Goal: Transaction & Acquisition: Obtain resource

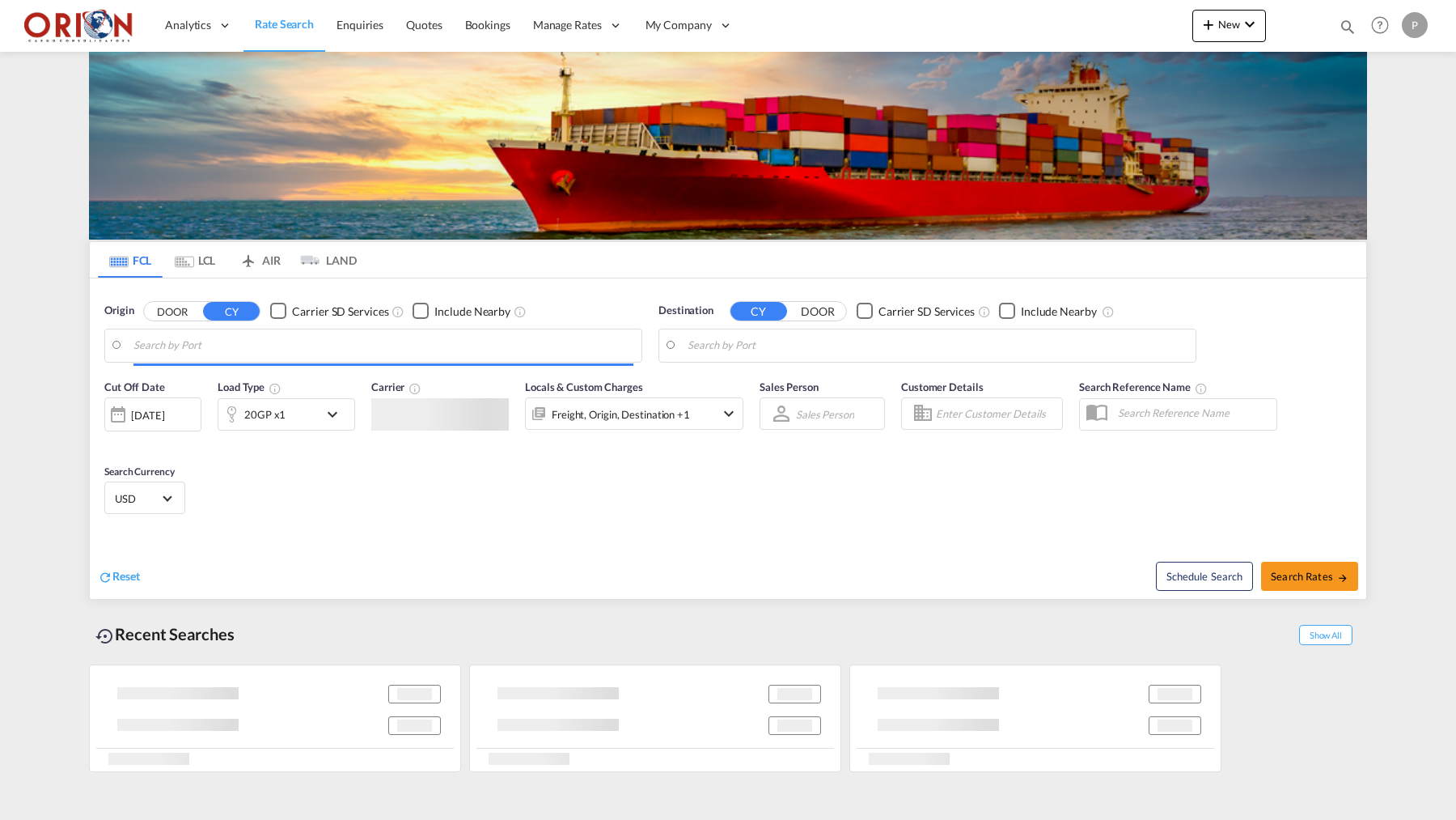
type input "Puerto Cortes, HNPCR"
type input "[GEOGRAPHIC_DATA], [GEOGRAPHIC_DATA]"
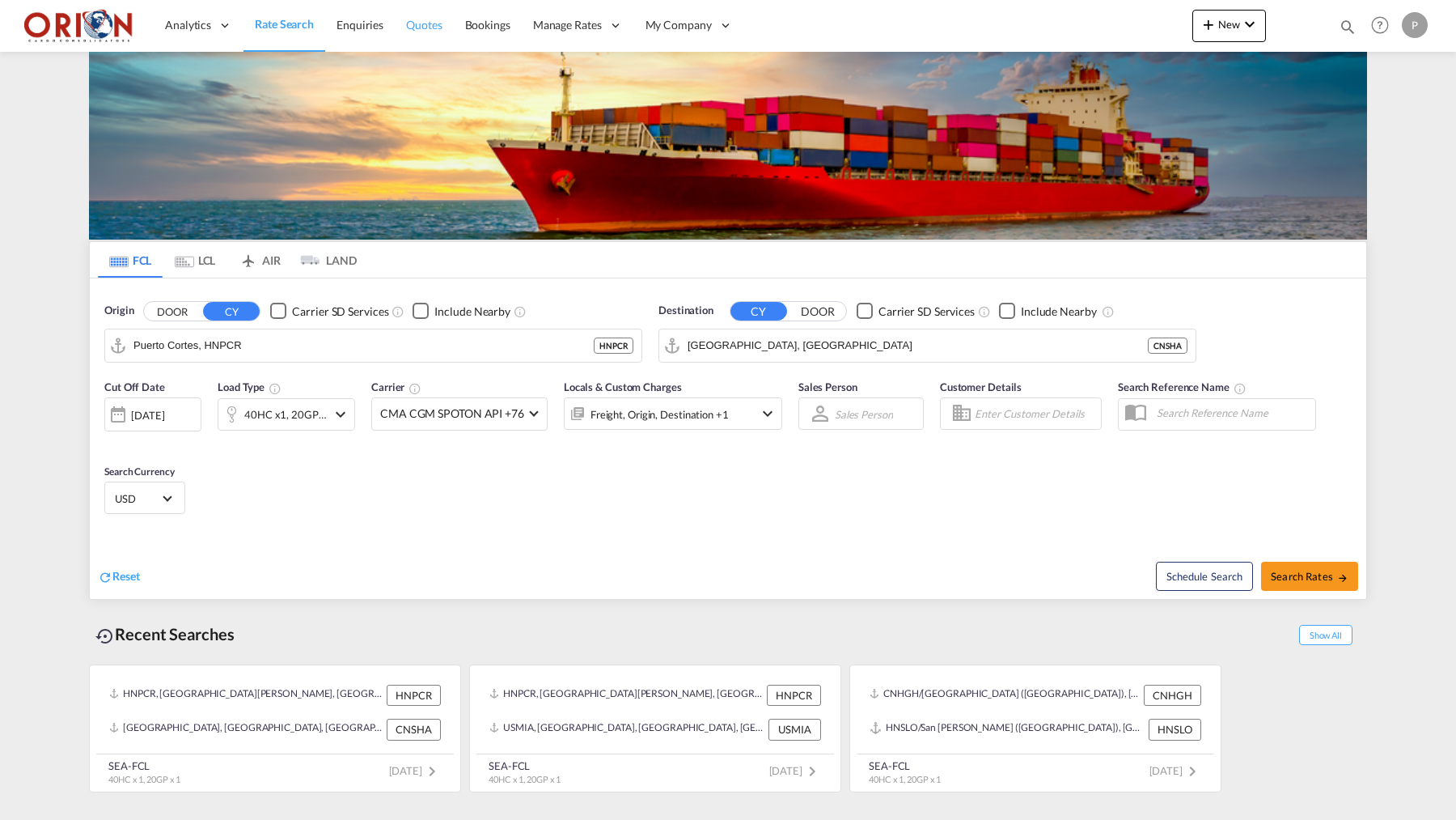
click at [429, 34] on link "Quotes" at bounding box center [423, 25] width 59 height 53
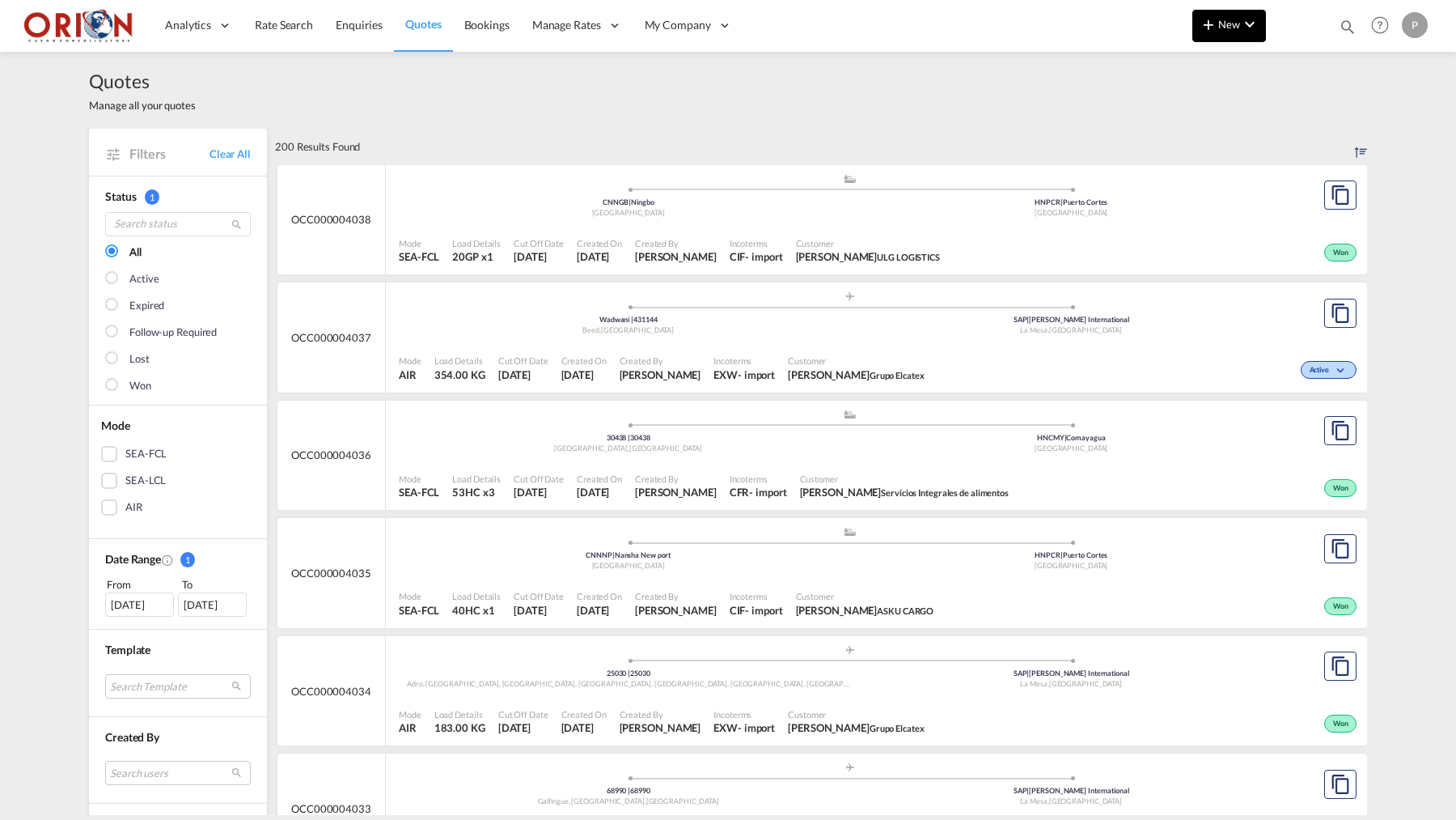
click at [1211, 14] on md-icon "icon-plus 400-fg" at bounding box center [1208, 24] width 19 height 19
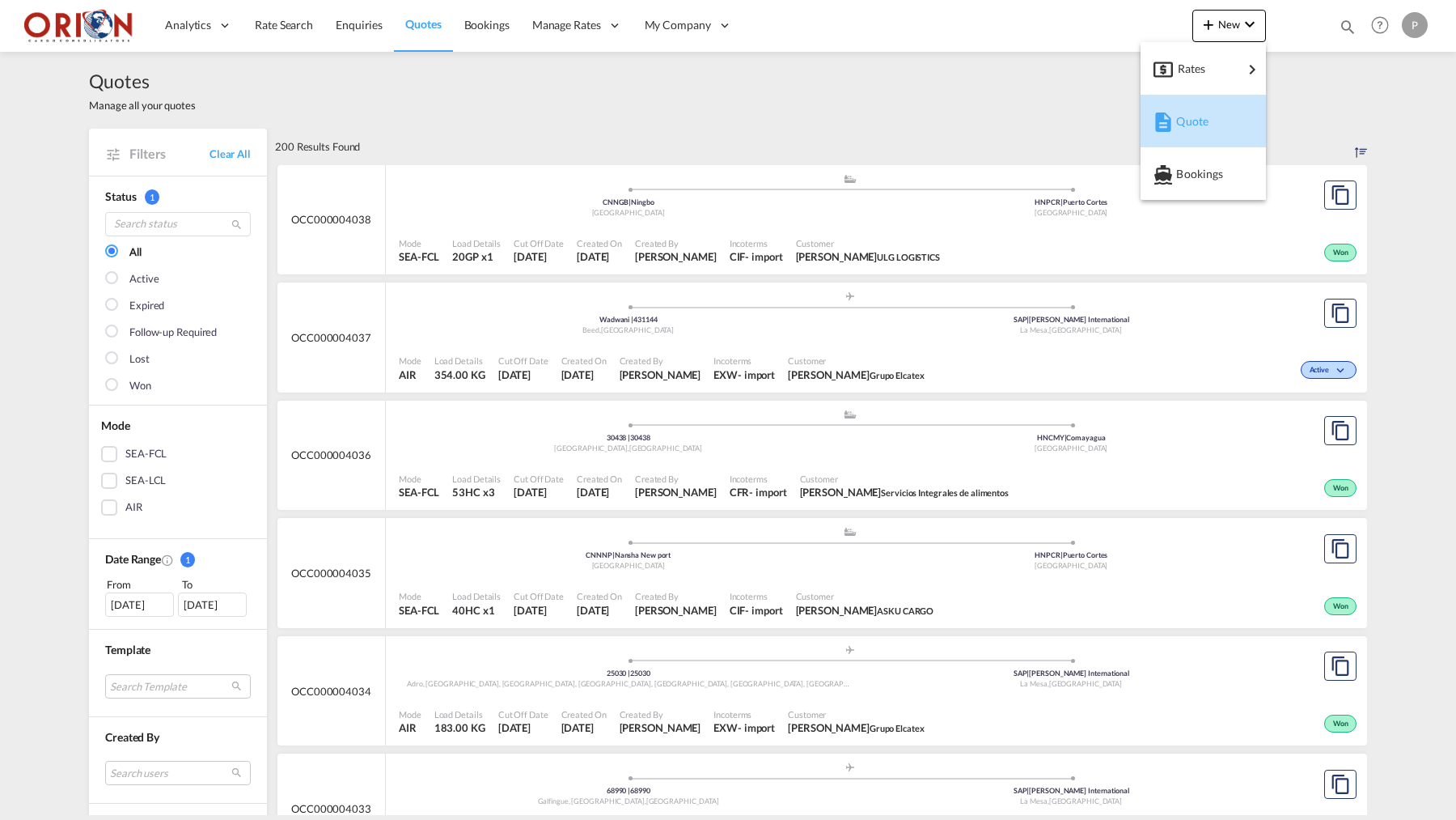
click at [1218, 124] on div "Quote" at bounding box center [1206, 121] width 60 height 40
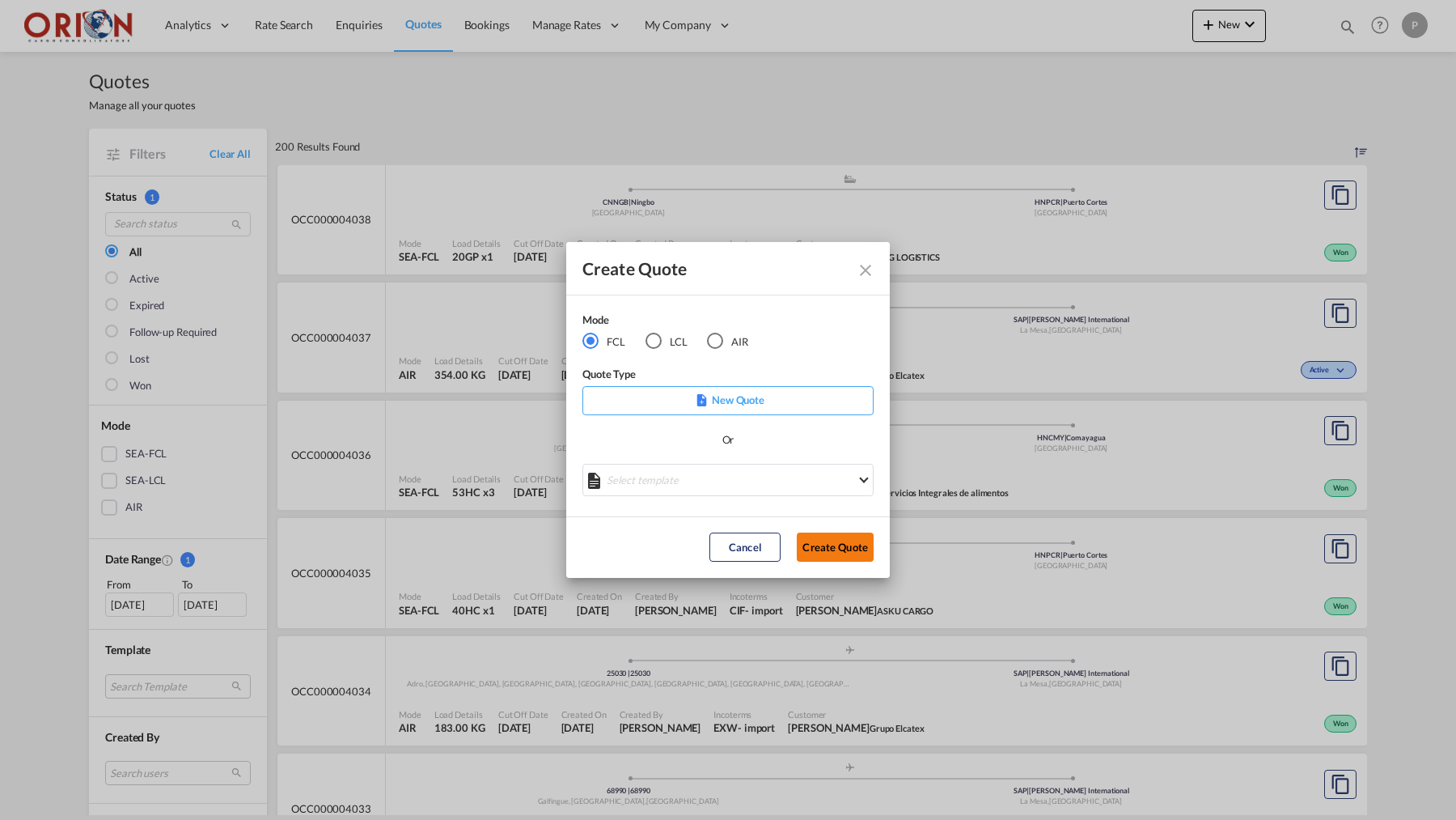
click at [837, 552] on button "Create Quote" at bounding box center [835, 547] width 77 height 29
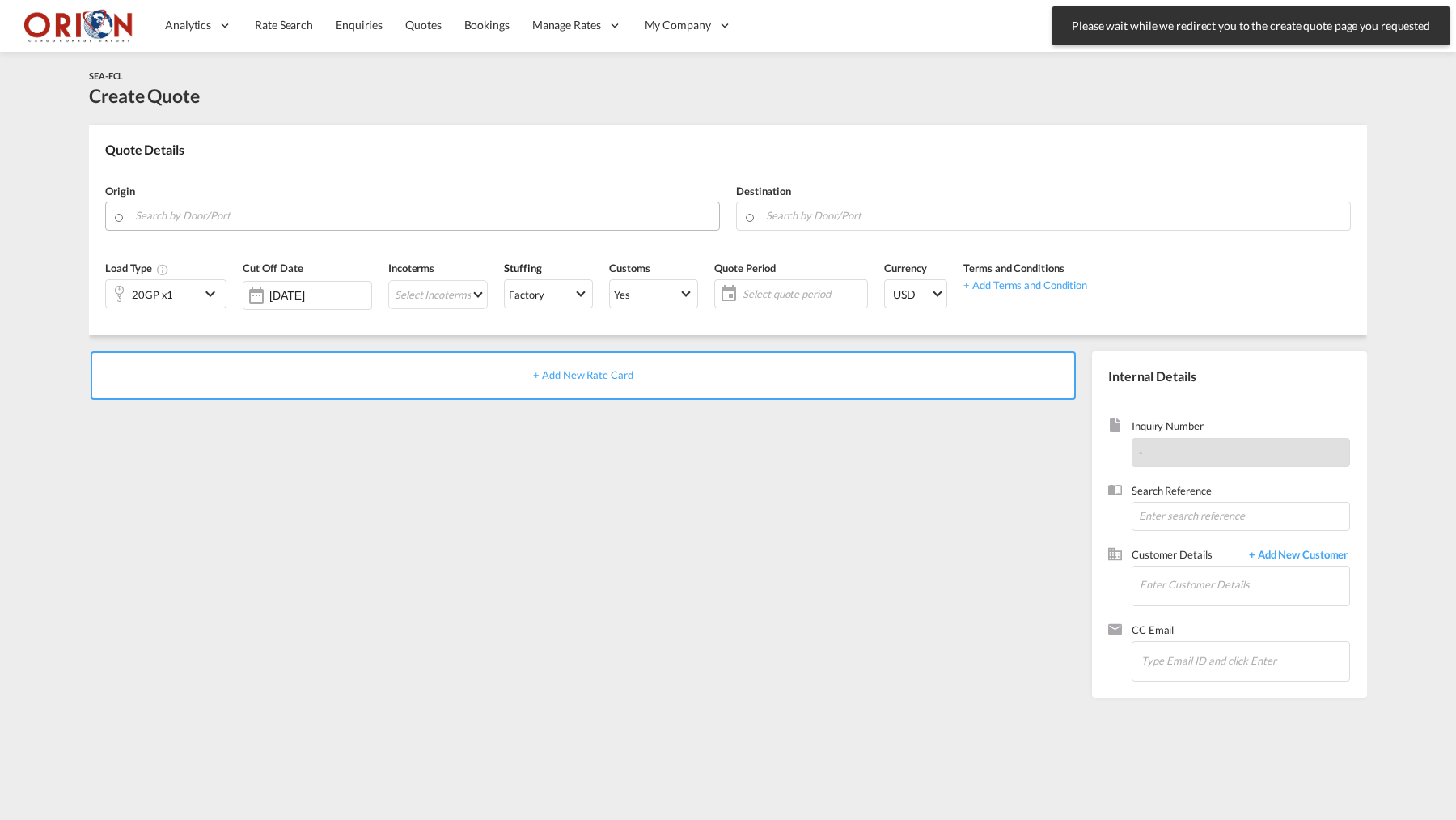
click at [548, 226] on md-autocomplete at bounding box center [422, 216] width 577 height 29
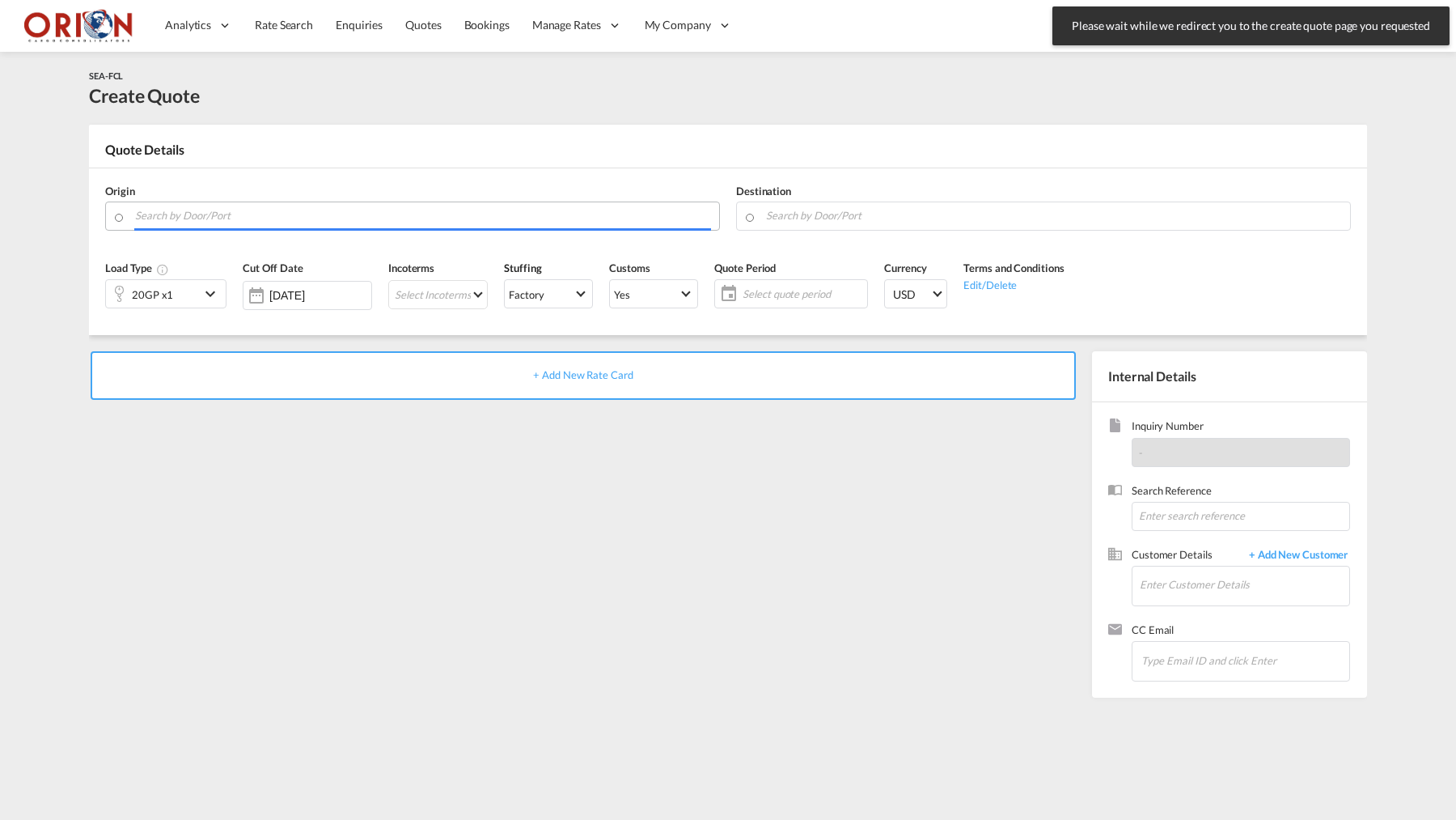
click at [545, 218] on input "Search by Door/Port" at bounding box center [423, 216] width 576 height 29
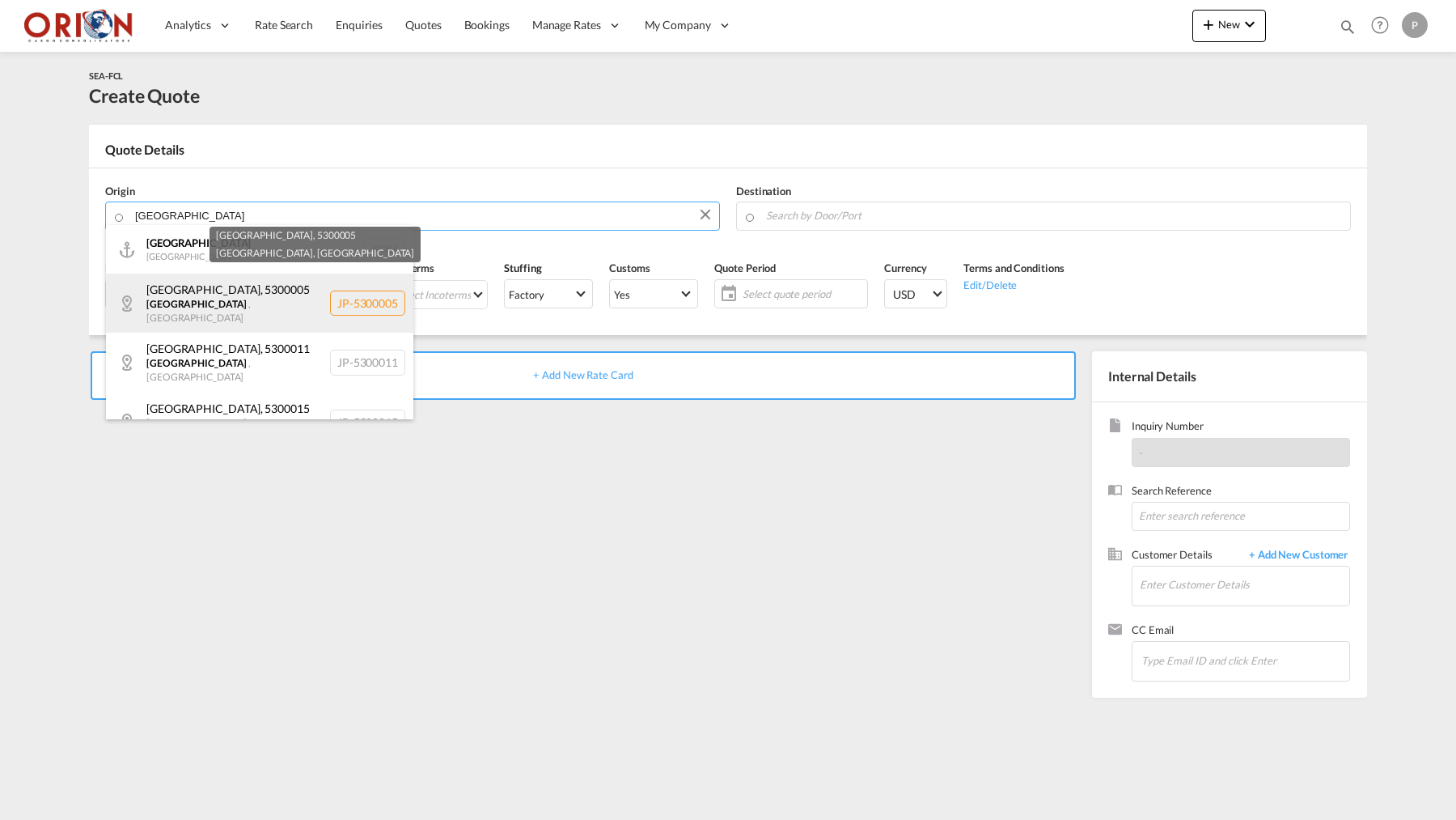
click at [261, 291] on div "[GEOGRAPHIC_DATA] , 5300005 [GEOGRAPHIC_DATA] , [GEOGRAPHIC_DATA] JP-5300005" at bounding box center [259, 303] width 307 height 60
type input "JP-5300005, [GEOGRAPHIC_DATA], [GEOGRAPHIC_DATA]"
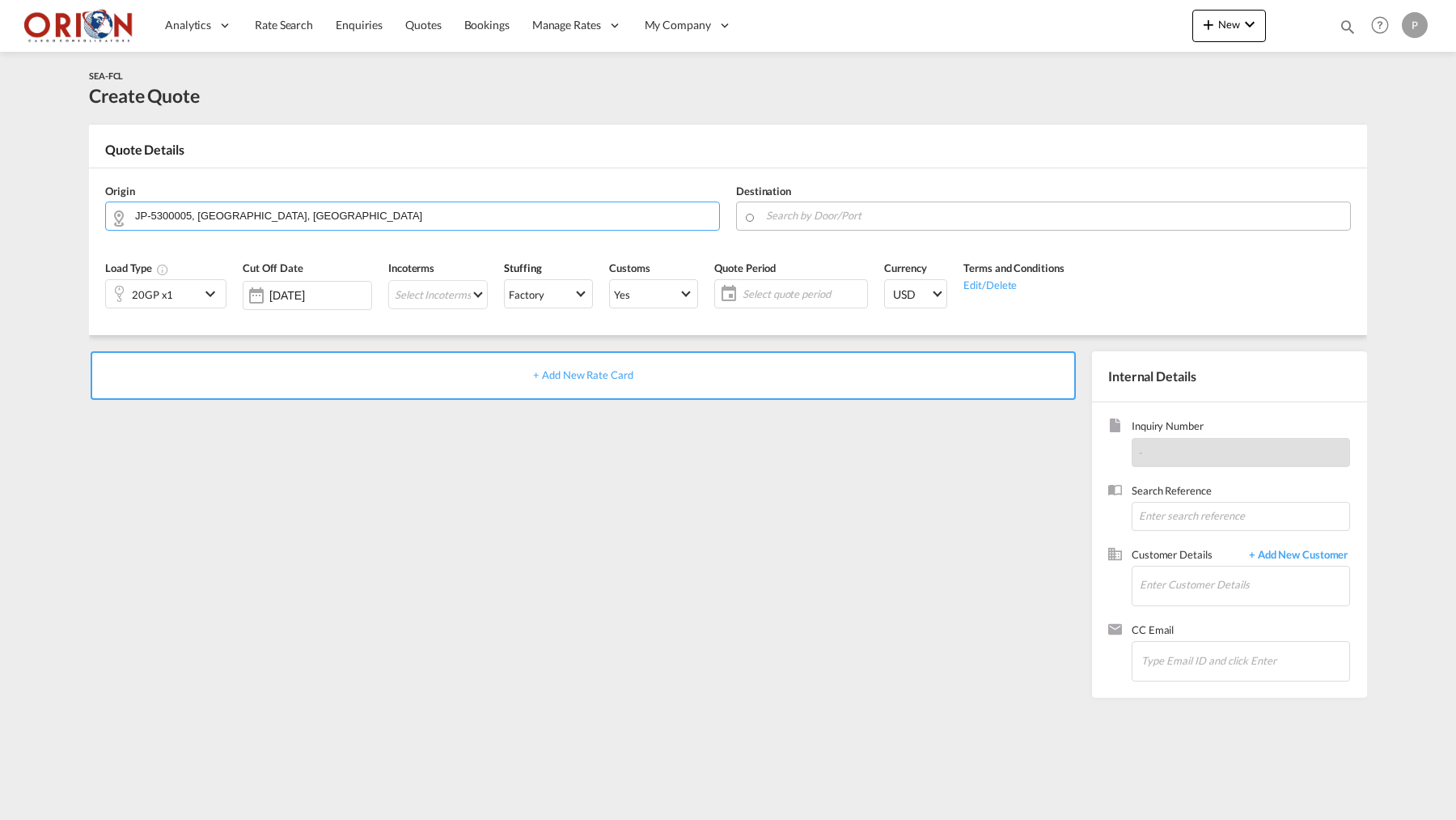
click at [785, 214] on input "Search by Door/Port" at bounding box center [1054, 216] width 576 height 29
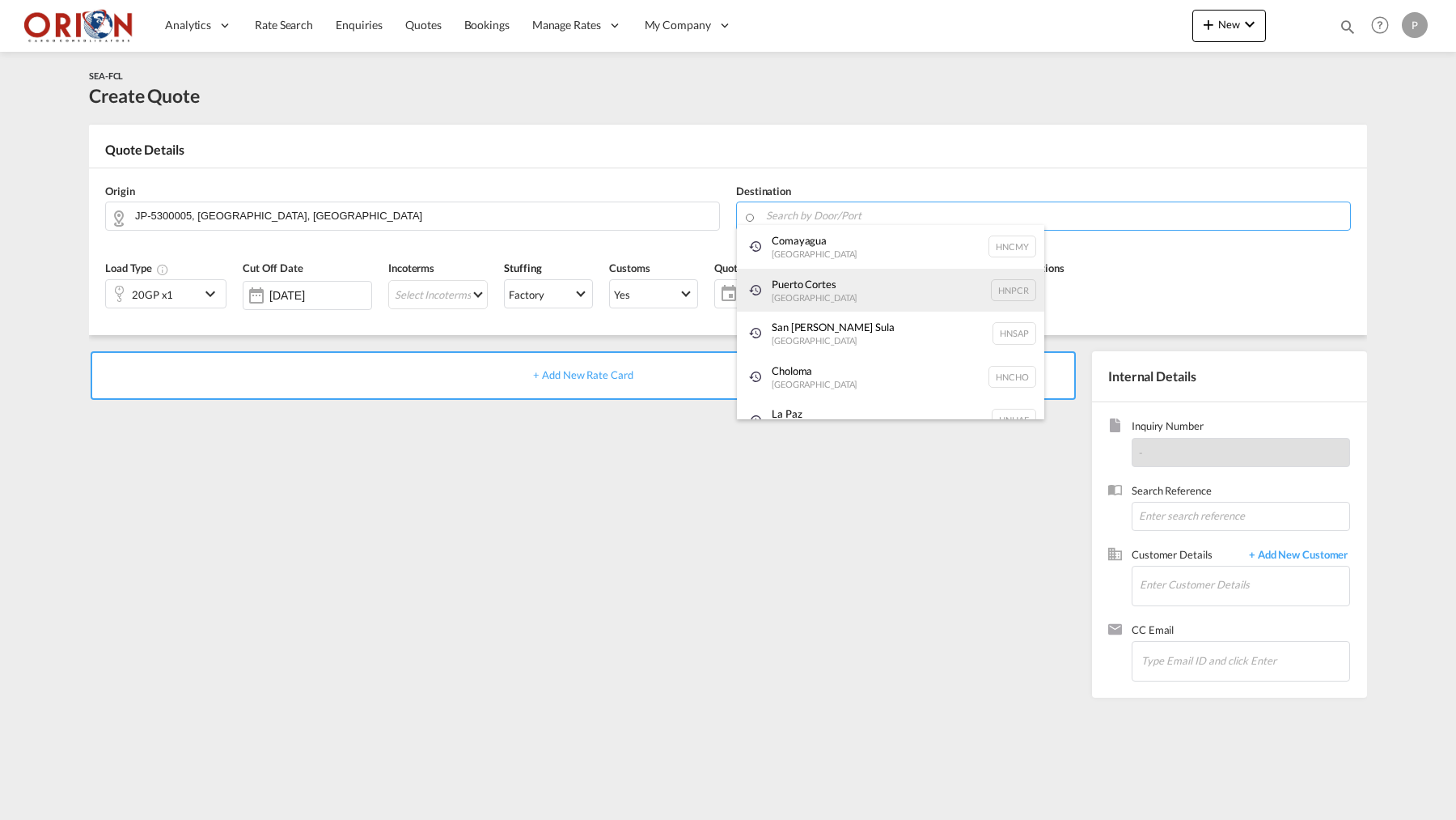
click at [786, 287] on div "[GEOGRAPHIC_DATA][PERSON_NAME] HNPCR" at bounding box center [891, 291] width 307 height 44
type input "Puerto Cortes, HNPCR"
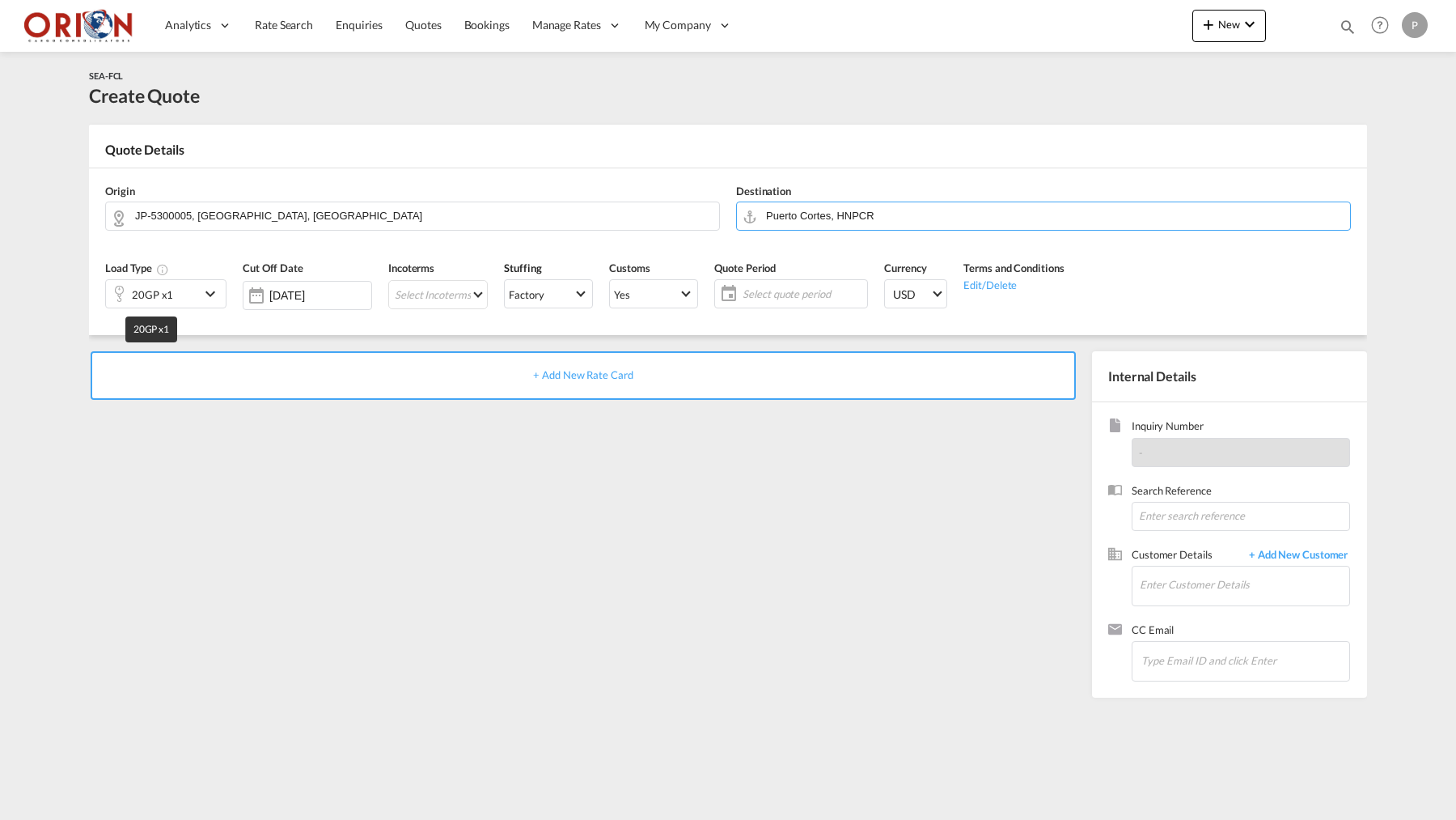
click at [166, 286] on div "20GP x1" at bounding box center [152, 295] width 41 height 23
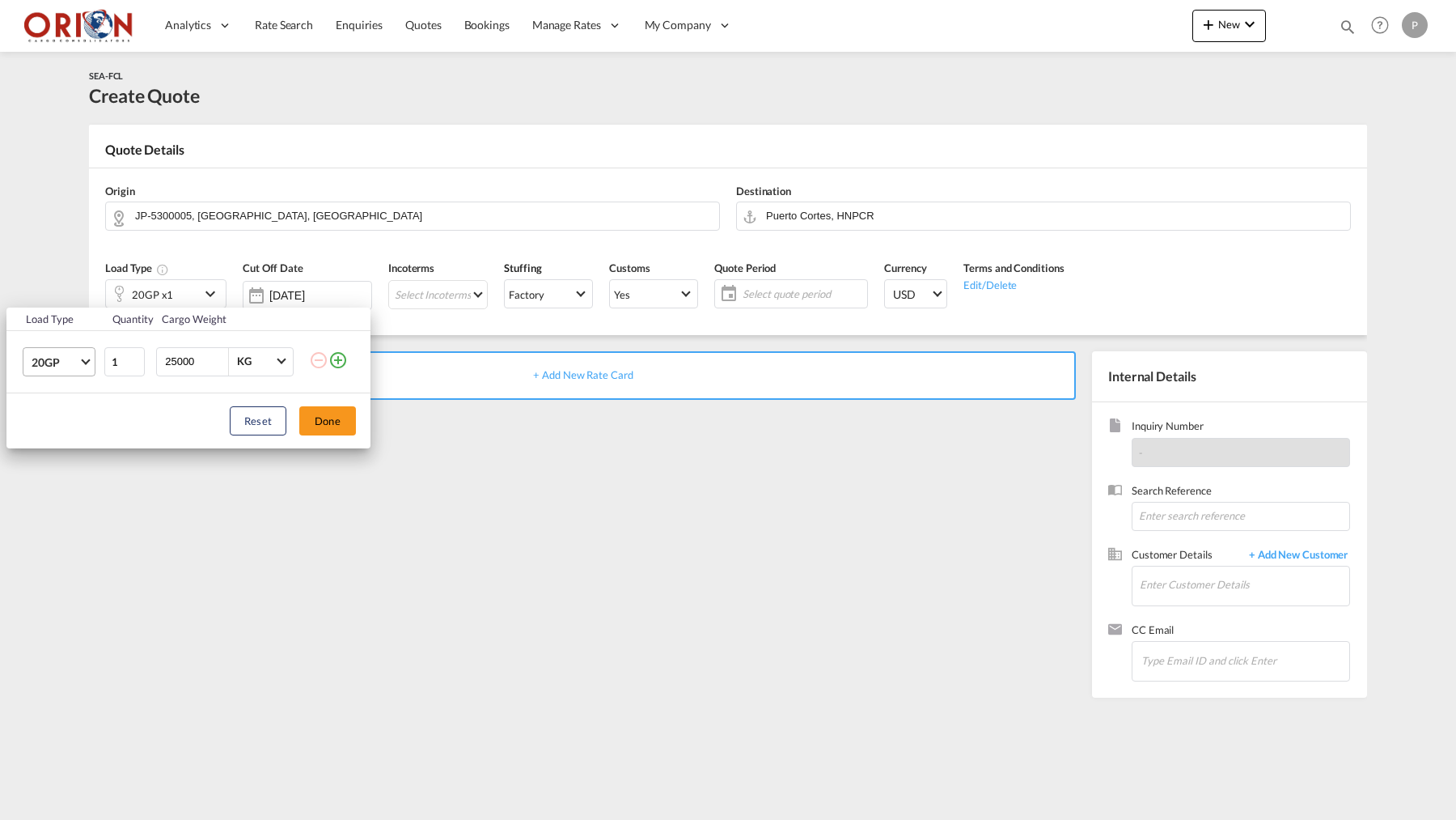
click at [92, 360] on md-select-value "20GP" at bounding box center [61, 361] width 64 height 28
click at [235, 550] on md-backdrop at bounding box center [728, 410] width 1456 height 820
click at [85, 365] on md-select-value "20GP" at bounding box center [61, 361] width 64 height 28
click at [54, 430] on md-option "40HC" at bounding box center [73, 439] width 110 height 38
click at [184, 350] on input "25000" at bounding box center [195, 361] width 64 height 28
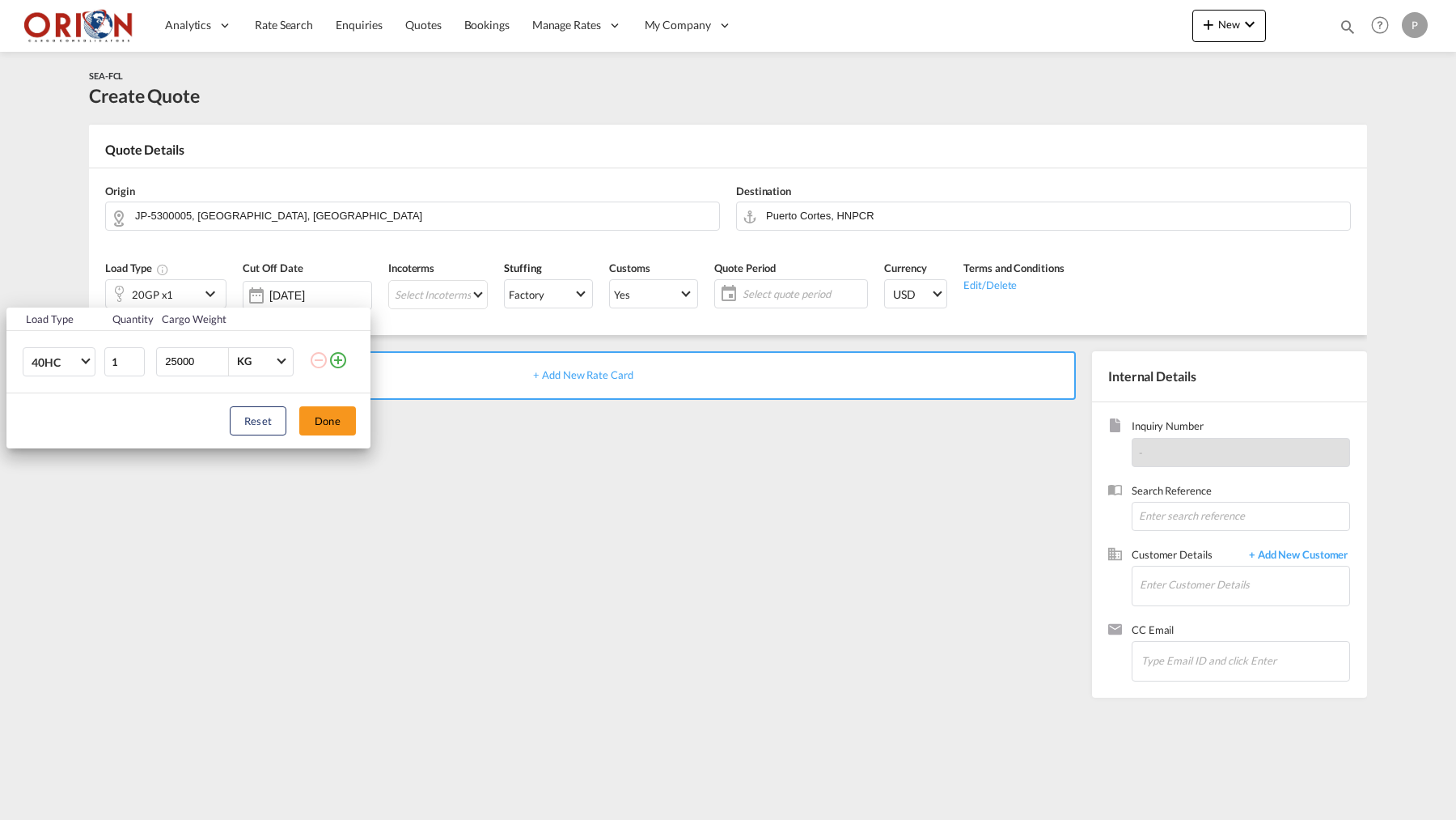
click at [184, 350] on input "25000" at bounding box center [195, 361] width 64 height 28
type input "18000"
click at [311, 420] on button "Done" at bounding box center [327, 421] width 57 height 29
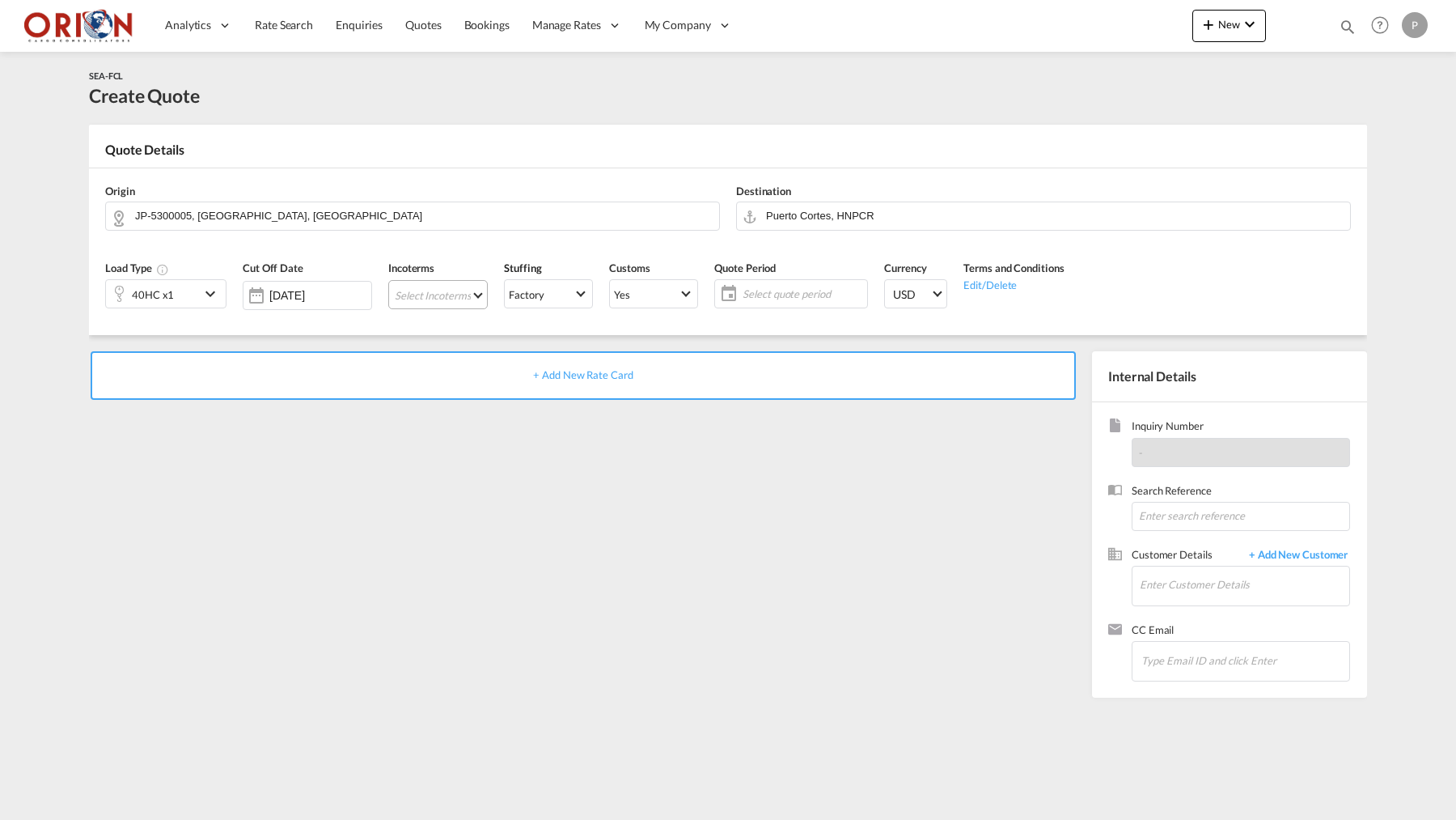
click at [456, 297] on md-select "Select Incoterms CPT - import Carrier Paid to FOB - import Free on Board DDP - …" at bounding box center [439, 295] width 100 height 29
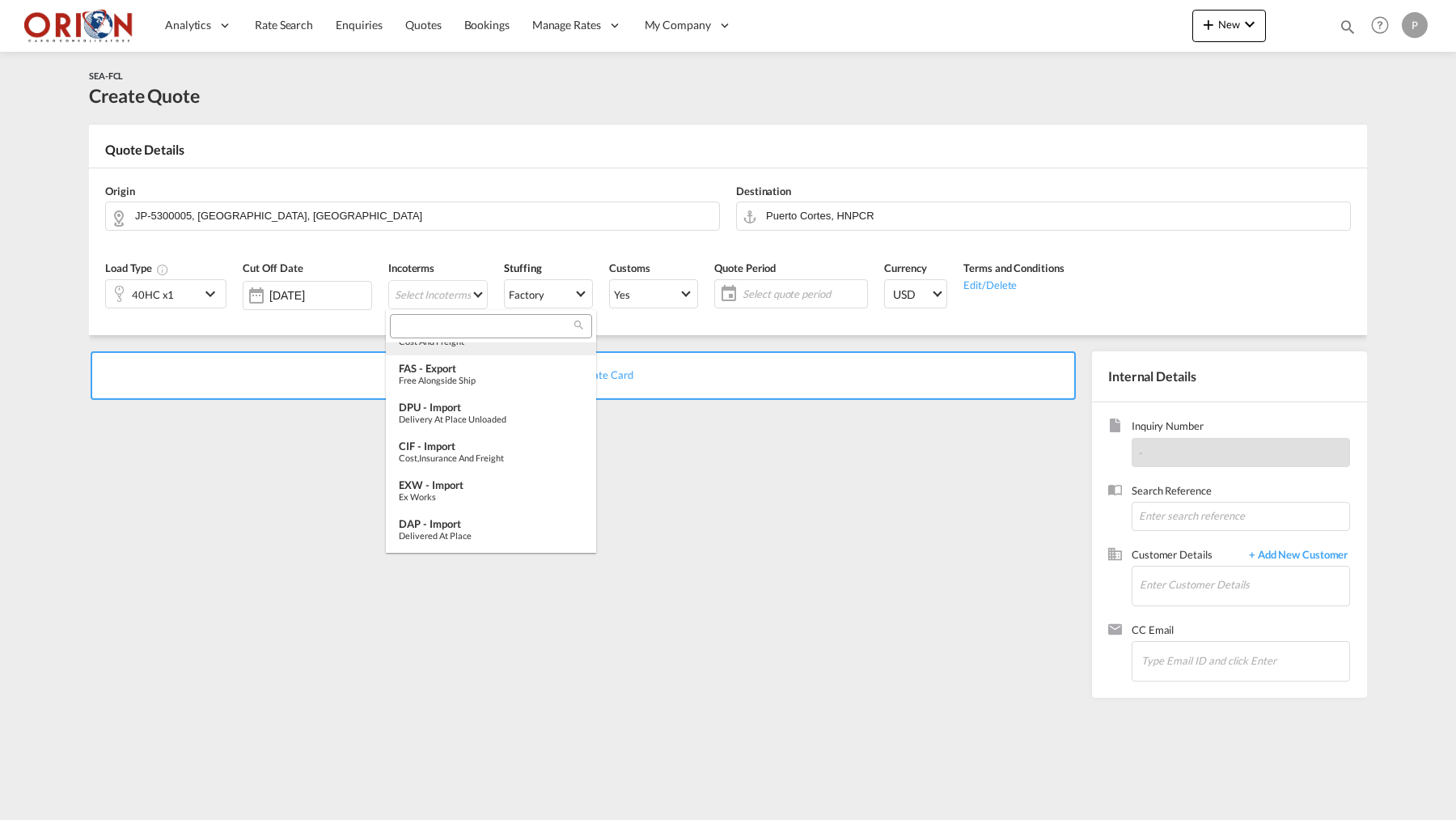
scroll to position [459, 0]
click at [451, 471] on md-option "EXW - import Ex Works" at bounding box center [490, 485] width 210 height 38
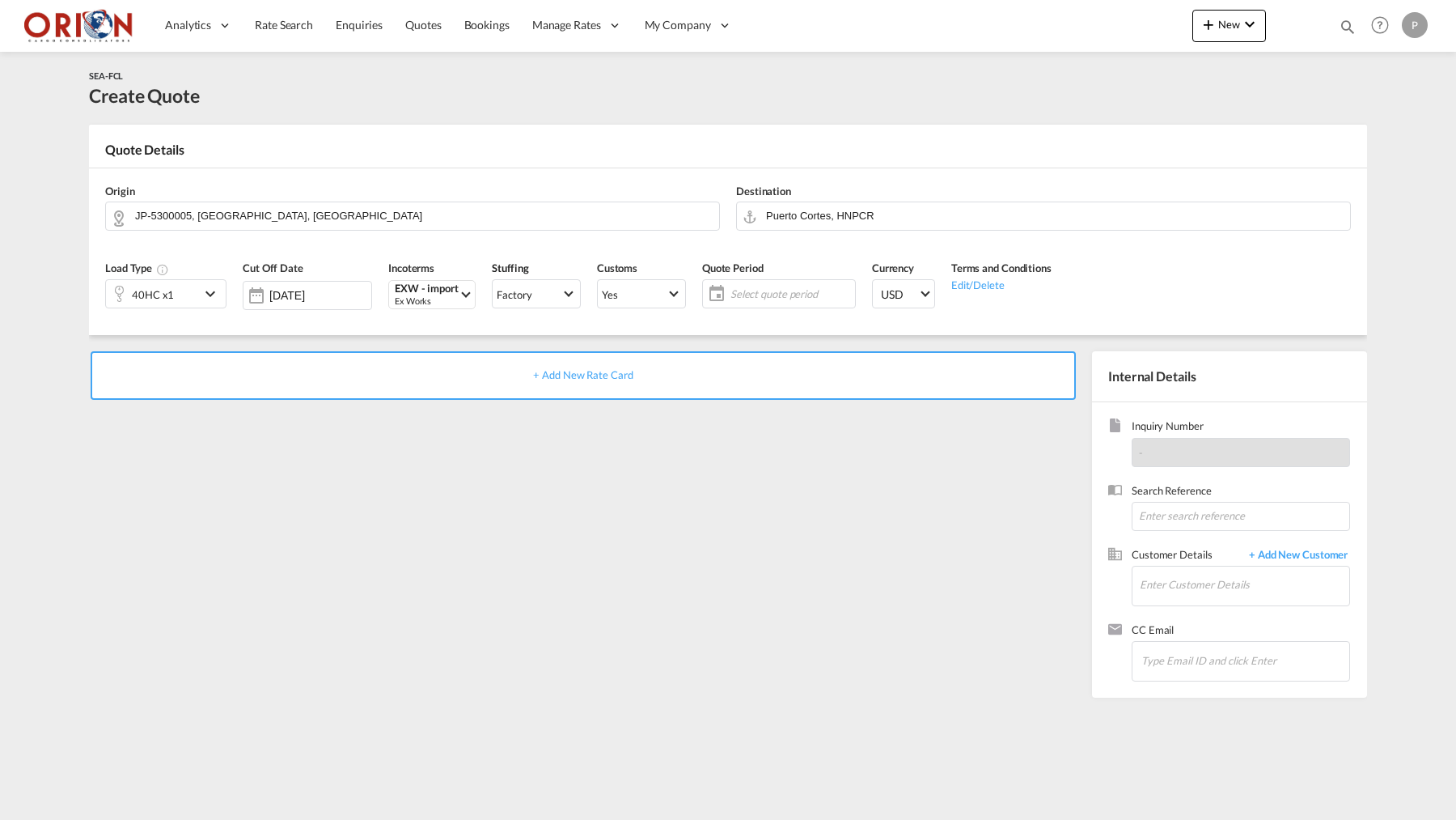
click at [780, 295] on span "Select quote period" at bounding box center [791, 293] width 121 height 14
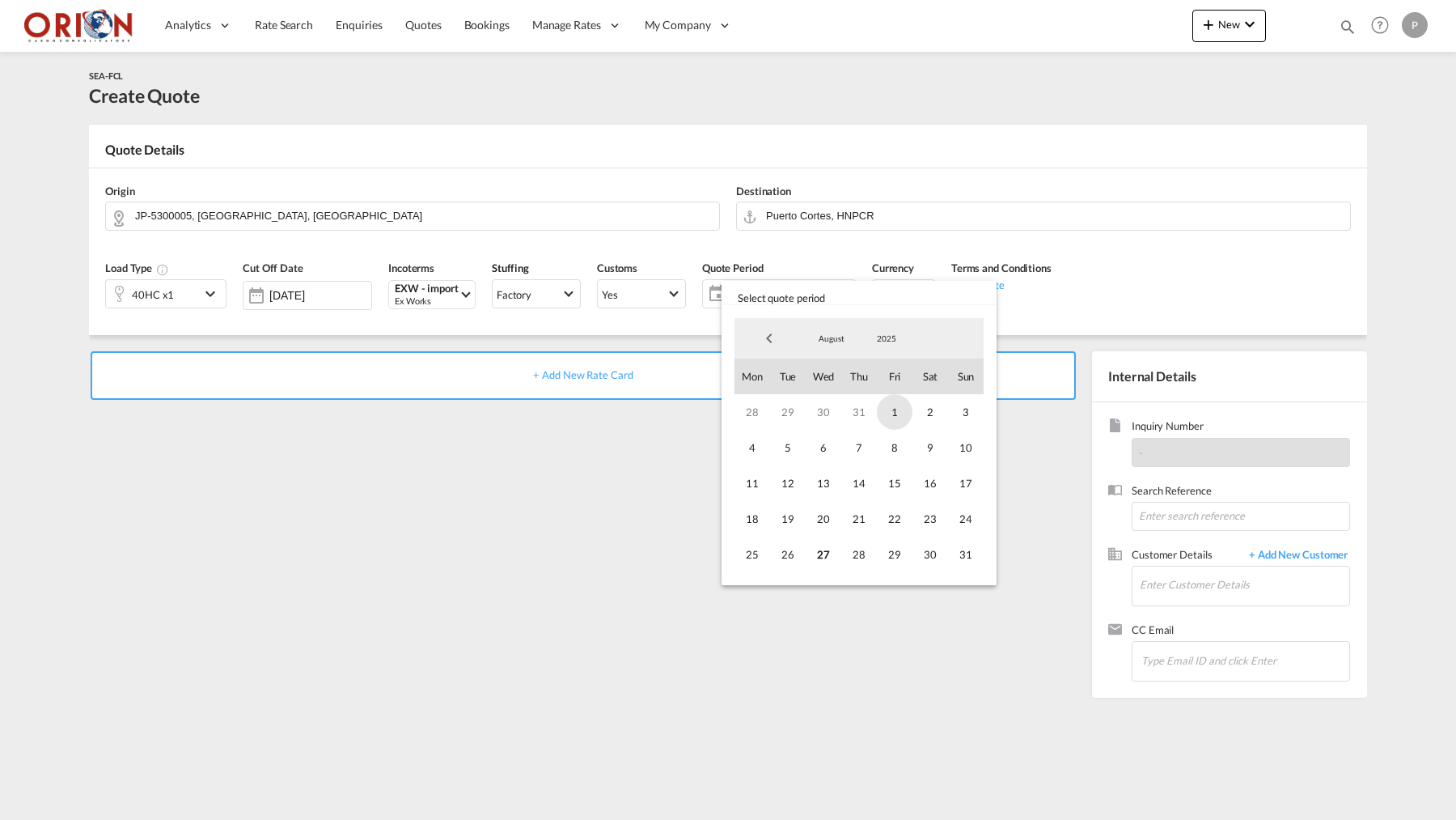
click at [895, 415] on span "1" at bounding box center [895, 411] width 36 height 36
click at [965, 557] on span "31" at bounding box center [966, 554] width 36 height 36
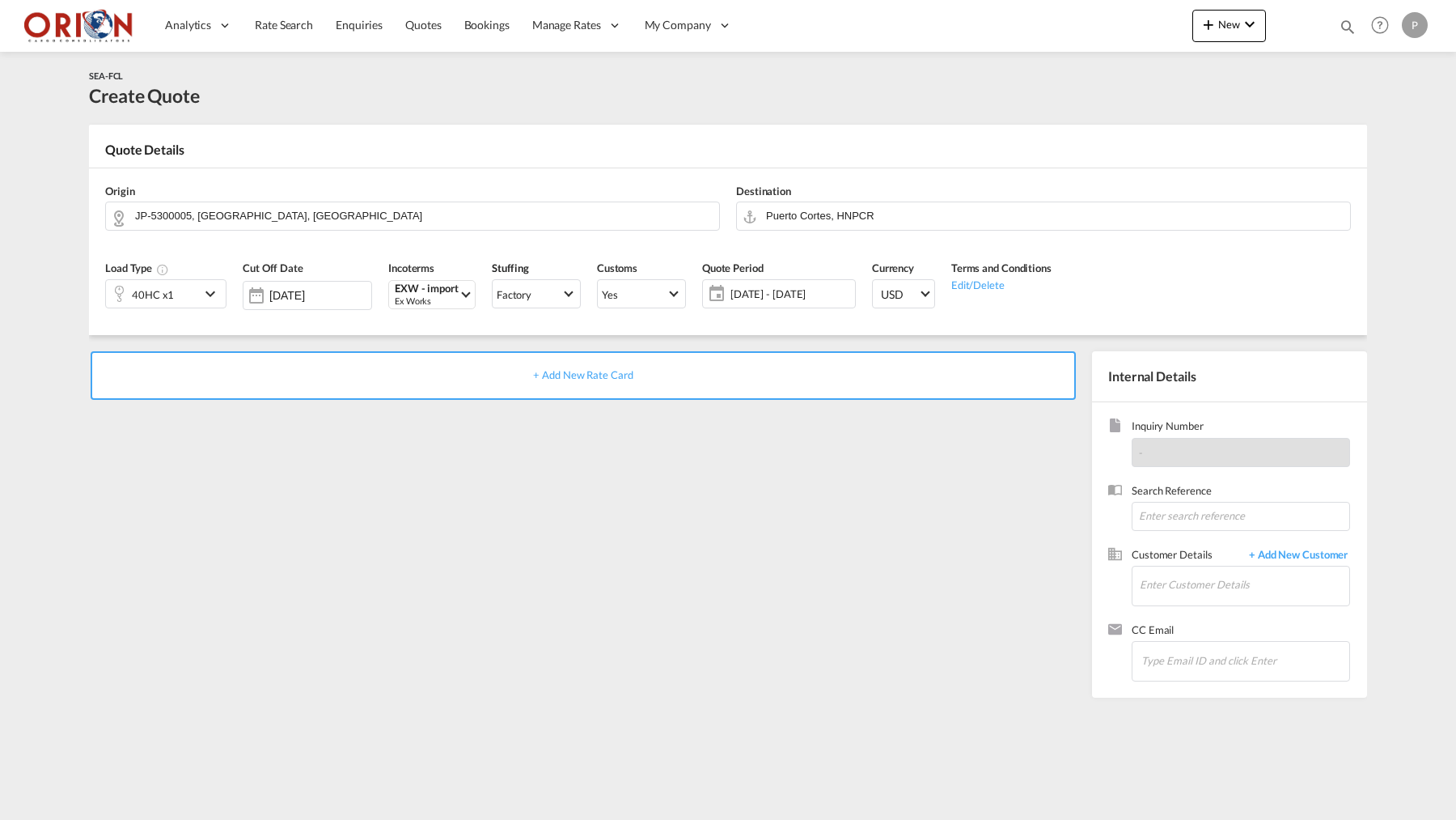
click at [704, 361] on div "+ Add New Rate Card" at bounding box center [583, 375] width 986 height 49
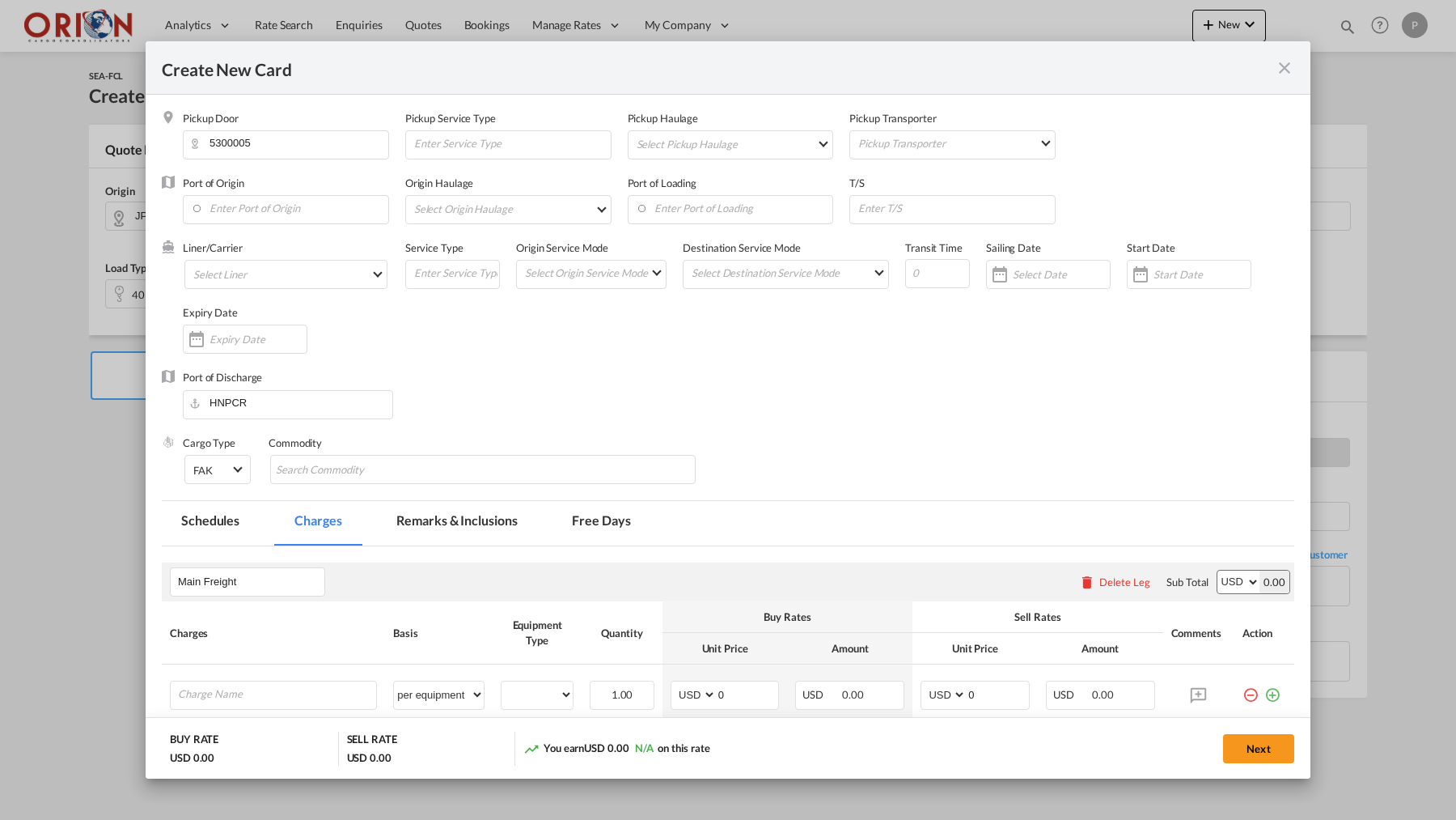
type input "Basic Ocean Freight"
select select "per equipment"
click at [696, 141] on md-select "Select Pickup Haulage rail road barge truck unspecified not available" at bounding box center [734, 144] width 199 height 26
click at [682, 183] on md-option "road" at bounding box center [734, 182] width 224 height 38
click at [896, 153] on md-select "Pickup Transporter 2HM LOGISTICS D.O.O AAXL GLOBAL SHIPPING LINES LLC [PERSON_N…" at bounding box center [956, 143] width 199 height 23
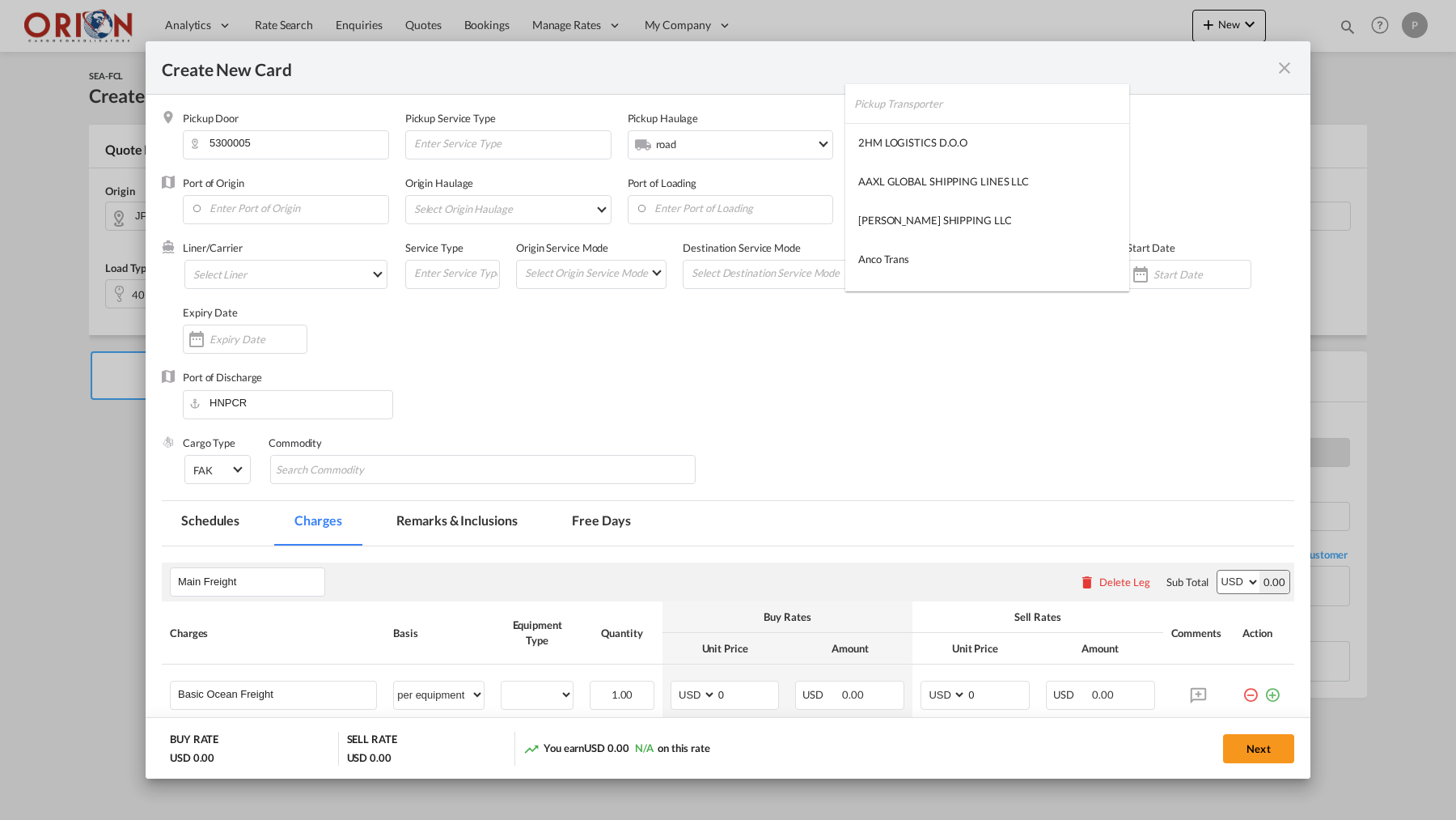
click at [894, 119] on input "search" at bounding box center [991, 104] width 275 height 38
type input "OTHER"
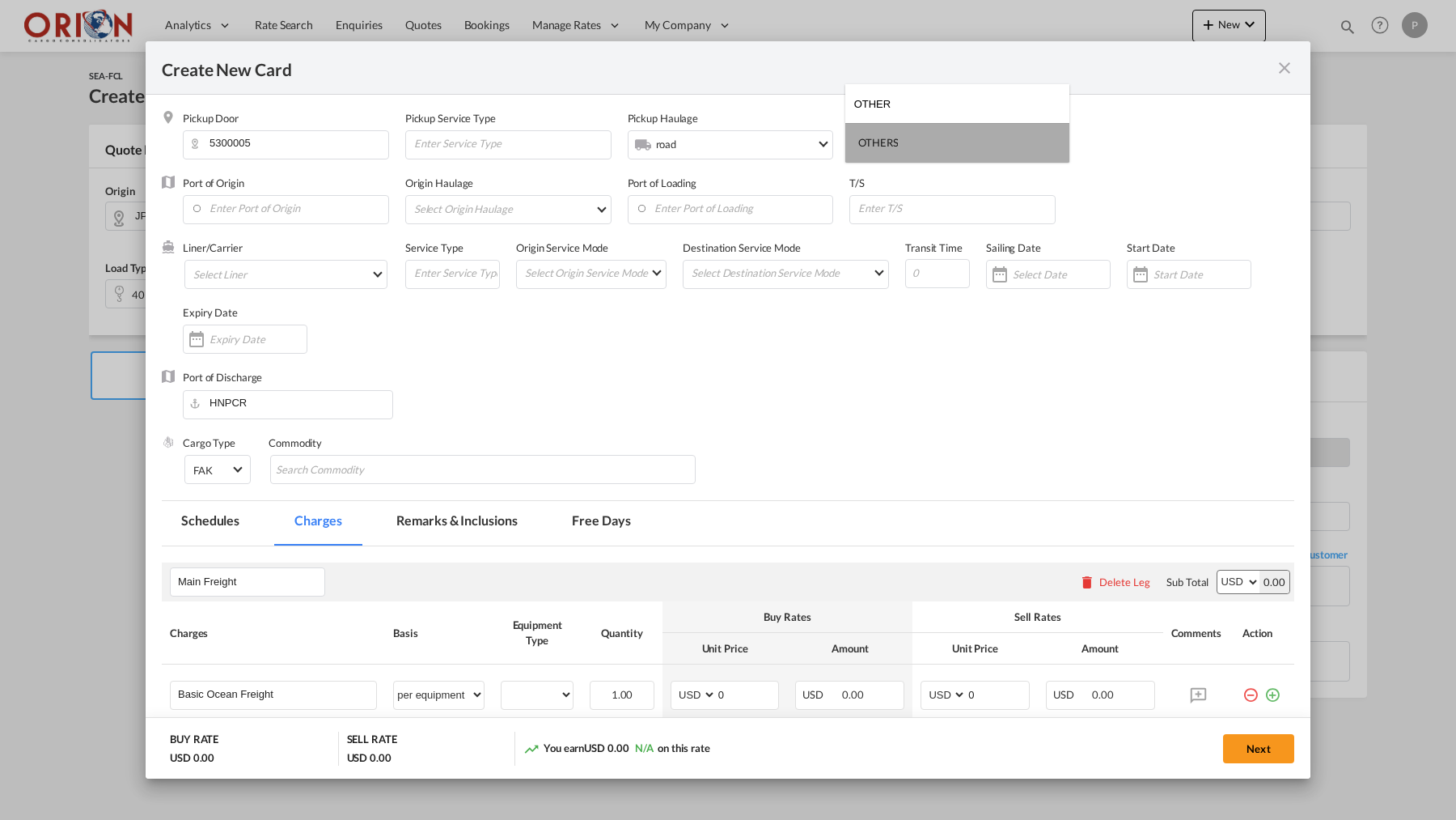
click at [878, 136] on div "OTHERS" at bounding box center [877, 142] width 39 height 14
click at [251, 204] on input "Enter Port of Origin" at bounding box center [290, 207] width 198 height 24
type input "O"
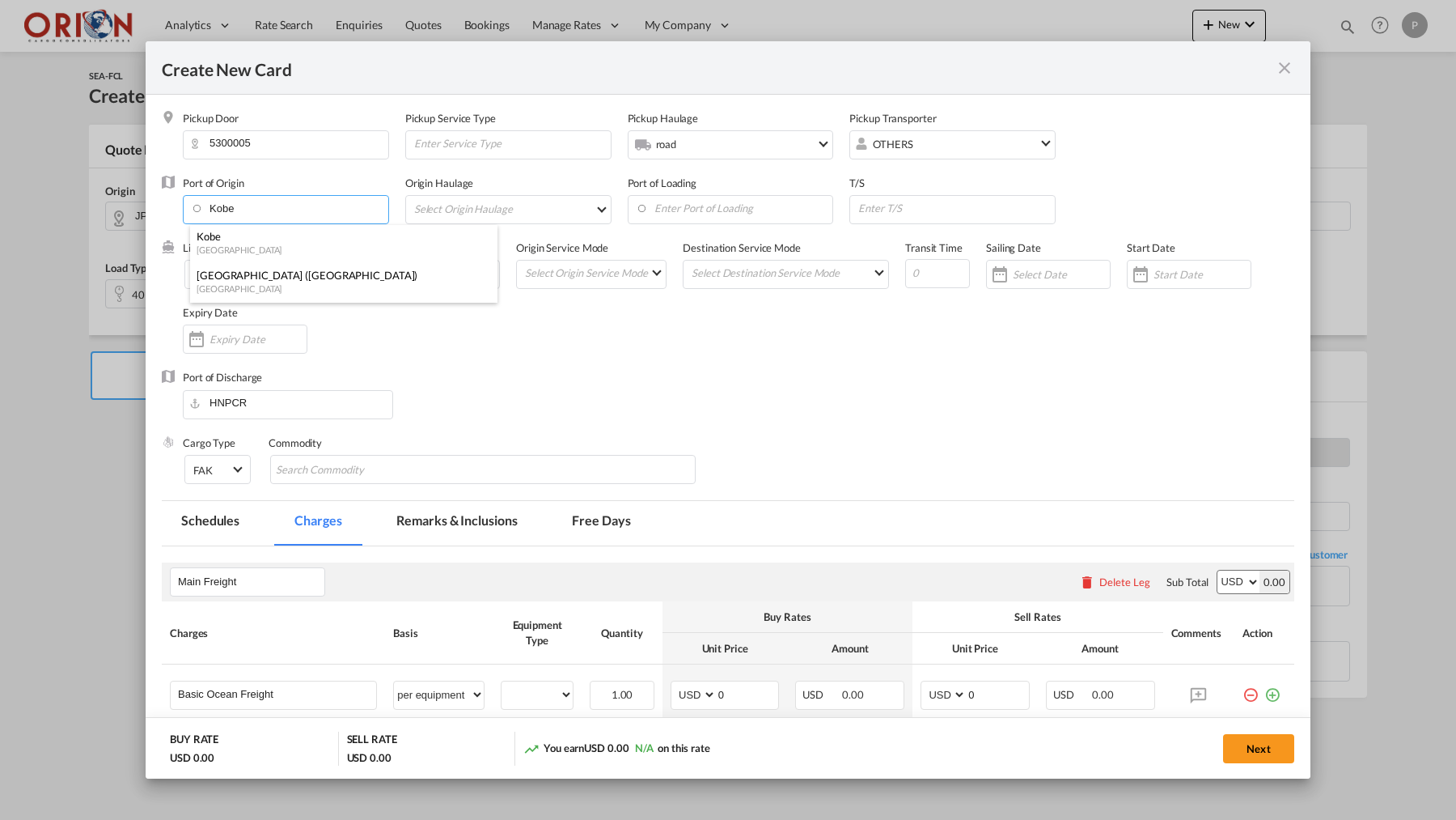
click at [232, 253] on div "[GEOGRAPHIC_DATA]" at bounding box center [339, 250] width 285 height 12
type input "Kobe, JPUKB"
click at [475, 215] on md-select "Select Origin Haulage rail road barge truck unspecified not available" at bounding box center [512, 208] width 199 height 26
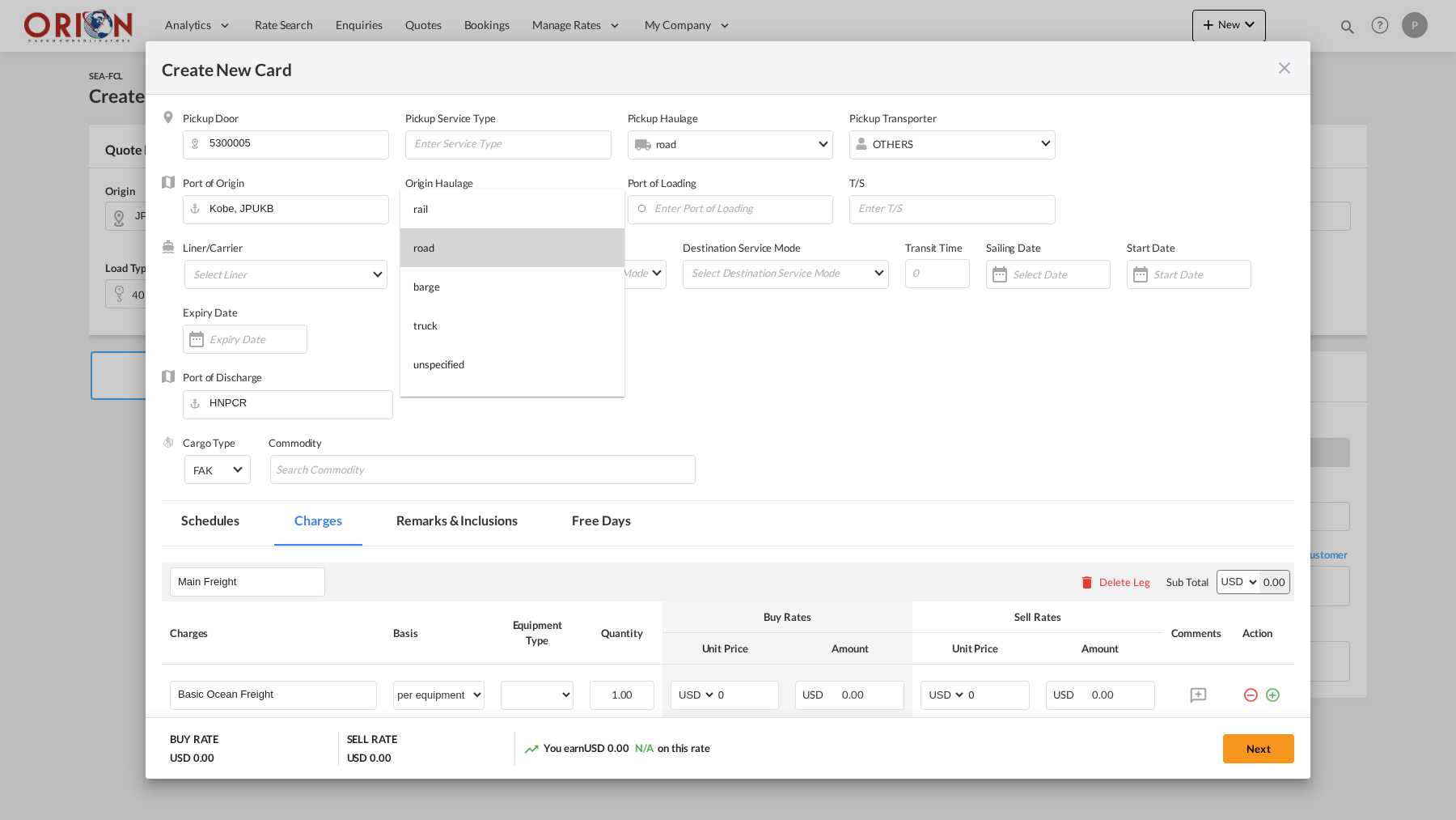
click at [474, 249] on md-option "road" at bounding box center [512, 248] width 224 height 38
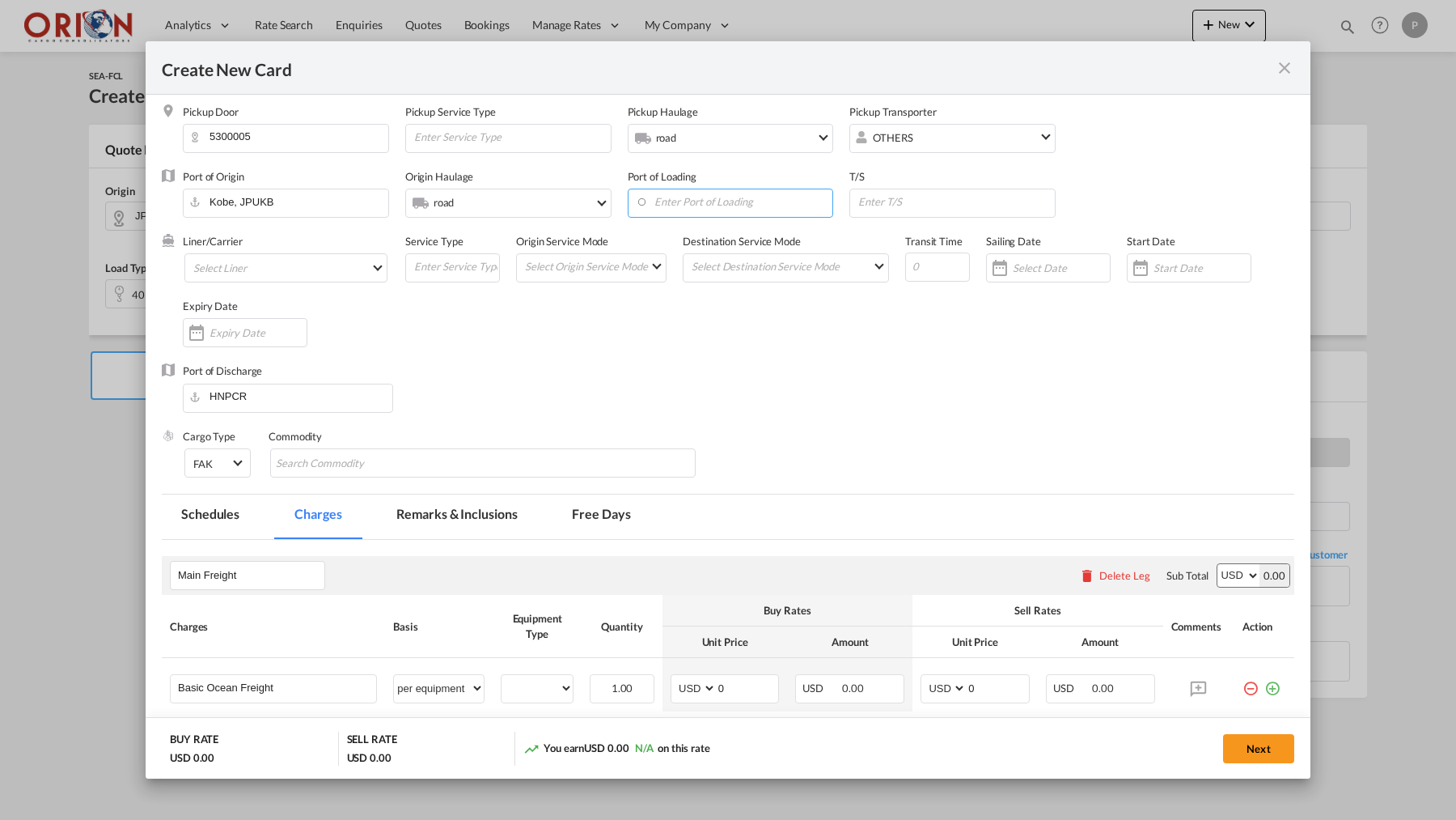
click at [695, 192] on input "Enter Port of Loading" at bounding box center [734, 201] width 198 height 24
type input "Kobe"
click at [680, 229] on body "Analytics Reports Dashboard Rate Search Enquiries Quotes Bookings" at bounding box center [728, 410] width 1456 height 820
click at [245, 265] on md-select "Select Liner 2HM LOGISTICS D.O.O AAXL GLOBAL SHIPPING LINES LLC [PERSON_NAME] S…" at bounding box center [286, 268] width 203 height 29
click at [245, 234] on input "search" at bounding box center [326, 228] width 275 height 38
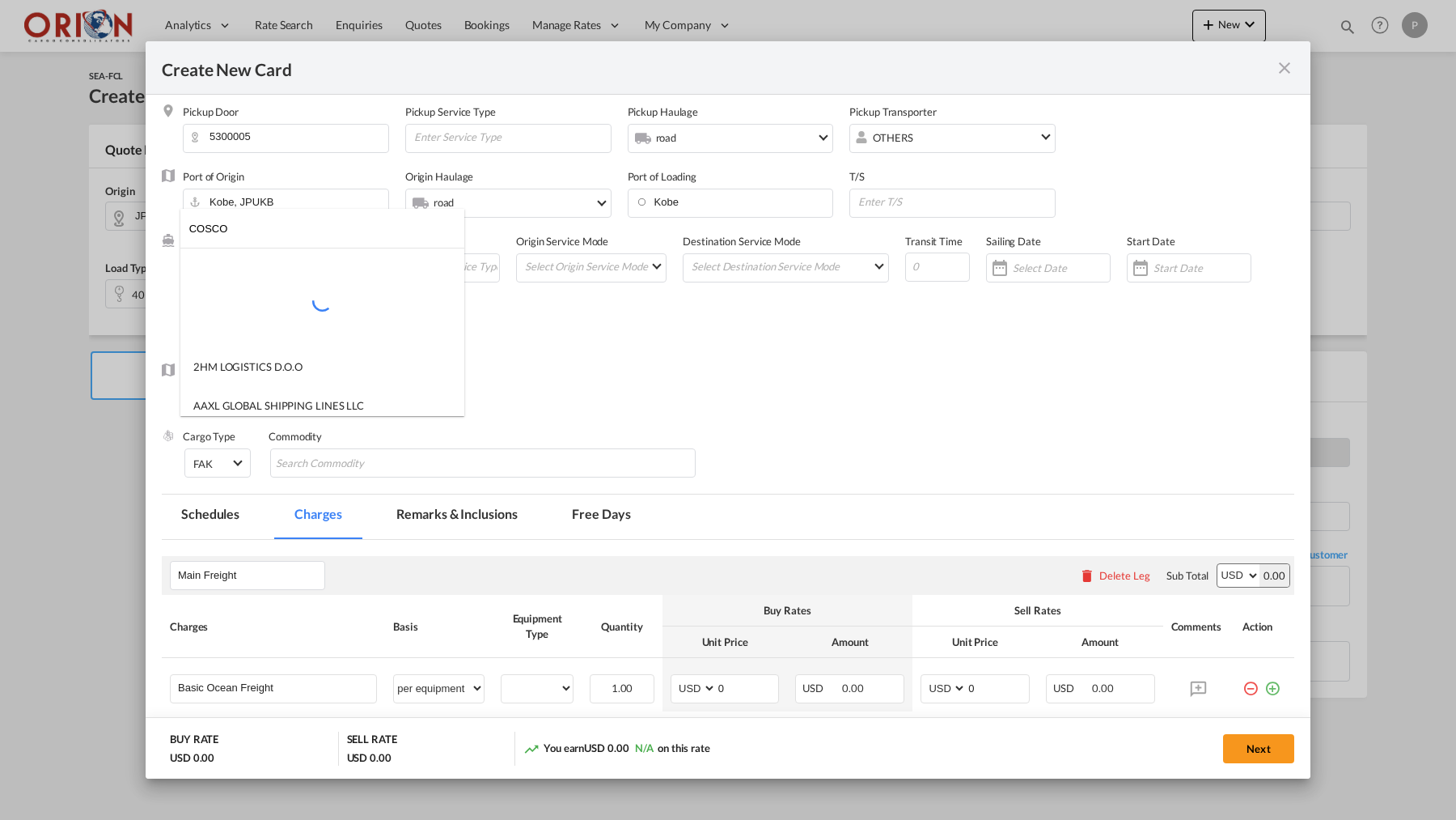
type input "COSCO"
click at [241, 266] on div at bounding box center [322, 298] width 284 height 67
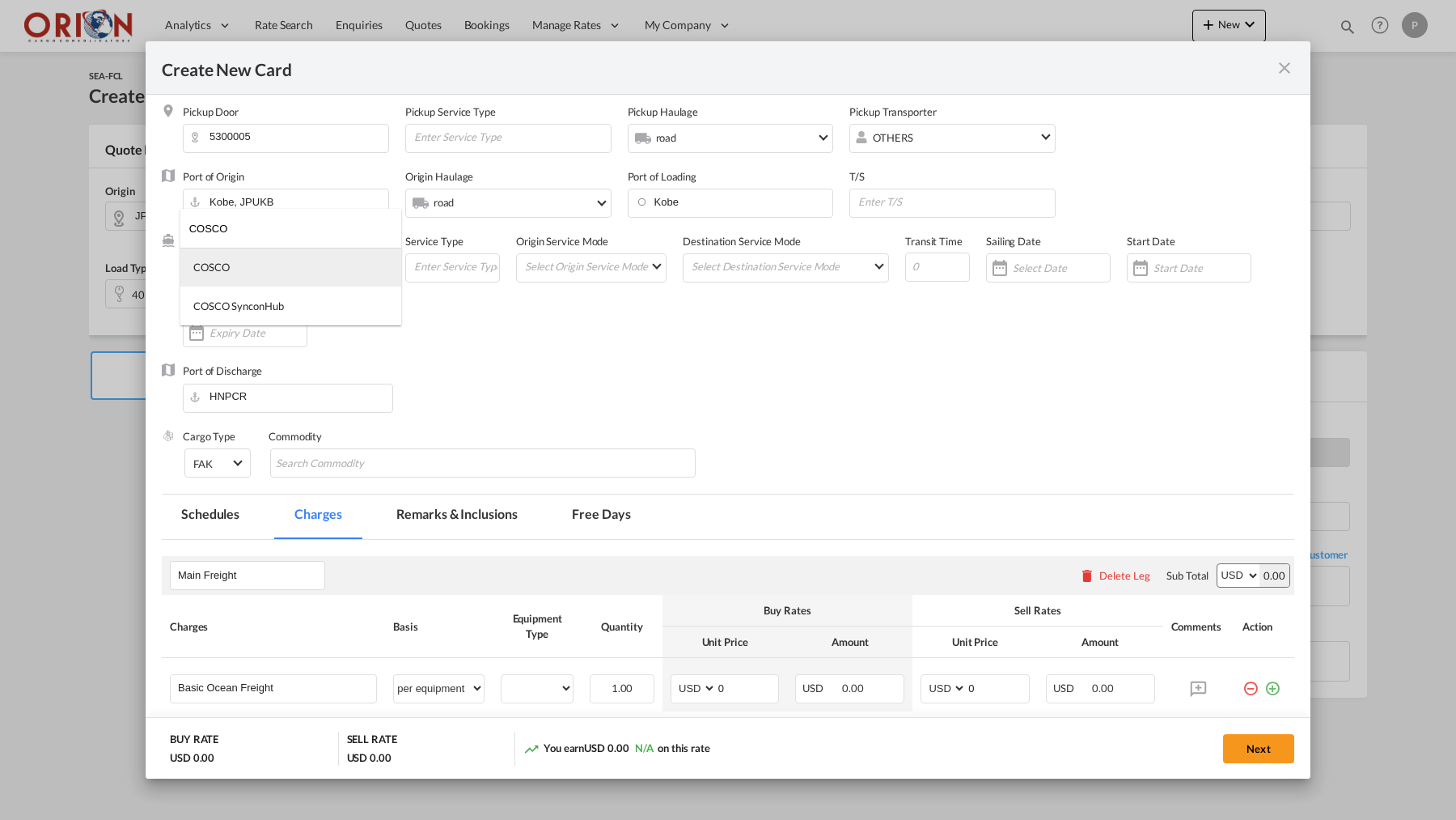
scroll to position [0, 0]
click at [241, 266] on md-option "COSCO" at bounding box center [291, 267] width 221 height 38
click at [561, 267] on md-select "Select Origin Service Mode SD [GEOGRAPHIC_DATA]" at bounding box center [594, 266] width 142 height 23
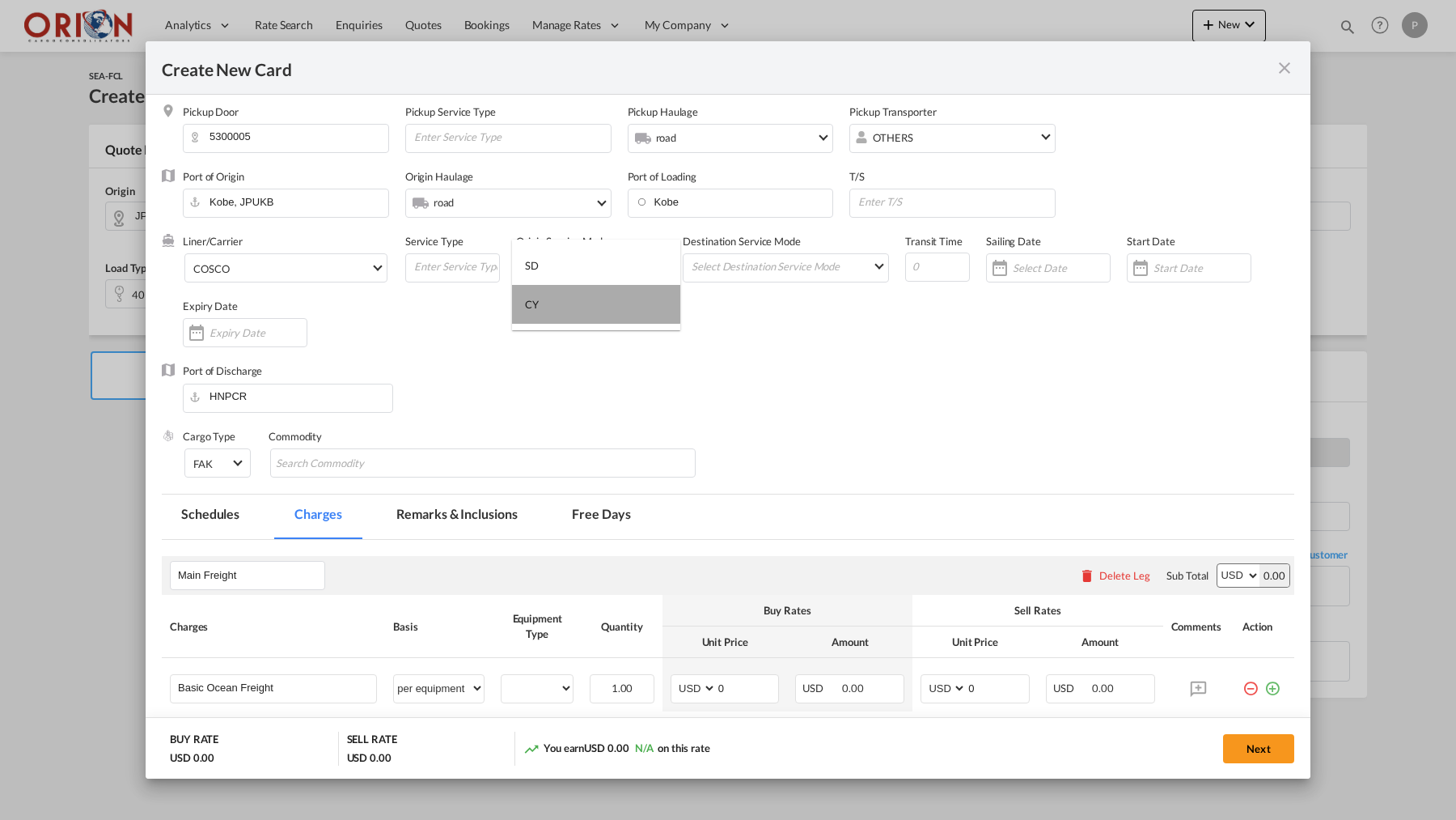
click at [561, 301] on md-option "CY" at bounding box center [596, 304] width 168 height 38
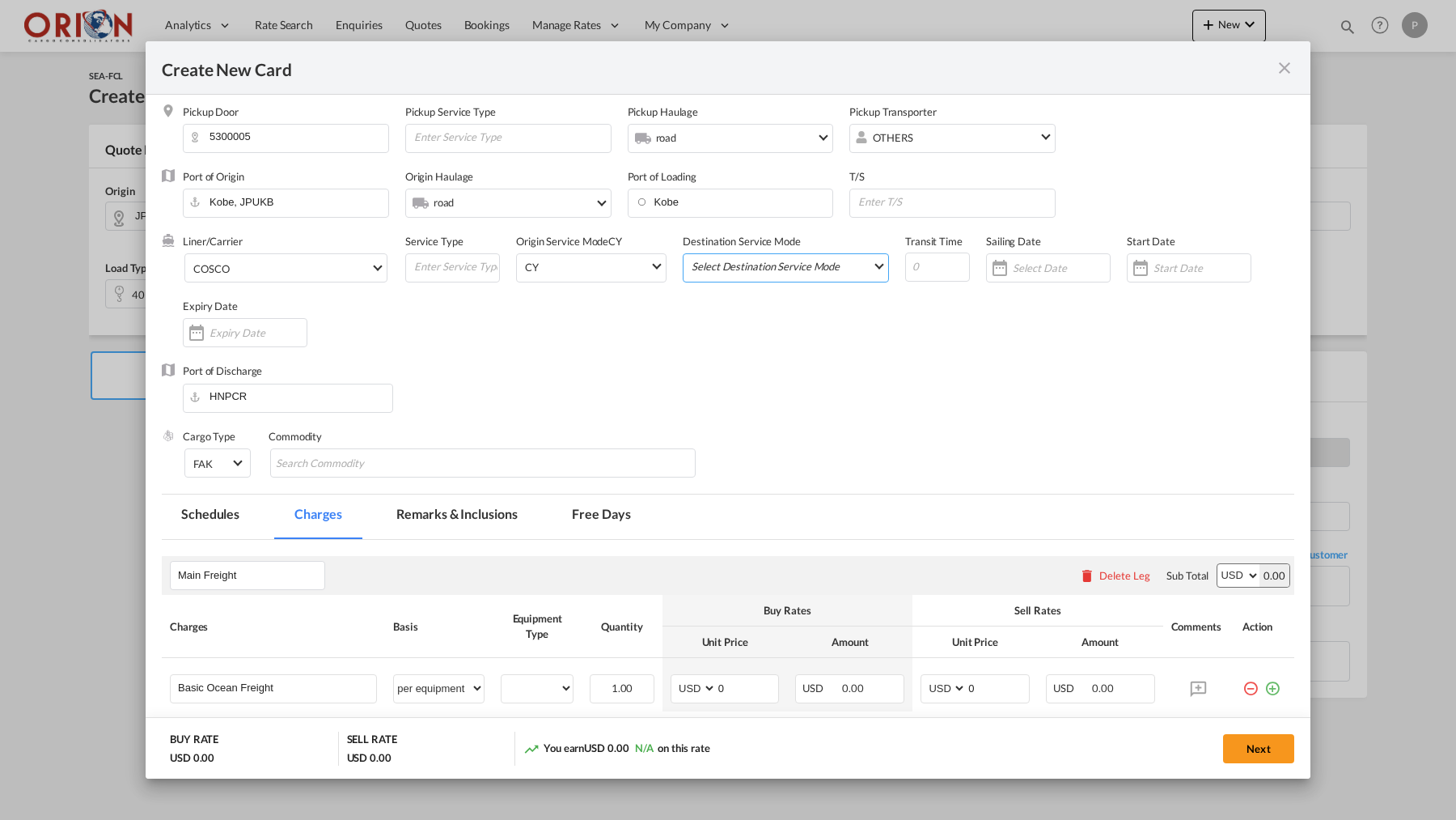
click at [775, 270] on md-select "Select Destination Service Mode SD [GEOGRAPHIC_DATA]" at bounding box center [789, 266] width 199 height 23
click at [572, 277] on md-backdrop at bounding box center [728, 410] width 1456 height 820
click at [565, 272] on span "CY" at bounding box center [587, 267] width 125 height 14
click at [544, 243] on md-option "SD" at bounding box center [596, 227] width 168 height 38
click at [781, 264] on md-select "Select Destination Service Mode" at bounding box center [789, 266] width 199 height 23
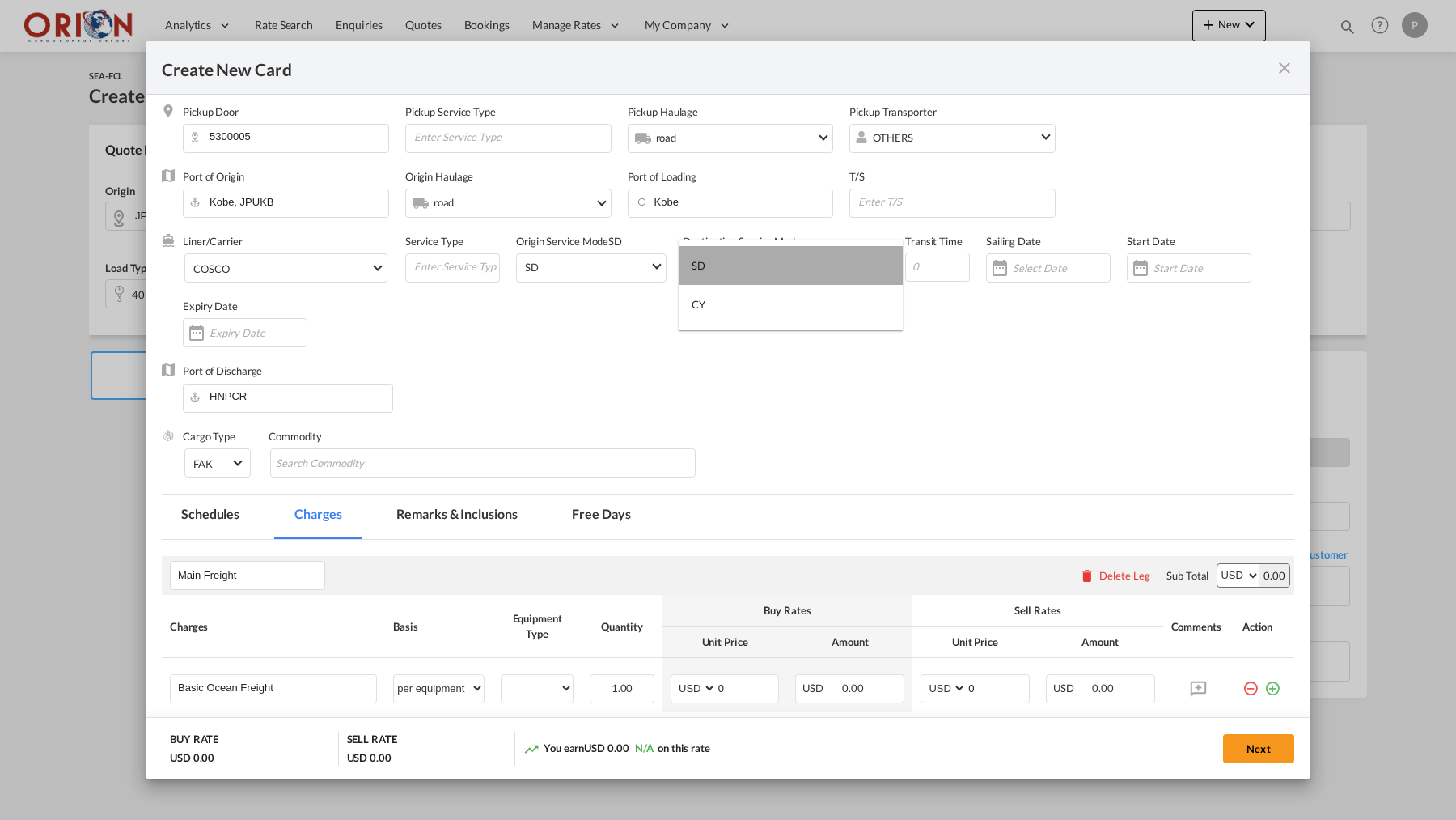
click at [734, 272] on md-option "SD" at bounding box center [790, 265] width 224 height 38
click at [637, 262] on span "SD" at bounding box center [587, 267] width 125 height 14
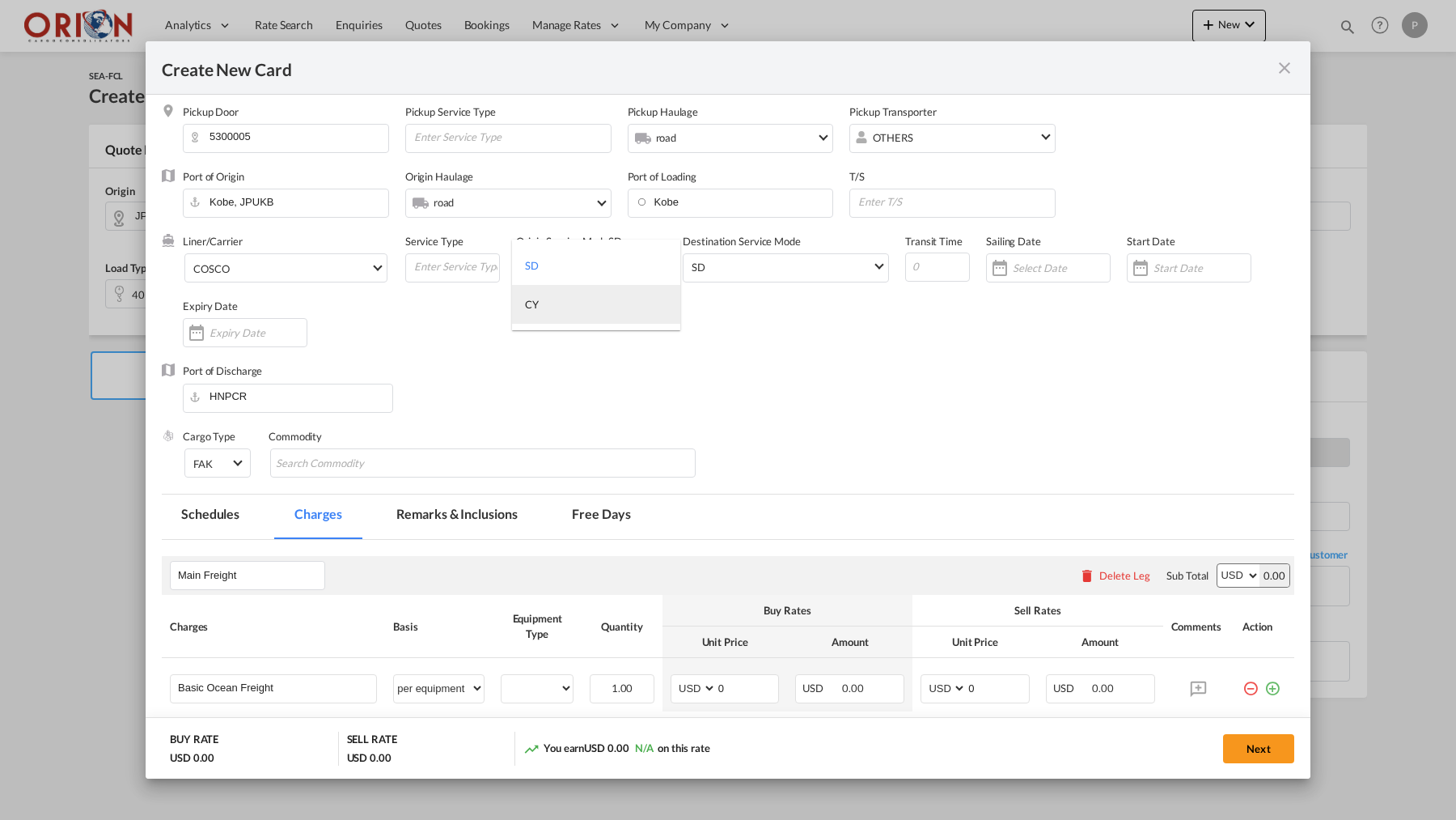
click at [585, 301] on md-option "CY" at bounding box center [596, 304] width 168 height 38
click at [703, 266] on div "SD" at bounding box center [699, 266] width 13 height 12
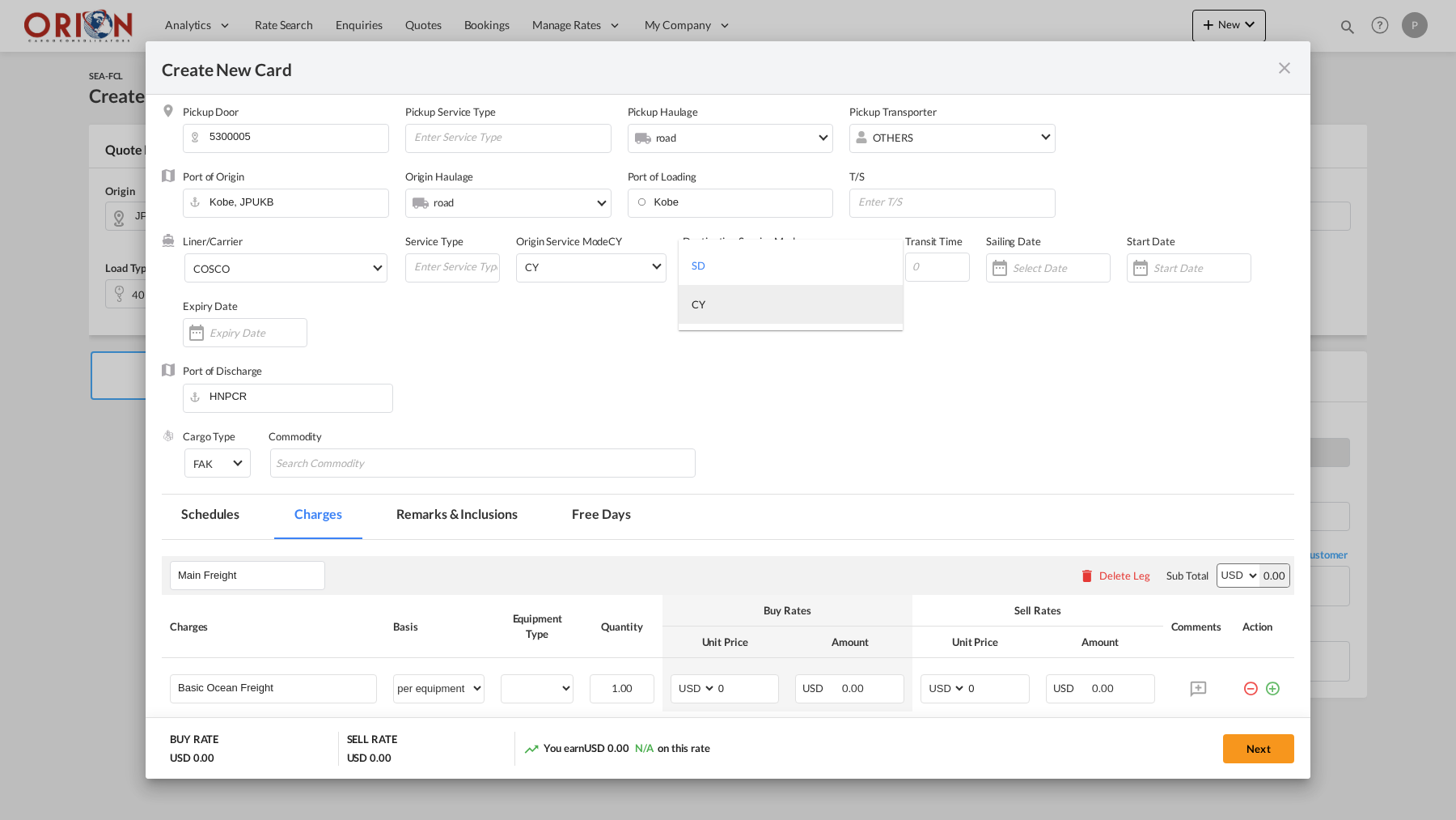
click at [704, 294] on md-option "CY" at bounding box center [790, 304] width 224 height 38
click at [921, 269] on input "Create New CardPickup ..." at bounding box center [937, 267] width 64 height 29
type input "50"
click at [1032, 278] on div "Create New CardPickup ..." at bounding box center [1048, 268] width 125 height 29
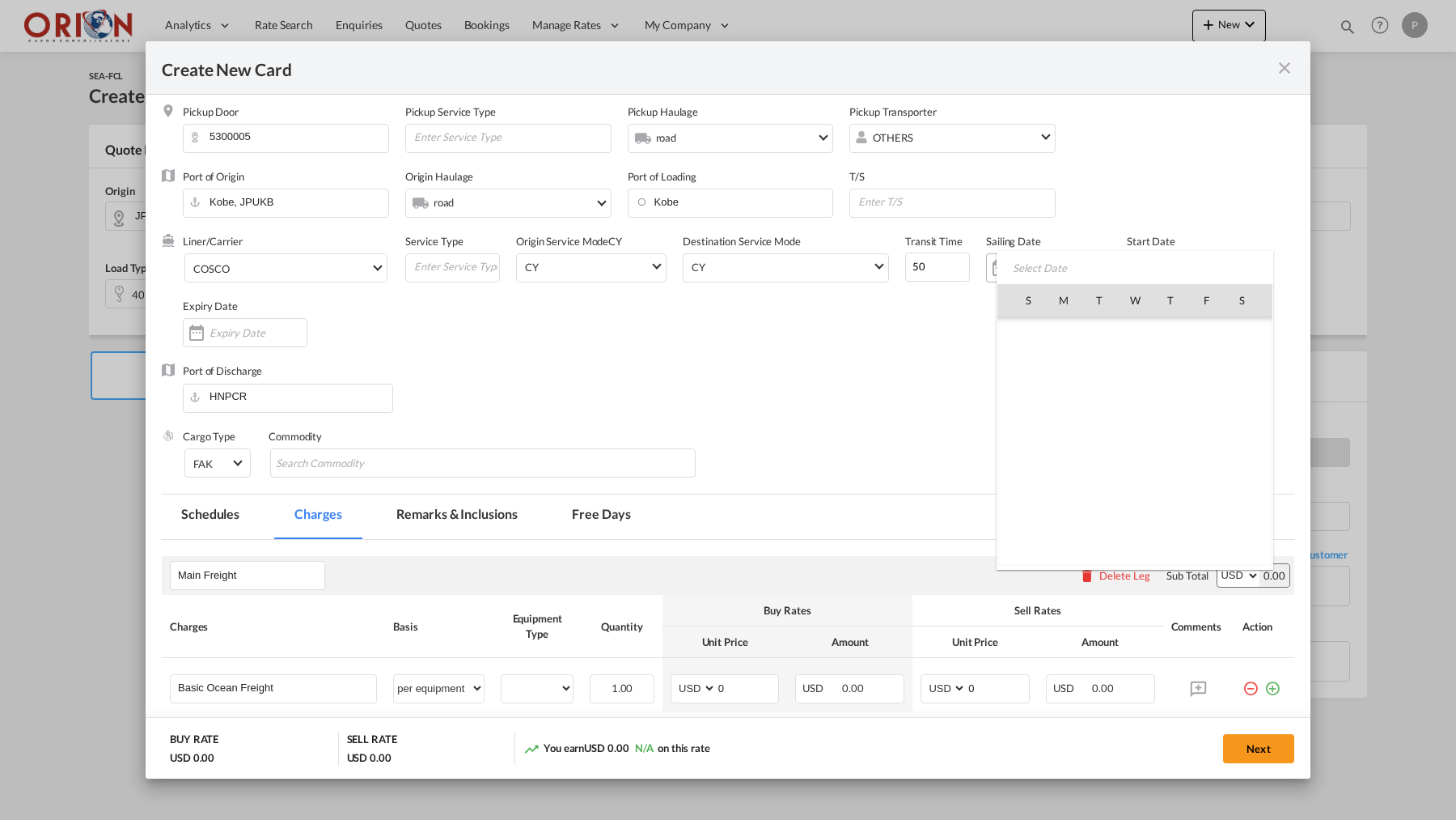
scroll to position [374674, 0]
click at [1143, 136] on div at bounding box center [728, 410] width 1456 height 820
click at [1041, 254] on div "Create New CardPickup ..." at bounding box center [1048, 268] width 125 height 29
click at [1204, 551] on span "12" at bounding box center [1206, 553] width 33 height 33
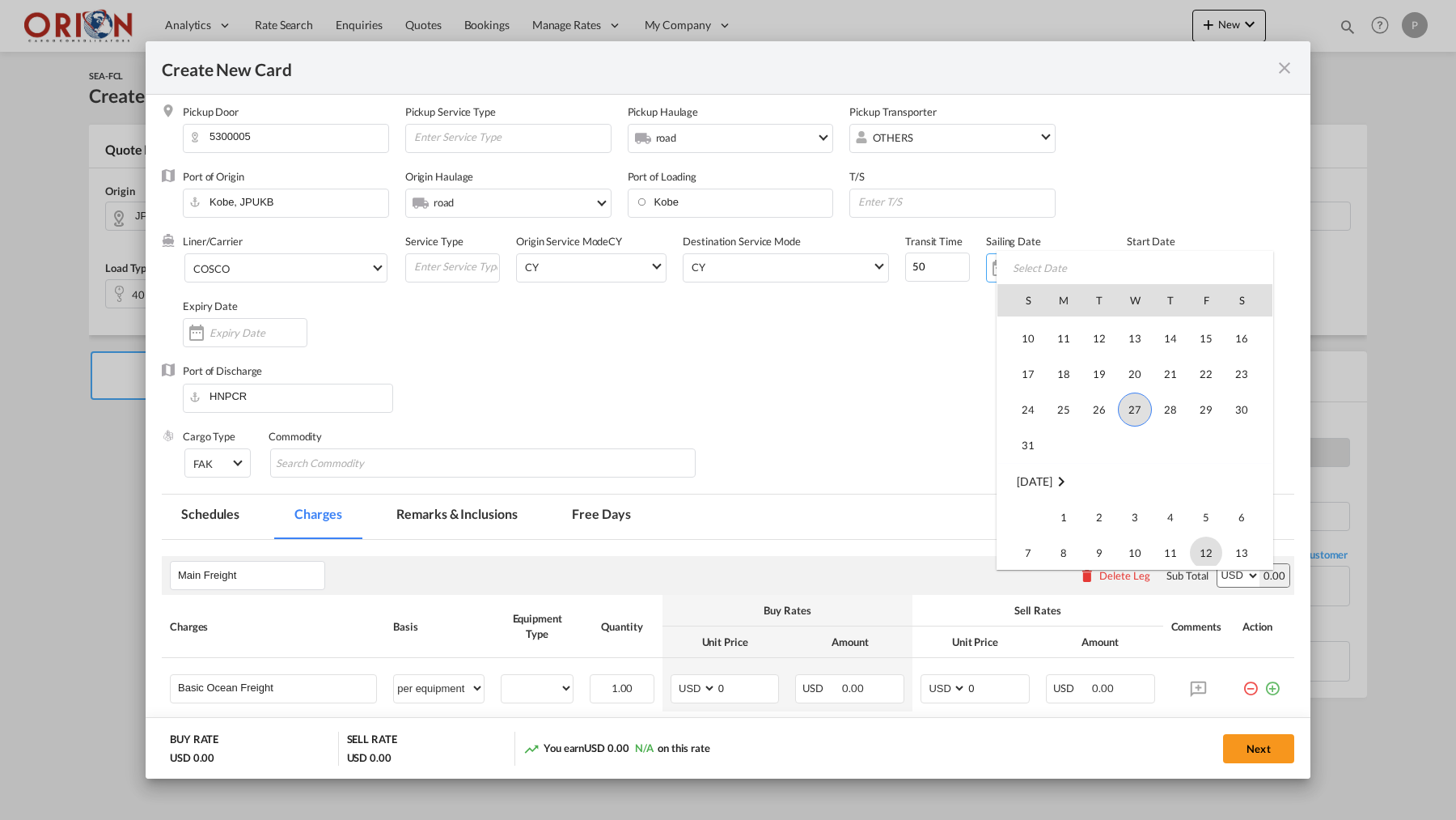
type input "[DATE]"
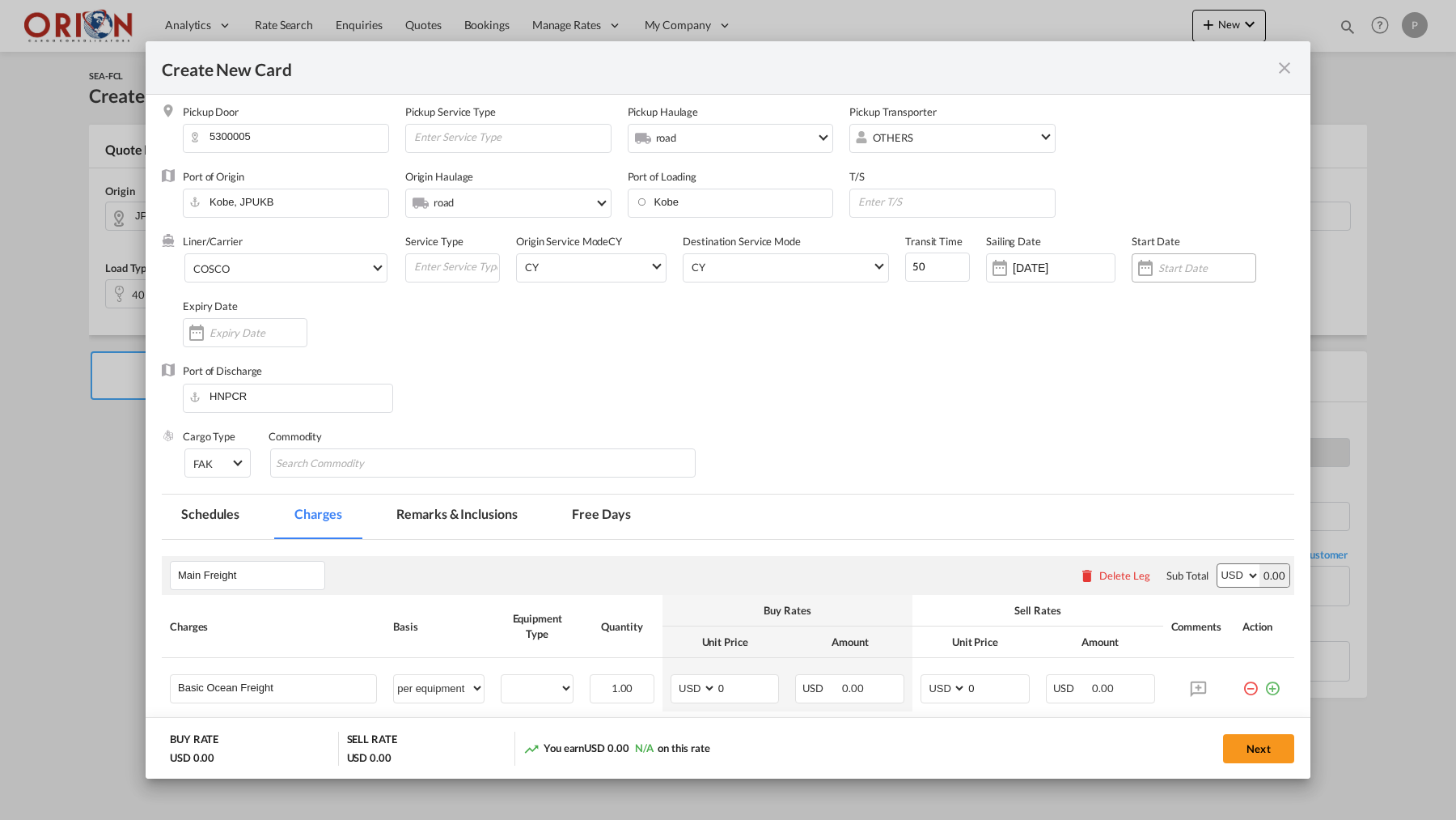
click at [1193, 277] on div "Create New CardPickup ..." at bounding box center [1194, 268] width 125 height 29
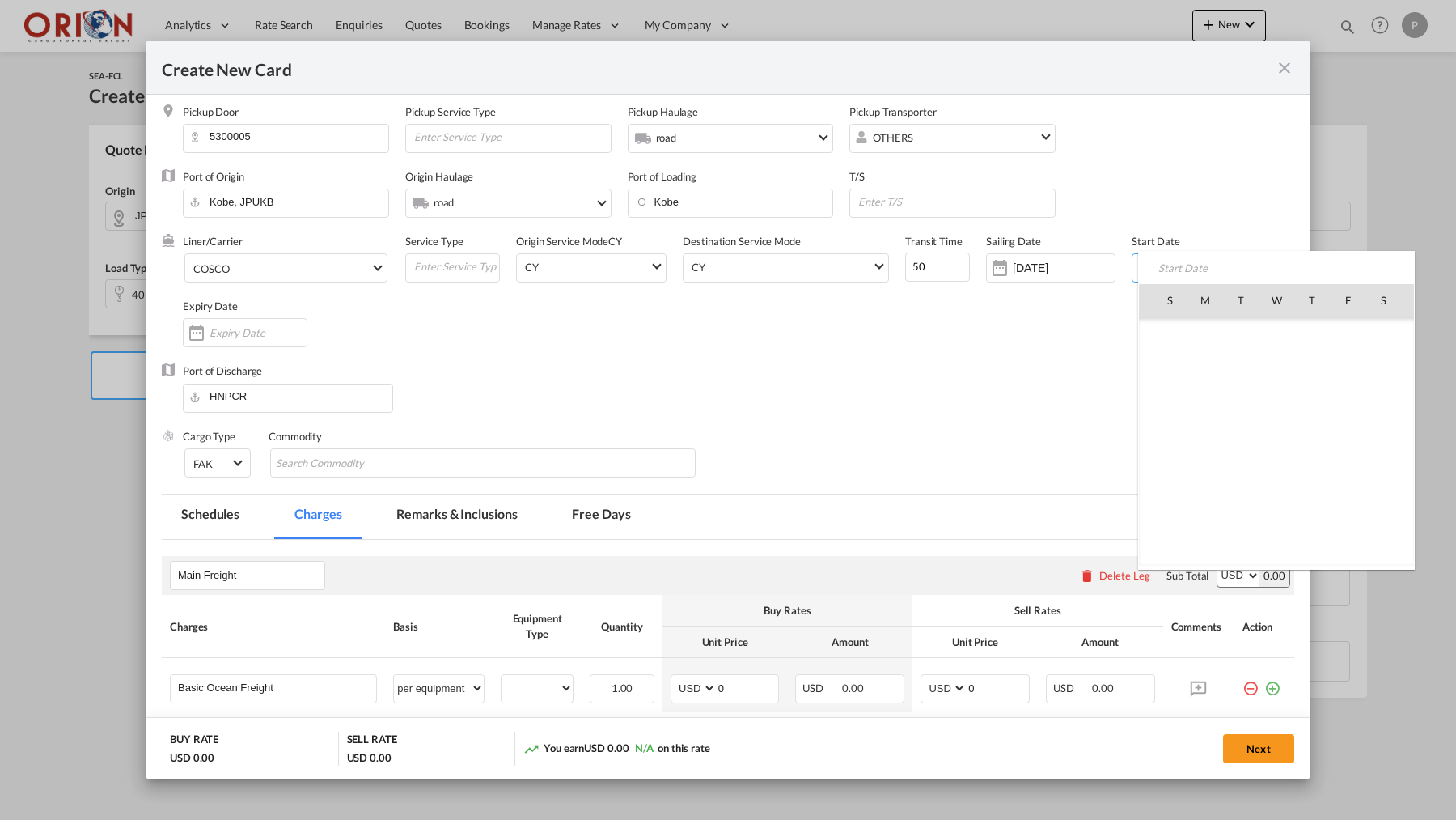
scroll to position [374674, 0]
click at [1277, 473] on span "27" at bounding box center [1276, 477] width 34 height 34
type input "[DATE]"
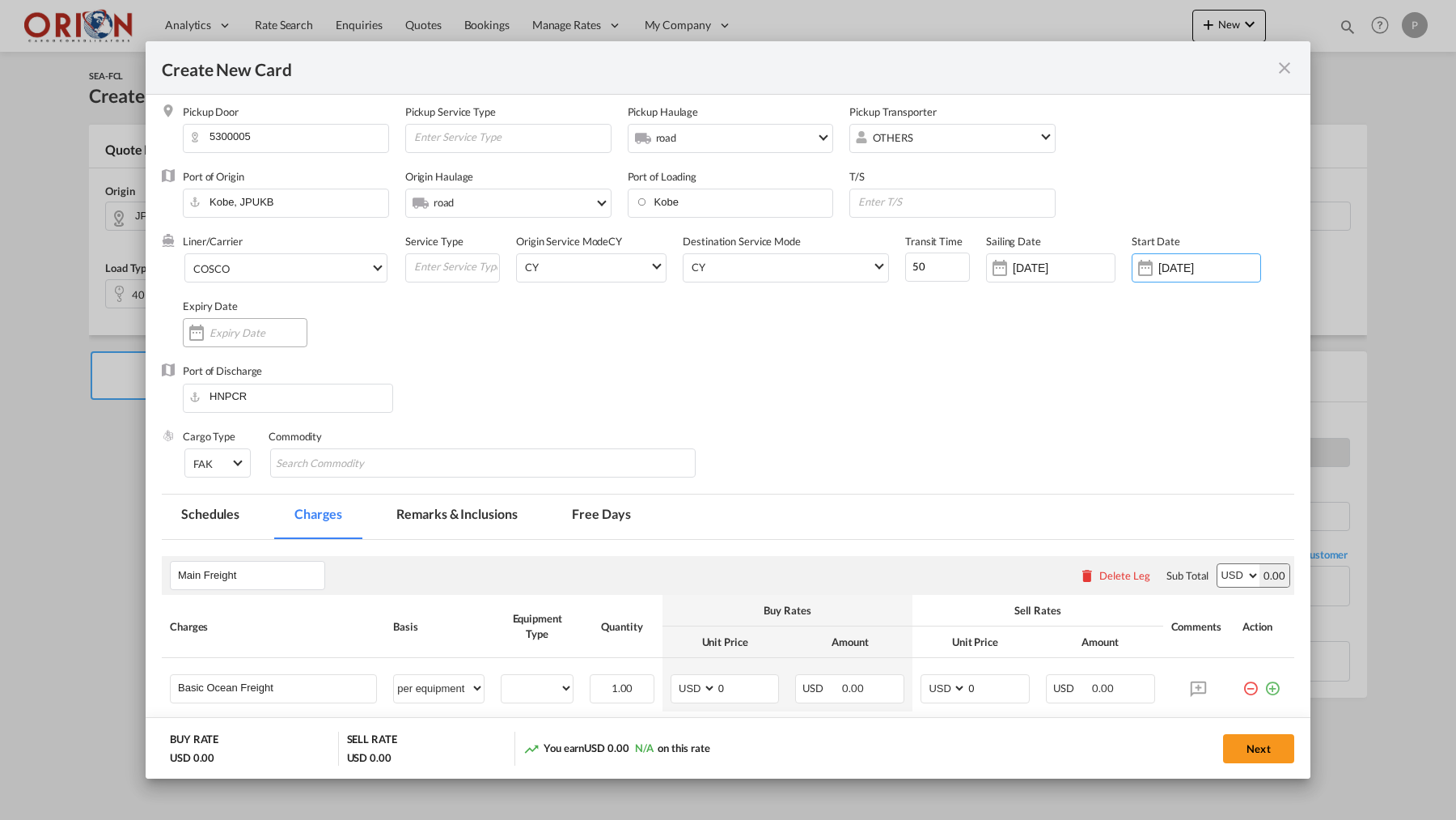
click at [229, 333] on input "Create New CardPickup ..." at bounding box center [257, 332] width 97 height 12
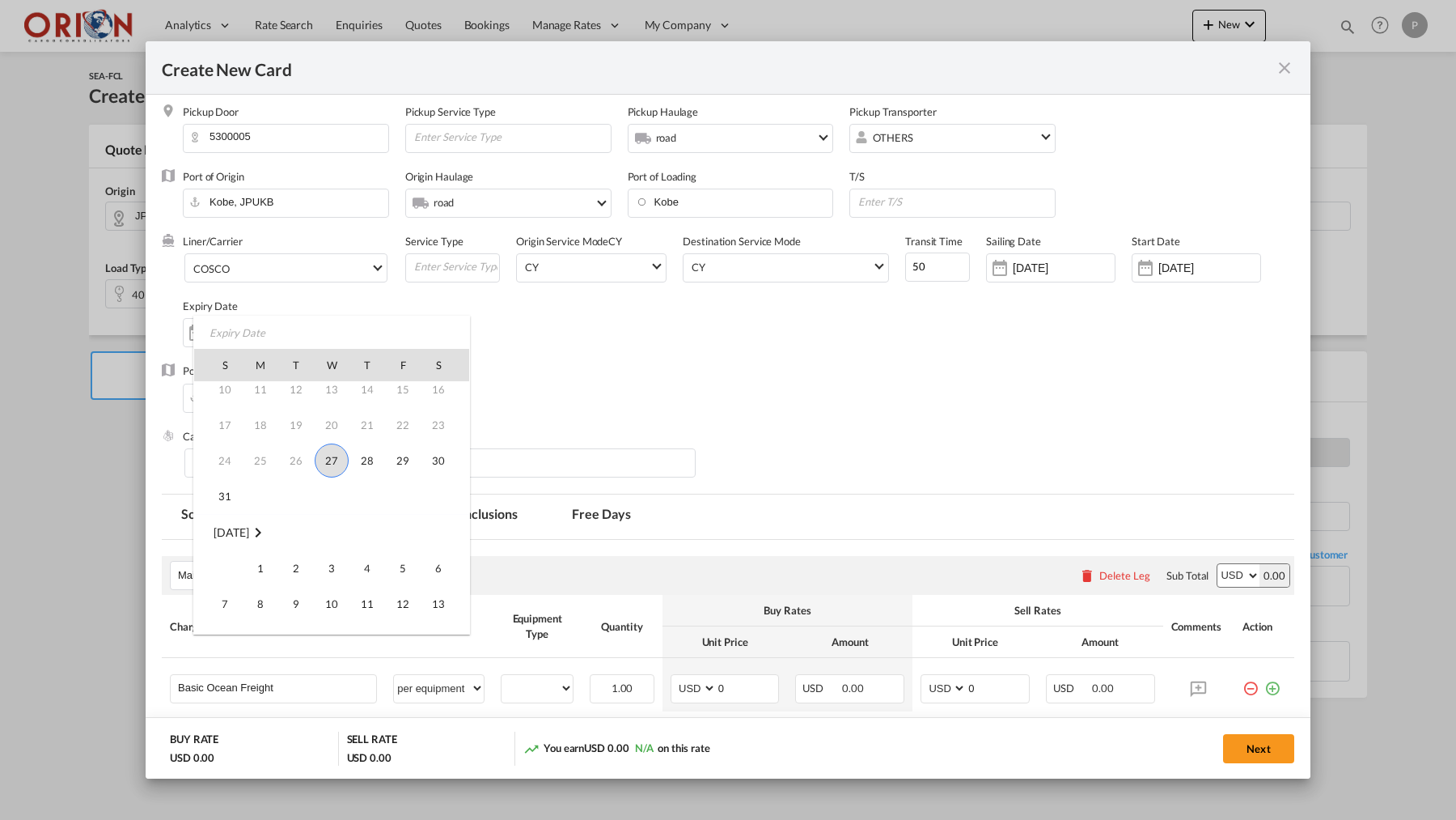
scroll to position [95, 0]
click at [631, 409] on div at bounding box center [728, 410] width 1456 height 820
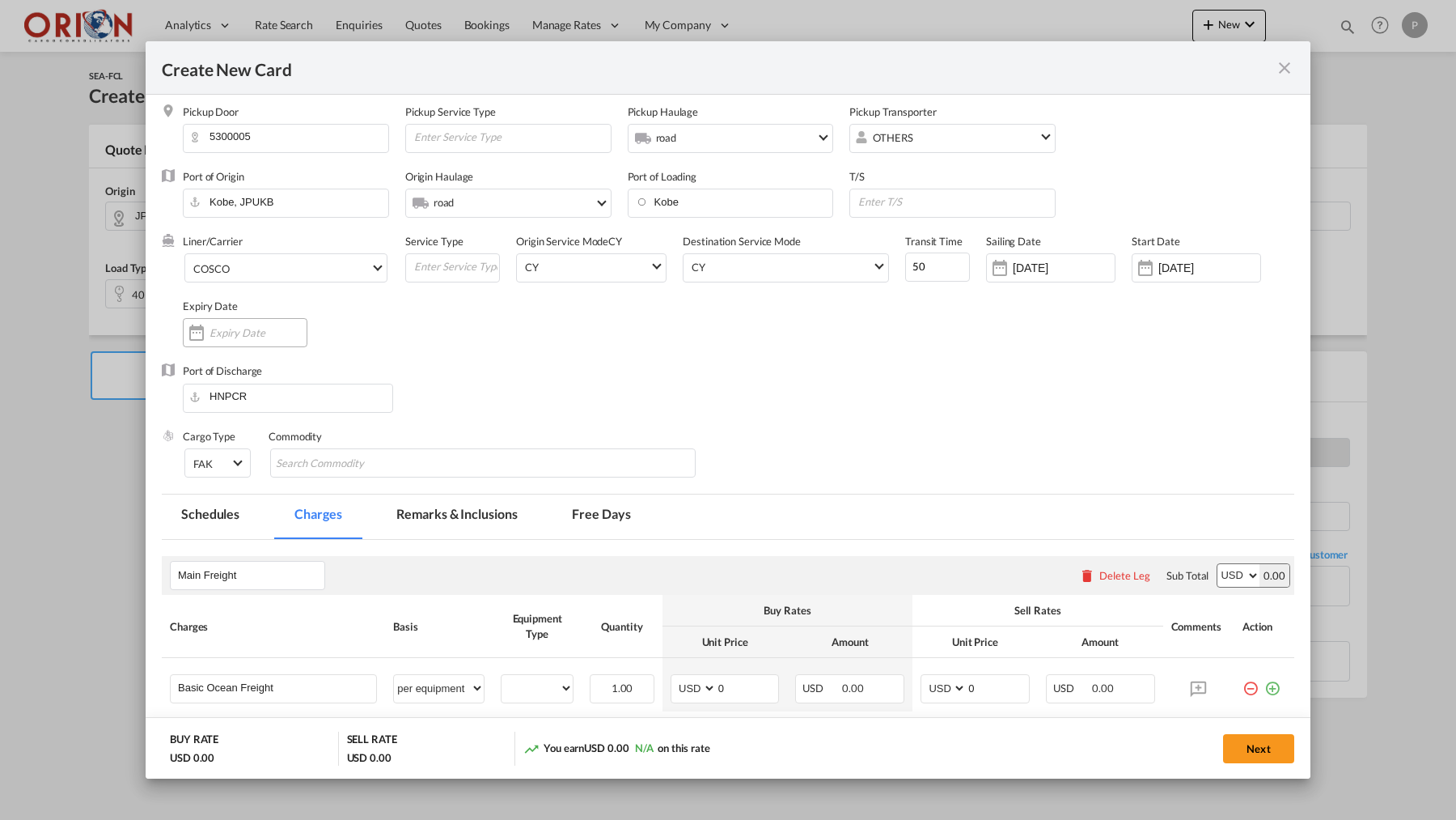
click at [271, 335] on input "Create New CardPickup ..." at bounding box center [257, 332] width 97 height 12
click at [234, 339] on div "Create New CardPickup ..." at bounding box center [257, 332] width 97 height 14
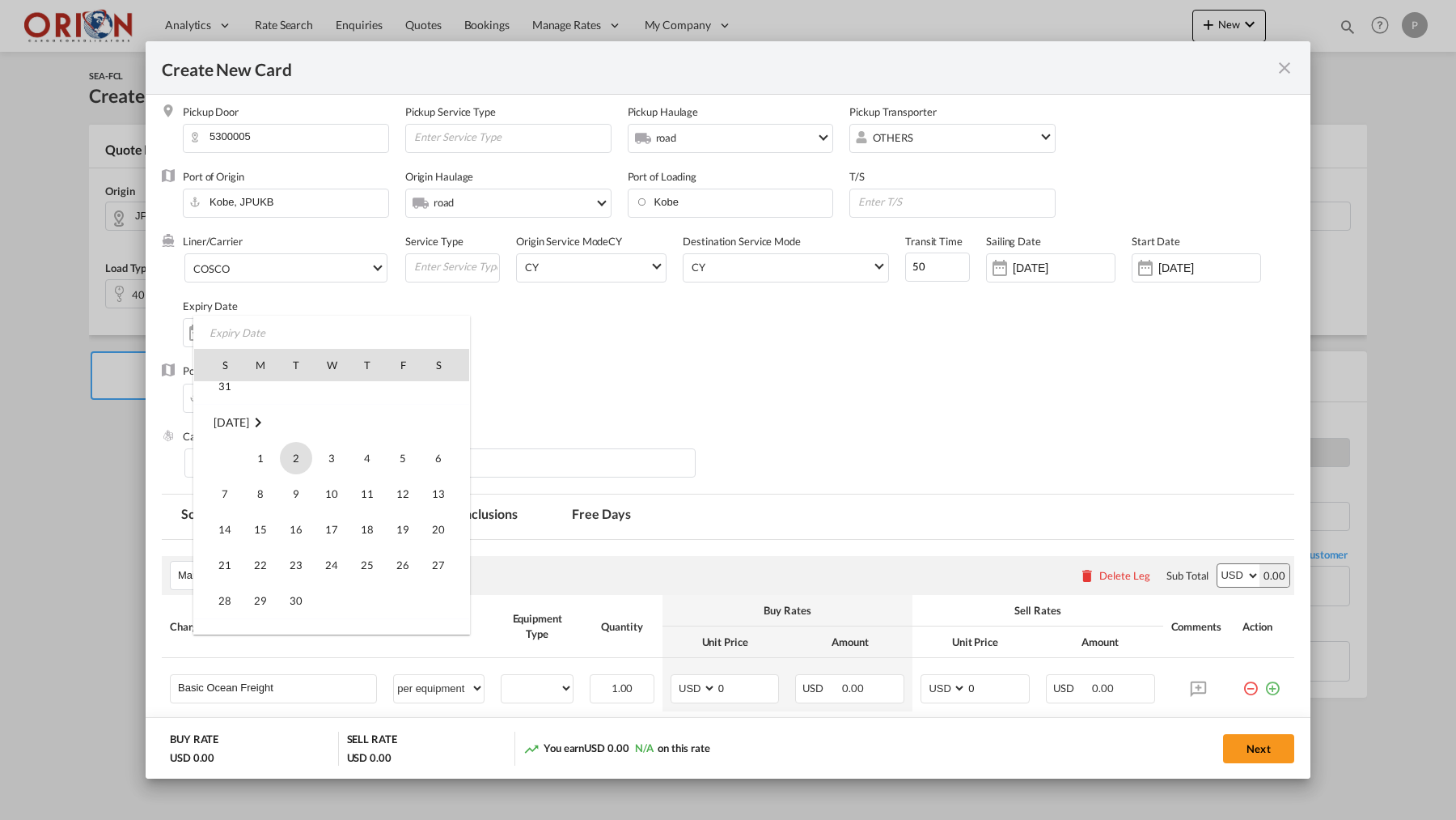
scroll to position [193, 0]
click at [298, 605] on span "30" at bounding box center [297, 600] width 33 height 33
type input "[DATE]"
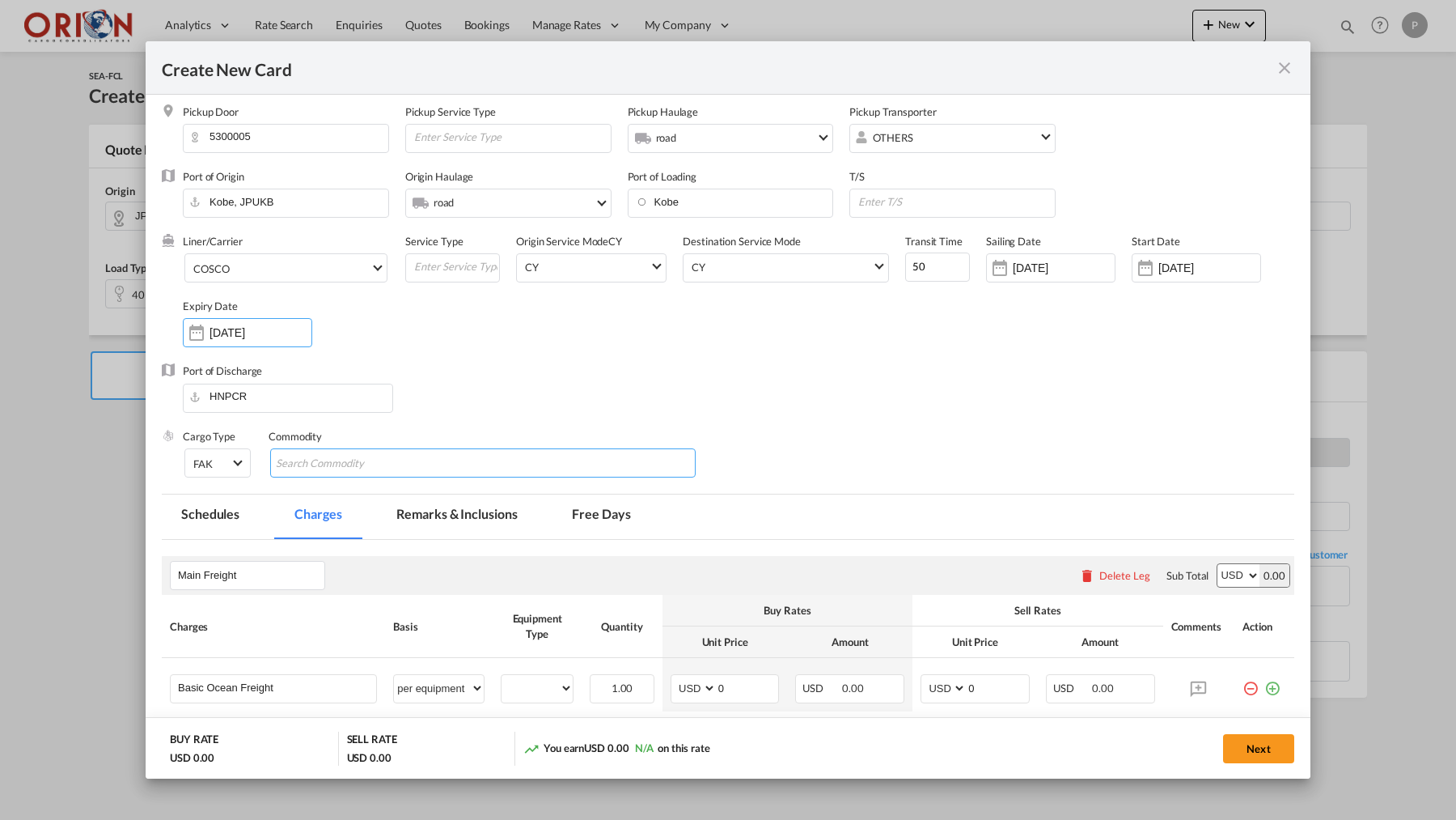
click at [296, 460] on input "Search Commodity" at bounding box center [349, 463] width 148 height 26
type input "MAQUINARIA TEXTIL"
click at [192, 574] on input "Main Freight" at bounding box center [251, 575] width 147 height 24
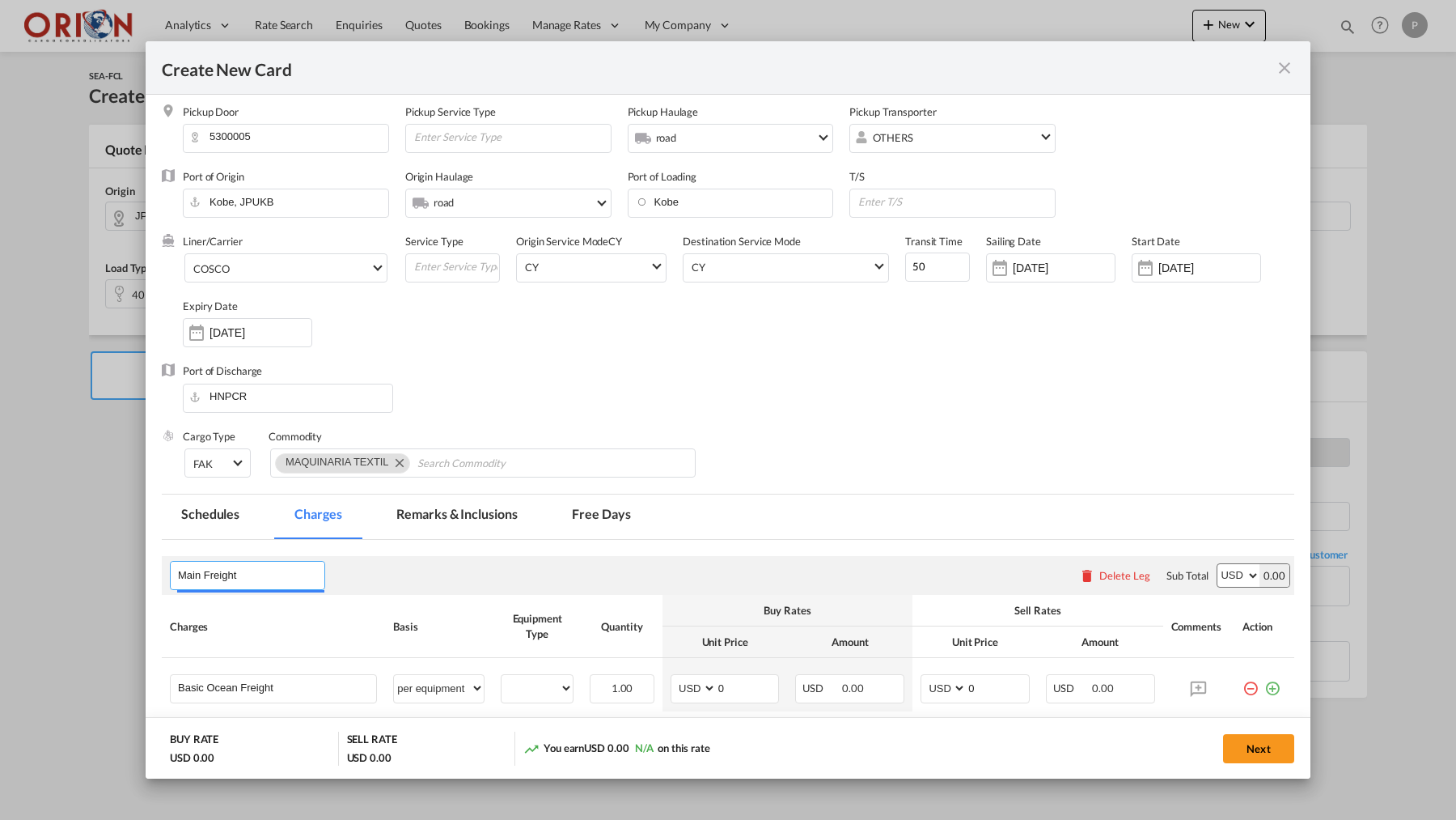
click at [192, 574] on input "Main Freight" at bounding box center [251, 575] width 147 height 24
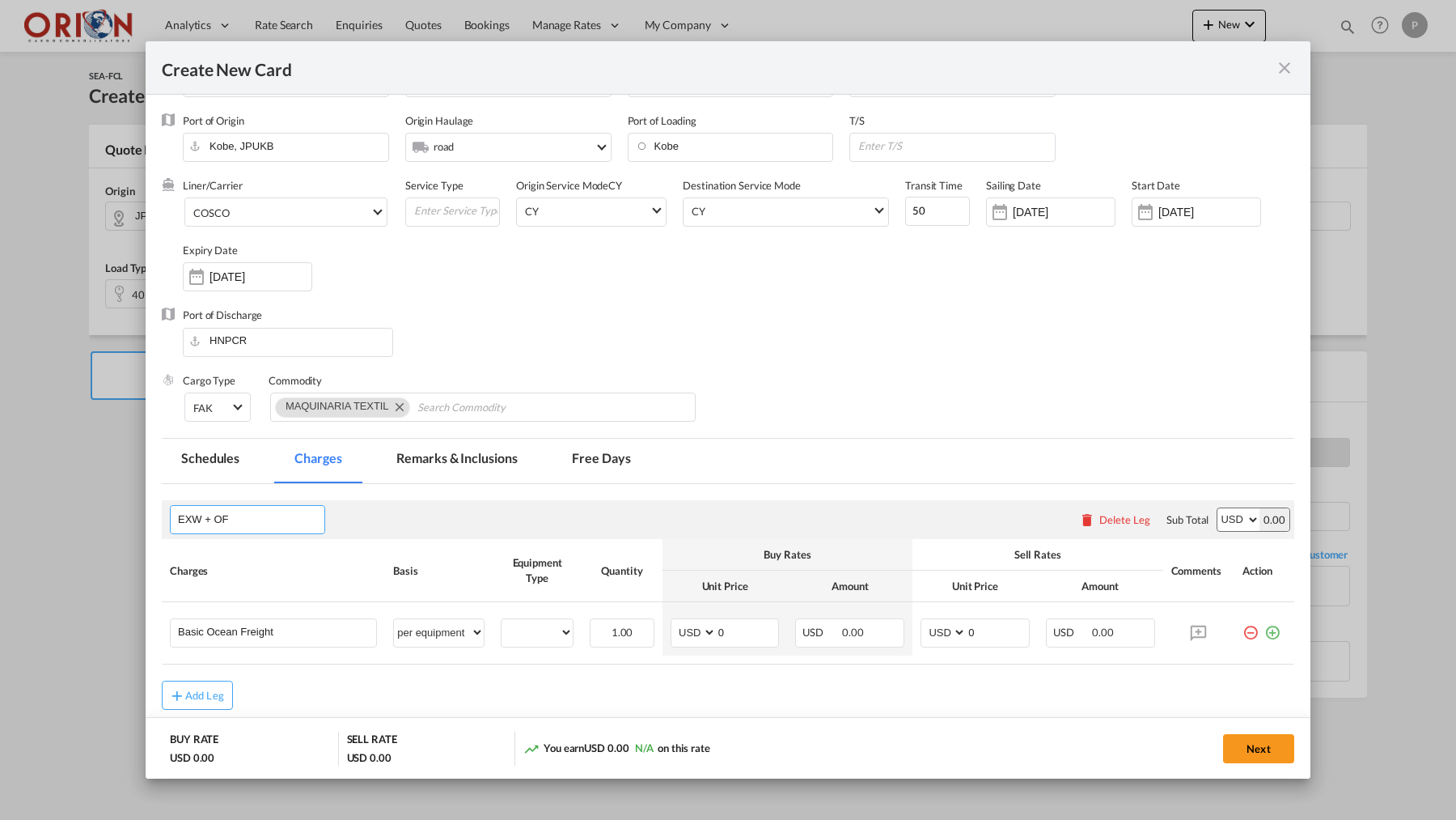
scroll to position [140, 0]
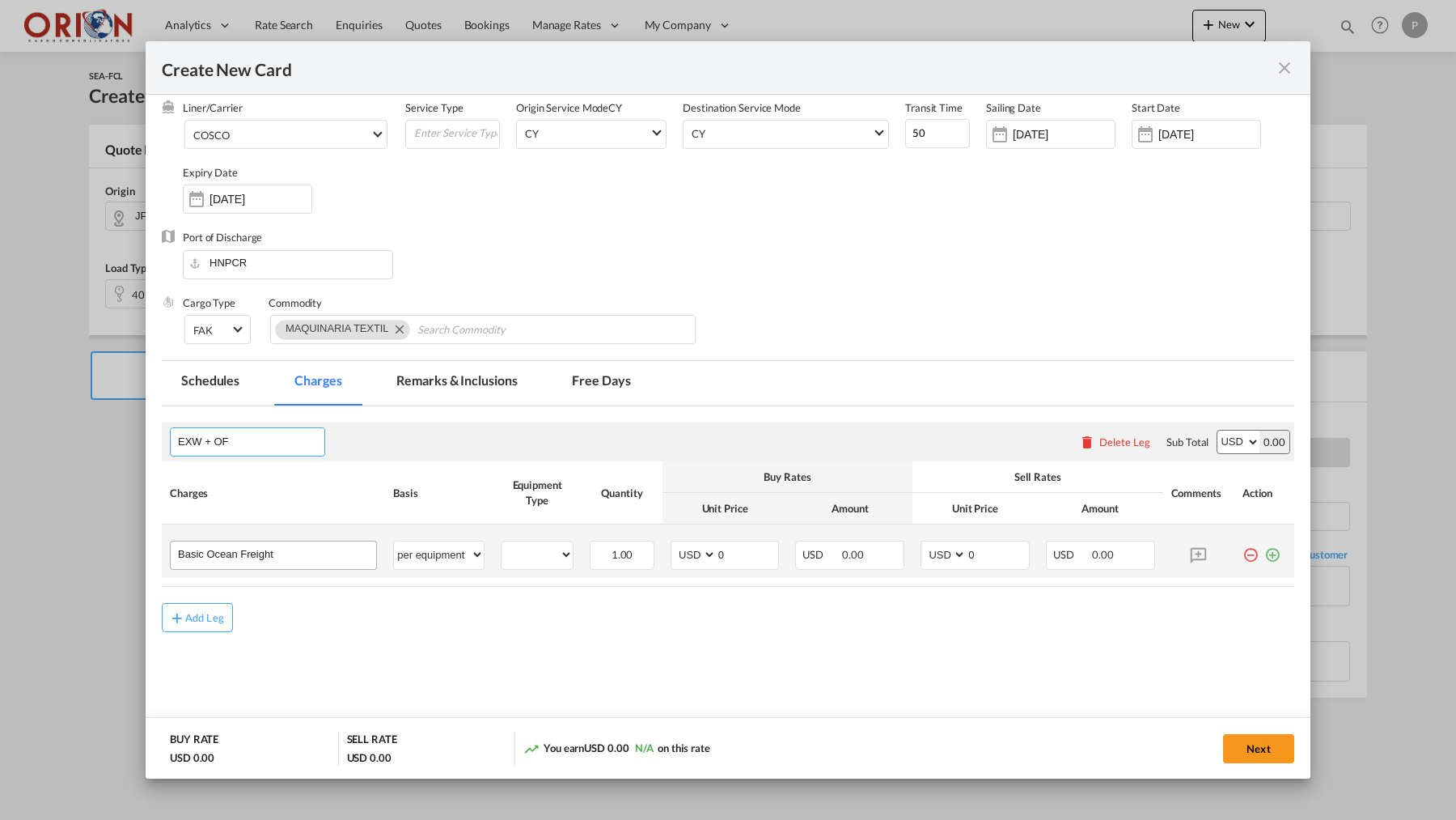
type input "EXW + OF"
click at [210, 561] on input "Basic Ocean Freight" at bounding box center [276, 553] width 199 height 24
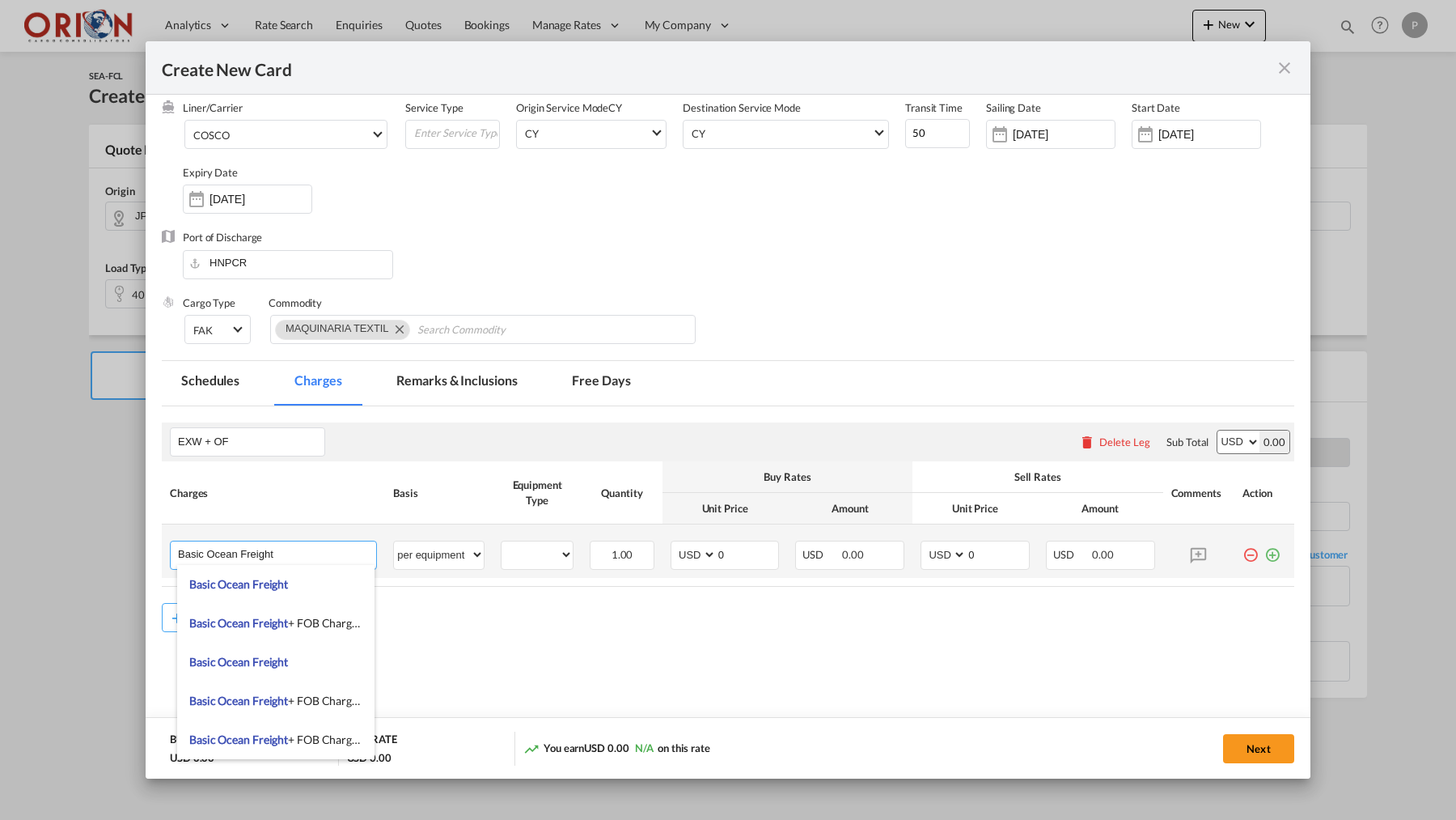
click at [210, 561] on input "Basic Ocean Freight" at bounding box center [276, 553] width 199 height 24
click at [209, 553] on input "Basic Ocean Freight" at bounding box center [276, 553] width 199 height 24
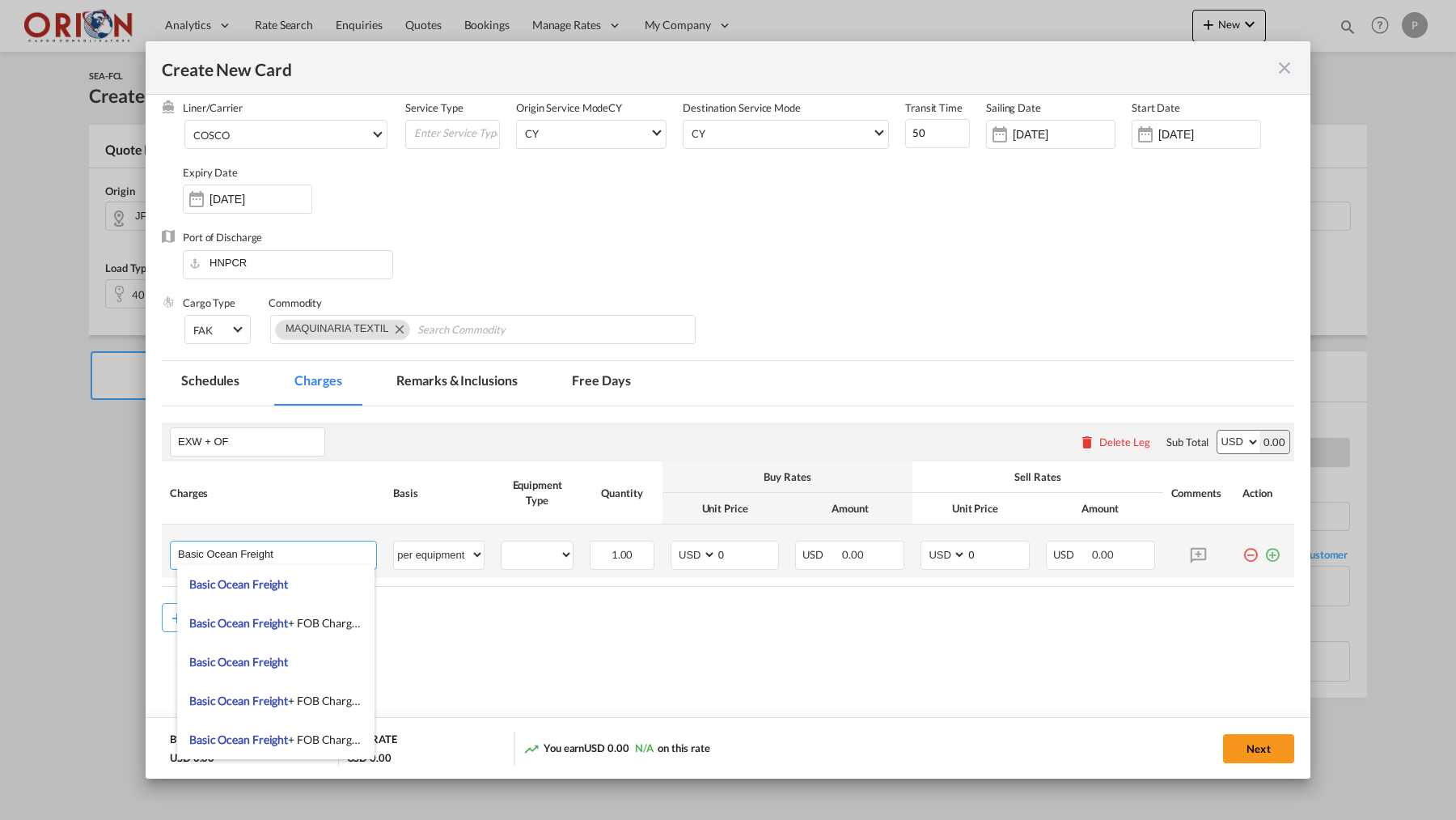
type input "F"
paste input "KOBE [GEOGRAPHIC_DATA], 6-14 [GEOGRAPHIC_DATA]-HIGASHI [GEOGRAPHIC_DATA]"
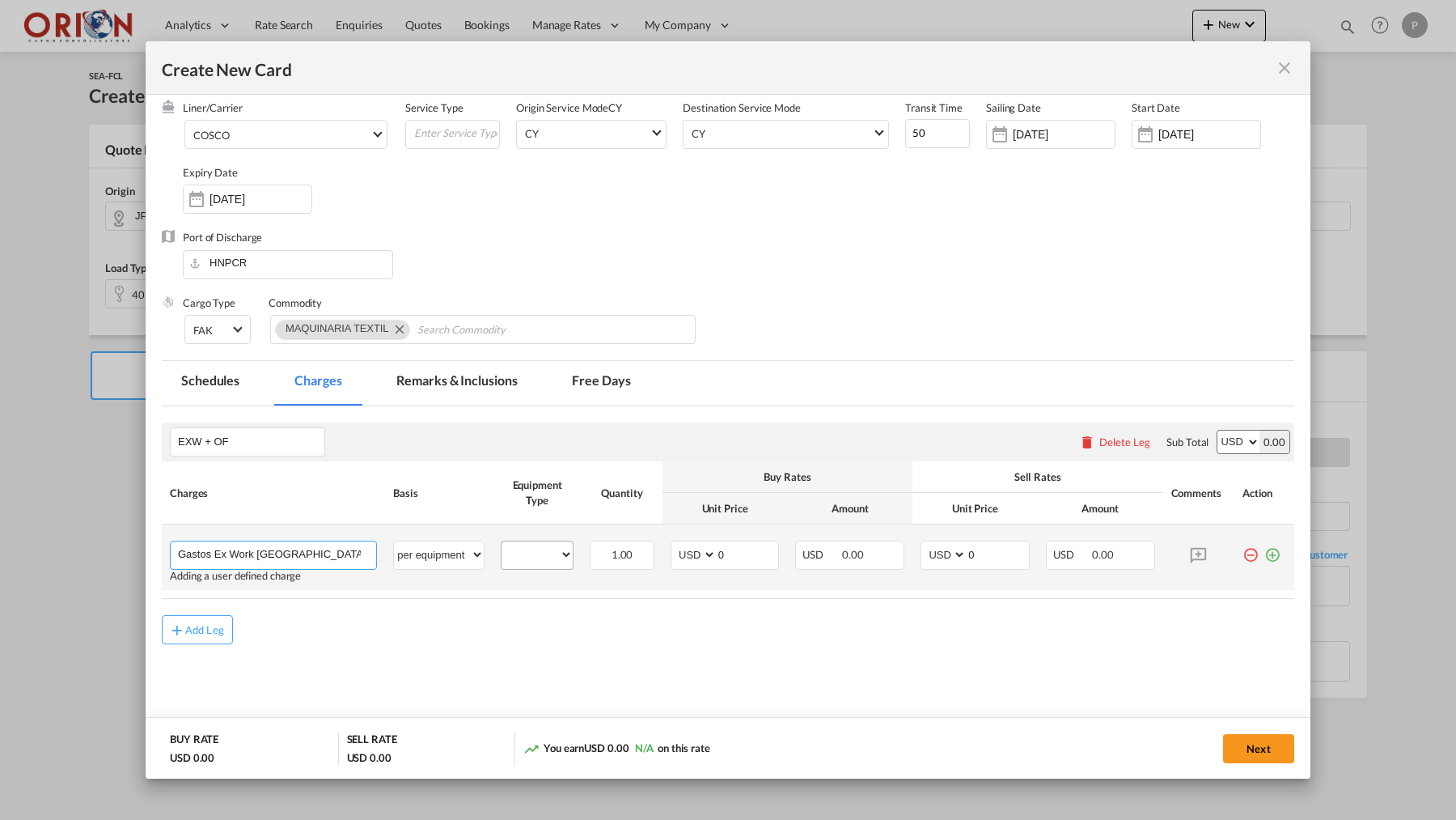
type input "Gastos Ex Work [GEOGRAPHIC_DATA] [GEOGRAPHIC_DATA], 6-14 [GEOGRAPHIC_DATA]-HIGA…"
select select "40HC"
click at [746, 564] on input "0" at bounding box center [748, 553] width 62 height 24
type input "1285"
click at [993, 545] on input "0" at bounding box center [997, 553] width 62 height 24
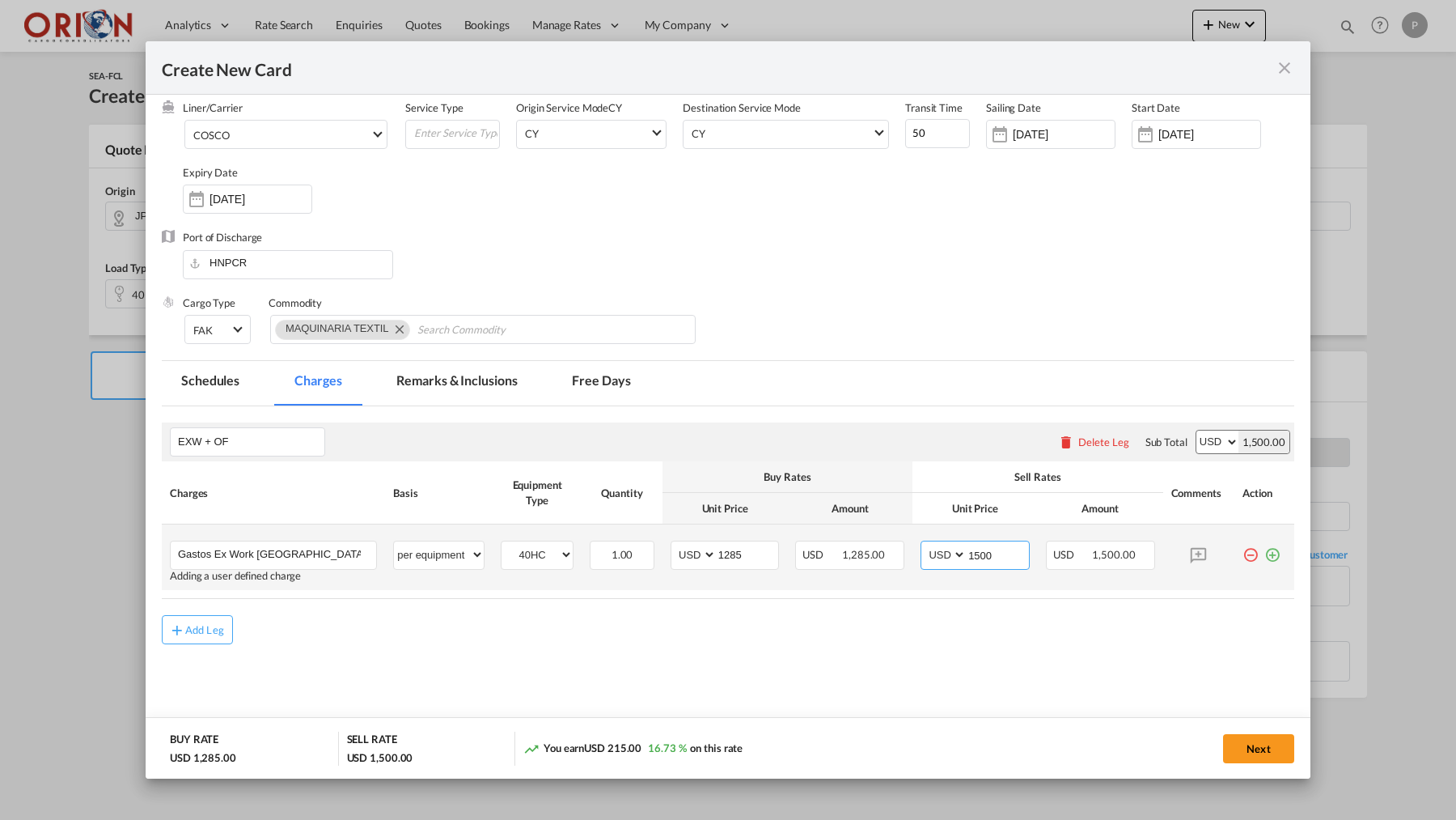
type input "1500"
click at [1275, 554] on md-icon "icon-plus-circle-outline green-400-fg" at bounding box center [1272, 548] width 16 height 16
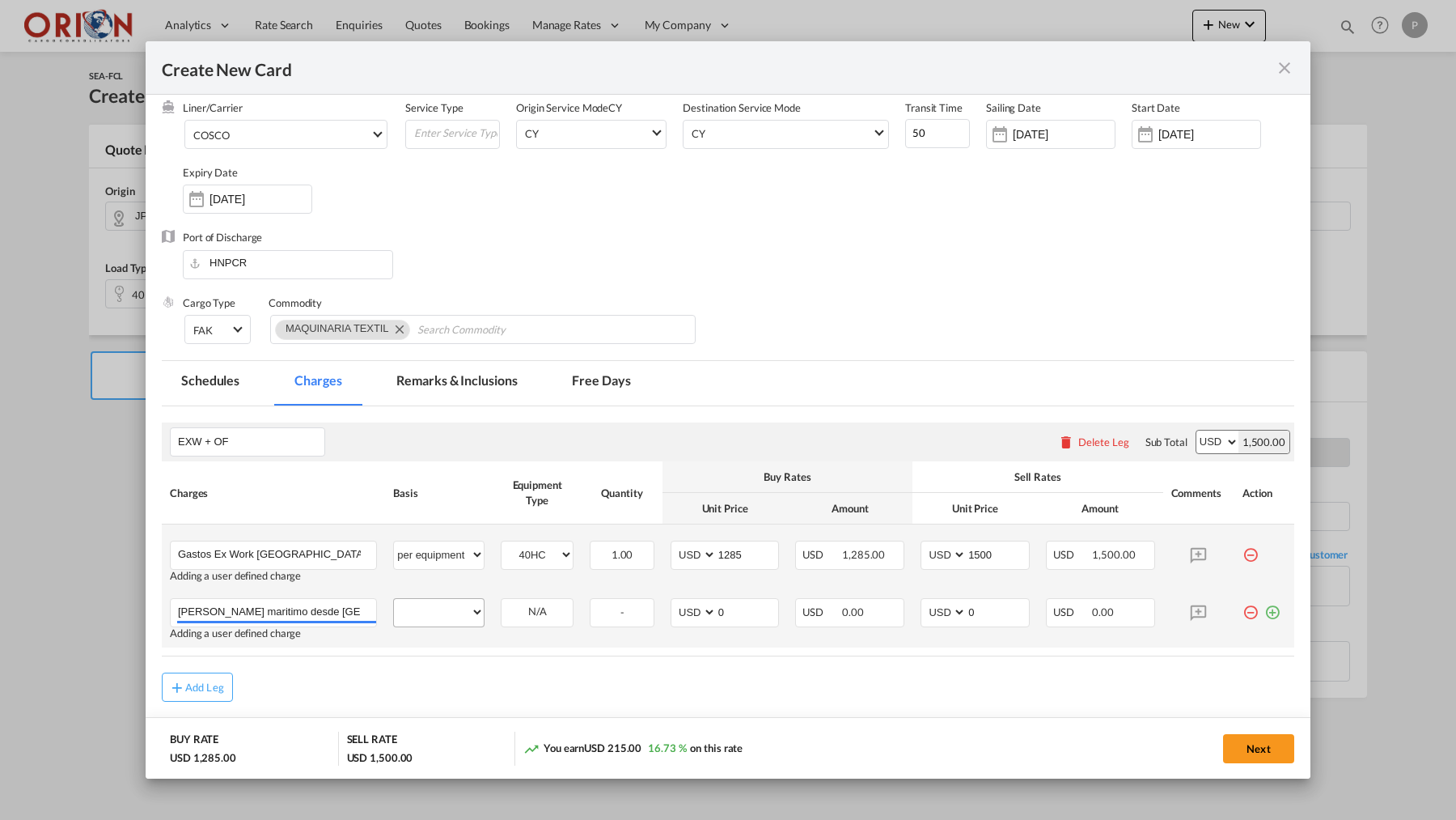
type input "[PERSON_NAME] maritimo desde [GEOGRAPHIC_DATA] hasta [GEOGRAPHIC_DATA][PERSON_N…"
select select "per equipment"
select select "40HC"
click at [741, 615] on input "0" at bounding box center [748, 611] width 62 height 24
type input "5890"
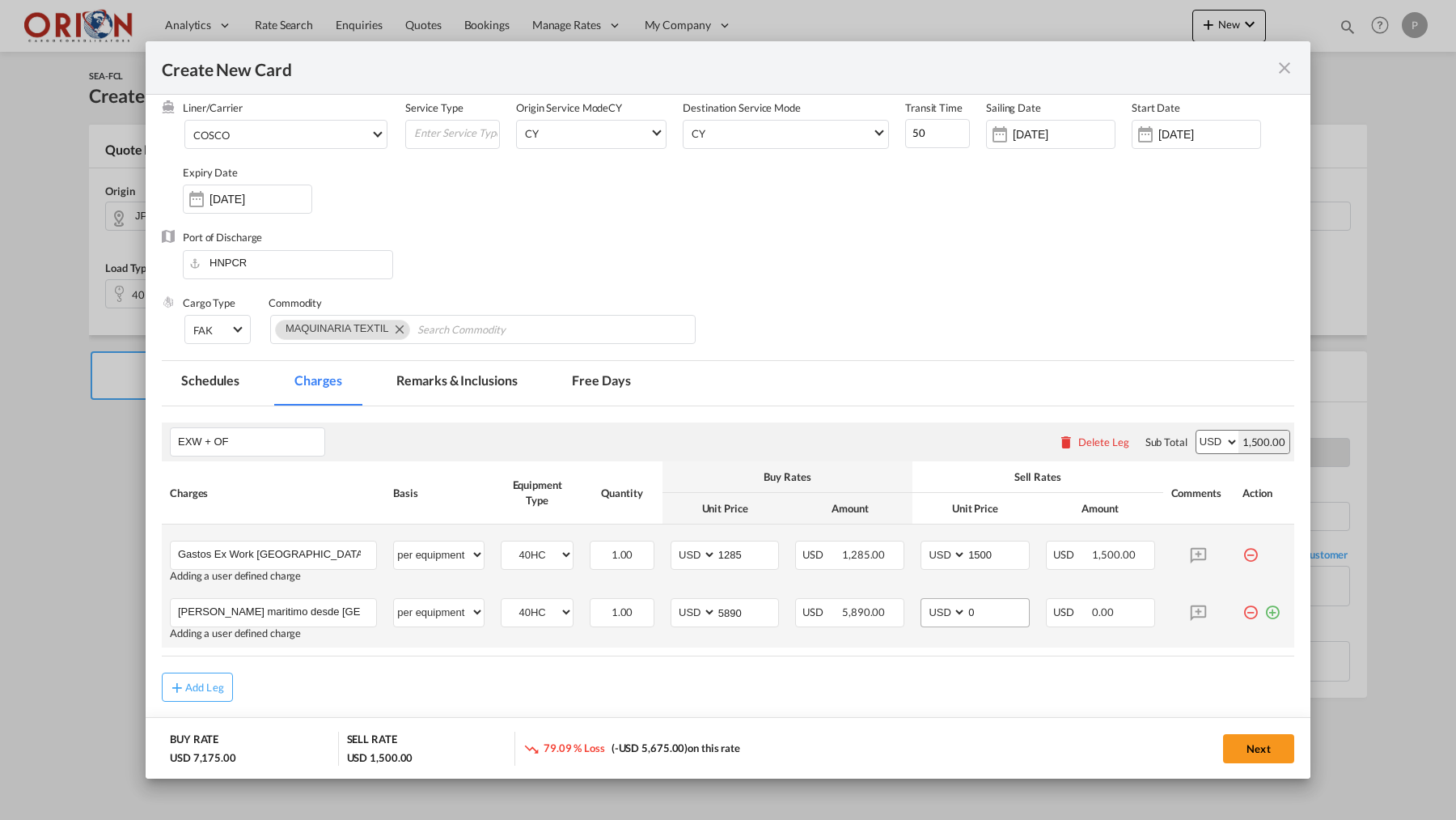
click at [1017, 622] on md-input-container "0" at bounding box center [997, 613] width 63 height 28
click at [1008, 611] on input "0" at bounding box center [997, 611] width 62 height 24
type input "6500"
click at [203, 695] on button "Add Leg" at bounding box center [198, 687] width 71 height 29
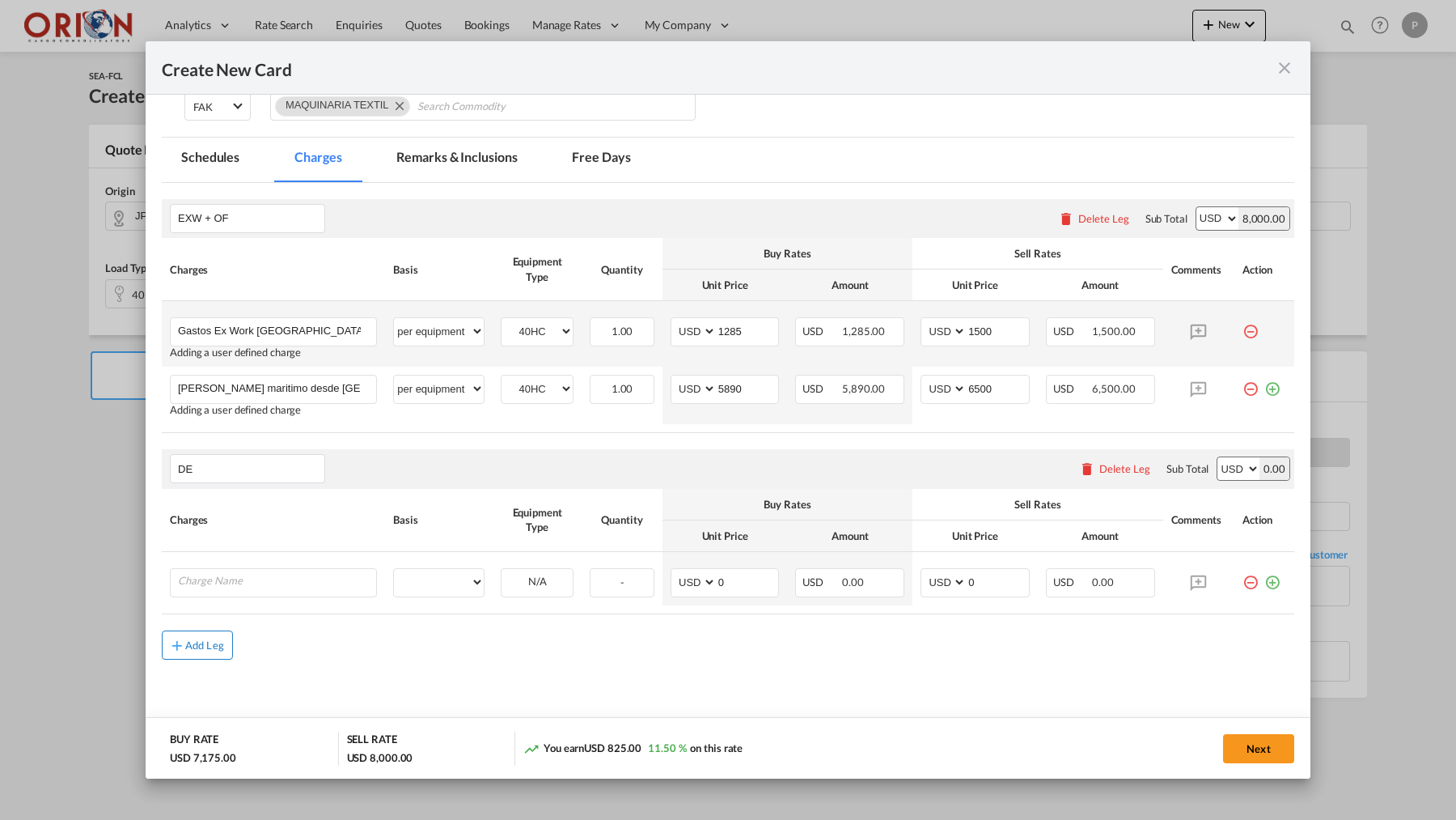
scroll to position [362, 0]
type input "DESTINO"
click at [239, 559] on td "Please Enter User Defined Charges Cannot Be Published" at bounding box center [274, 581] width 224 height 54
click at [239, 577] on input "Charge Name" at bounding box center [276, 582] width 199 height 24
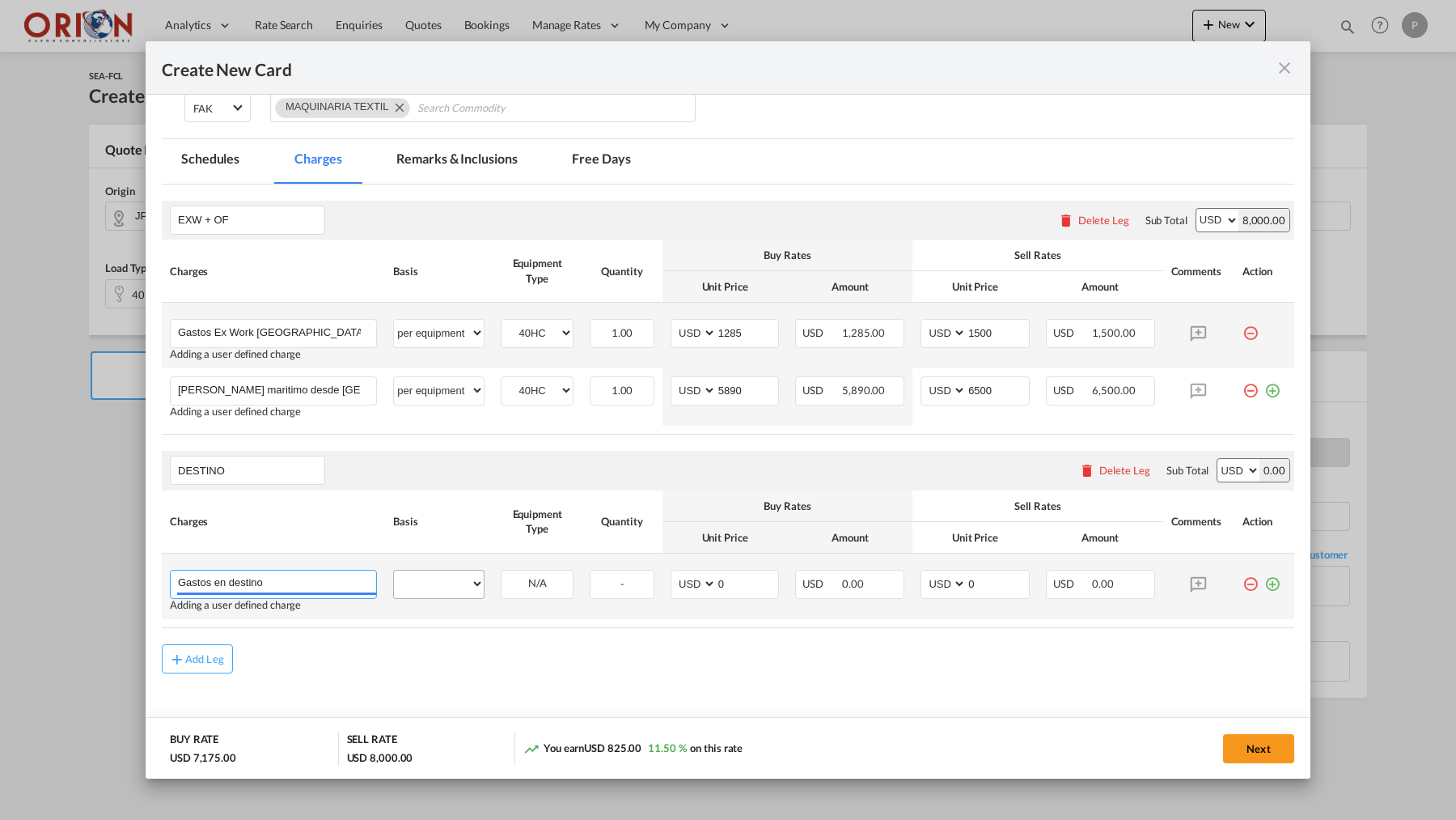
type input "Gastos en destino"
select select "per equipment"
select select "40HC"
click at [759, 593] on md-input-container "0" at bounding box center [748, 584] width 63 height 28
click at [753, 585] on input "0" at bounding box center [748, 582] width 62 height 24
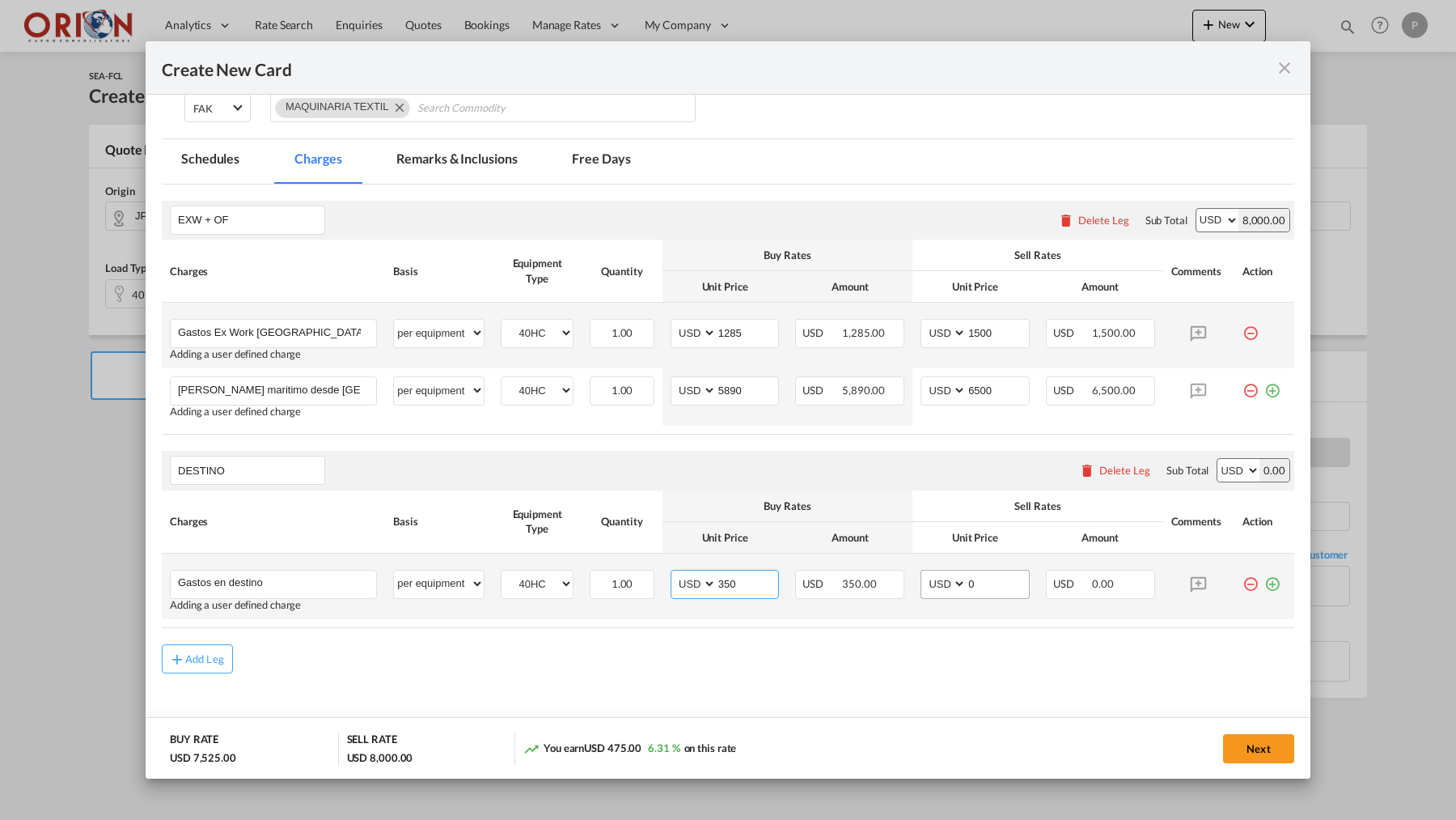
type input "350"
click at [1002, 595] on md-input-container "0" at bounding box center [997, 584] width 63 height 28
click at [998, 585] on input "0" at bounding box center [997, 582] width 62 height 24
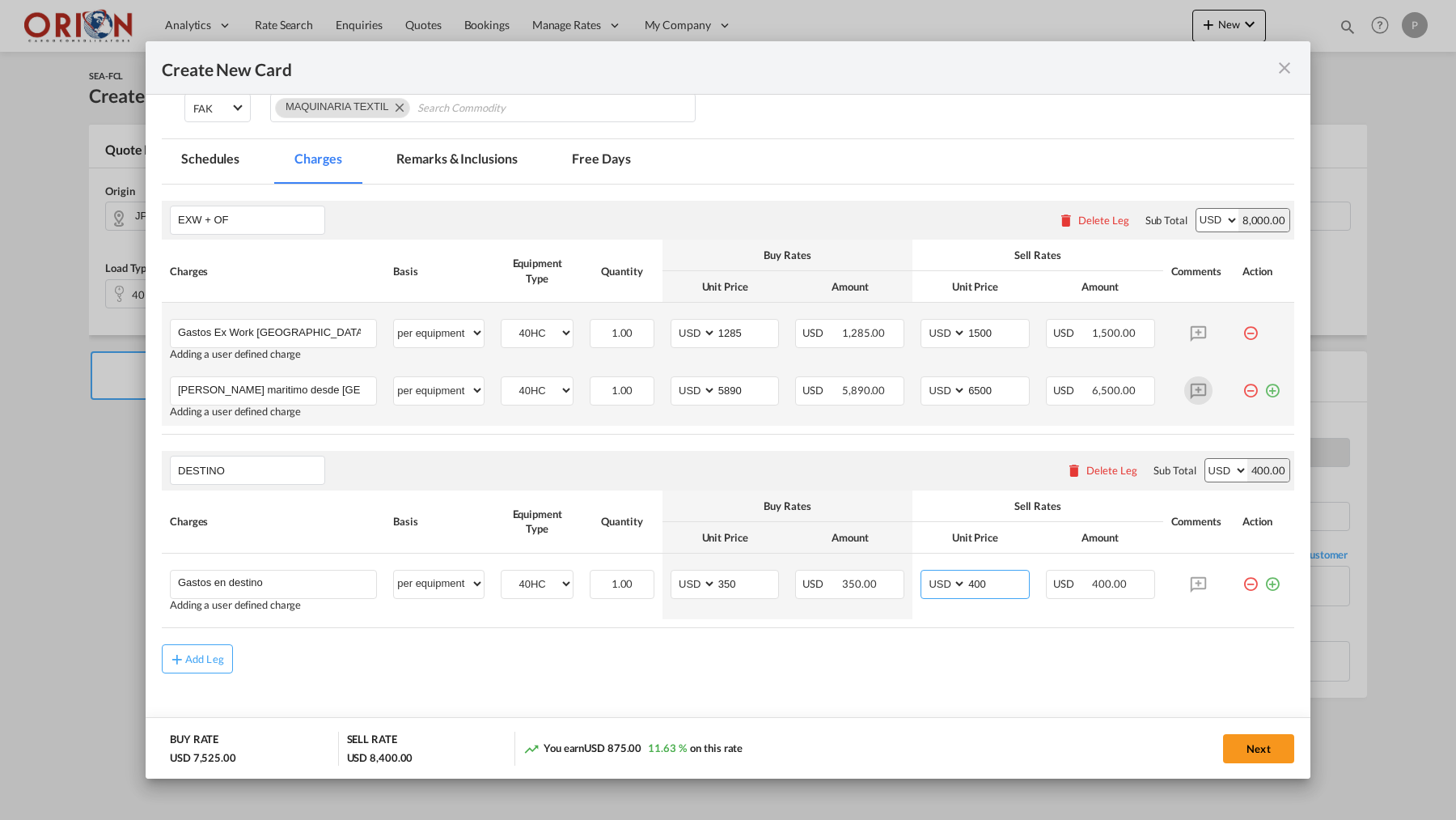
type input "400"
click at [1191, 394] on md-icon "Create New CardPickup ..." at bounding box center [1199, 391] width 29 height 29
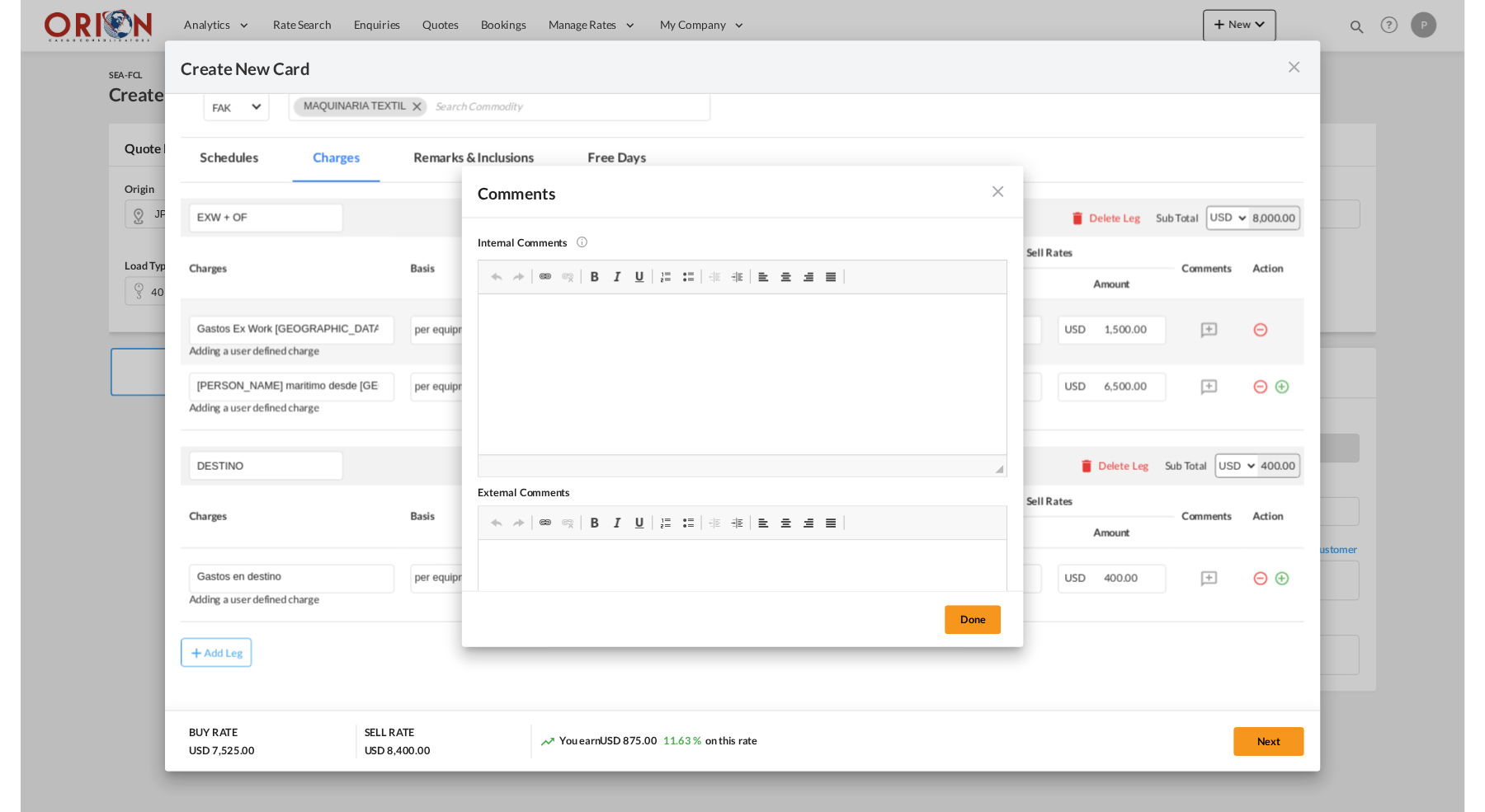
scroll to position [0, 0]
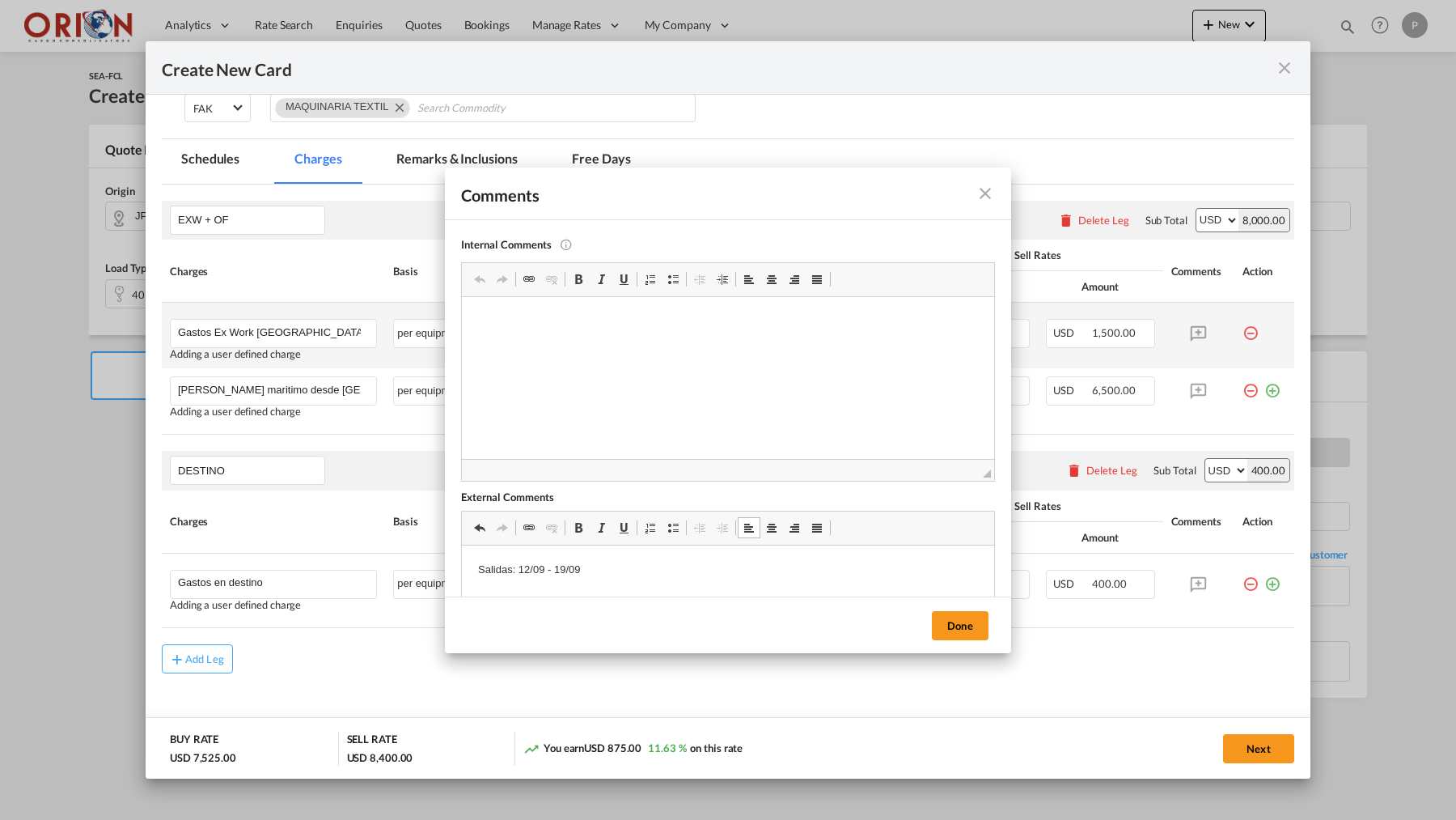
click at [495, 571] on p "Salidas: 12/09 - 19/09" at bounding box center [728, 569] width 500 height 17
click at [574, 539] on span "Basic Styles Bold Keyboard shortcut Command+B Italic Keyboard shortcut Command+…" at bounding box center [603, 530] width 72 height 27
click at [578, 533] on span at bounding box center [578, 527] width 12 height 12
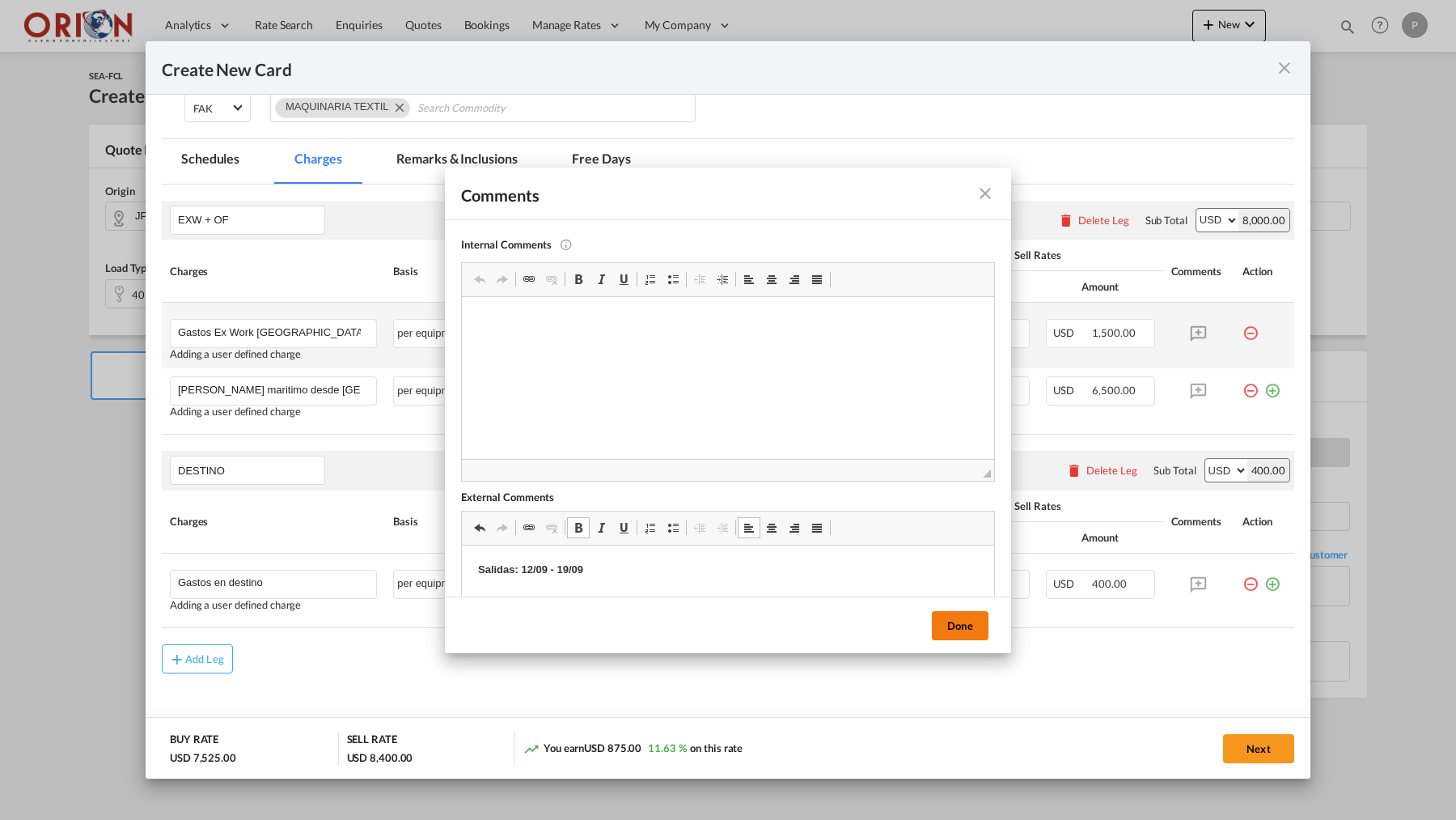
click at [943, 639] on button "Done" at bounding box center [960, 625] width 57 height 29
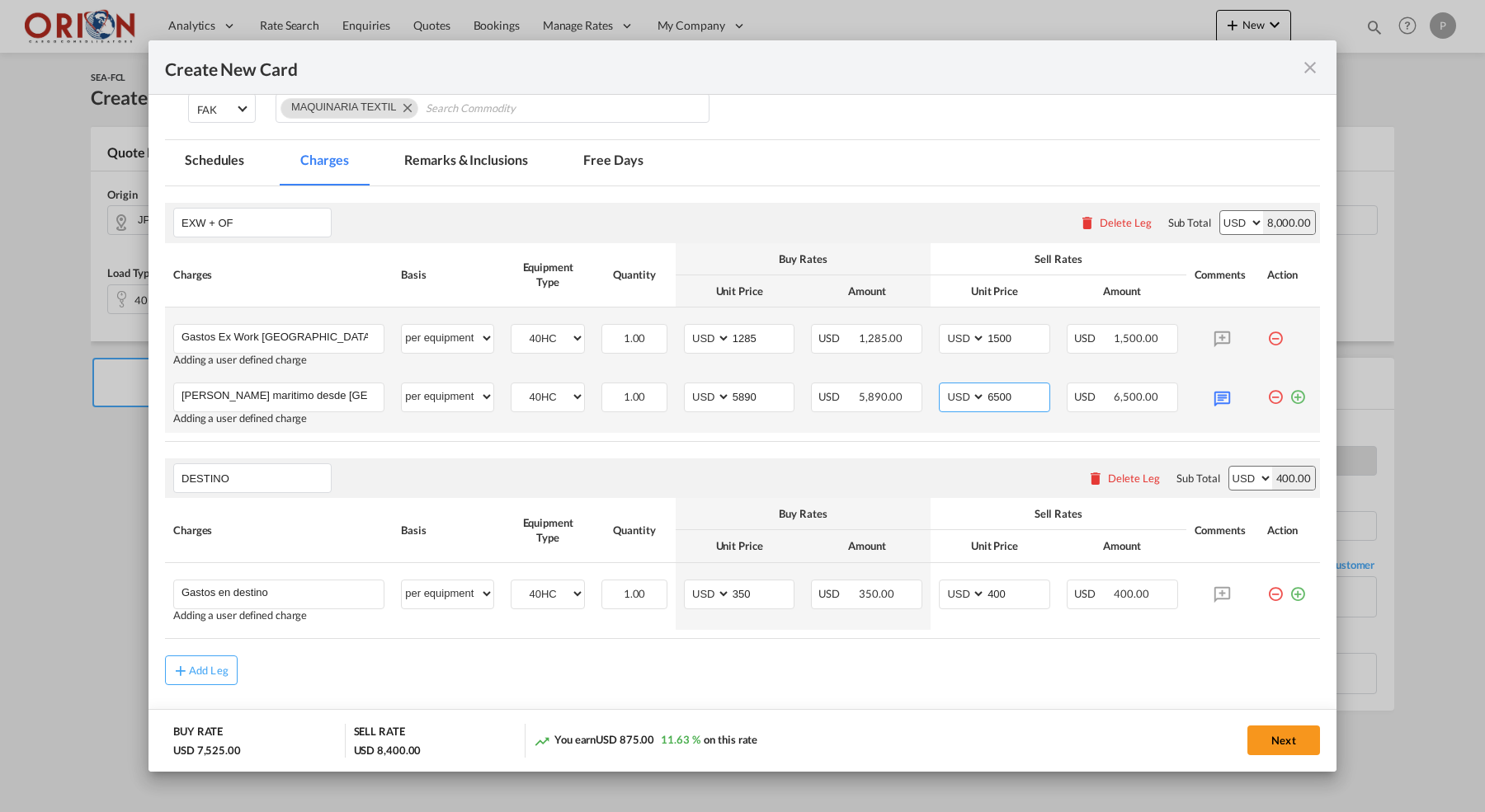
drag, startPoint x: 1005, startPoint y: 397, endPoint x: 1047, endPoint y: 396, distance: 42.0
click at [1005, 397] on input "6500" at bounding box center [1017, 395] width 64 height 24
type input "6700"
click at [595, 159] on md-tab-item "Free Days" at bounding box center [613, 162] width 99 height 45
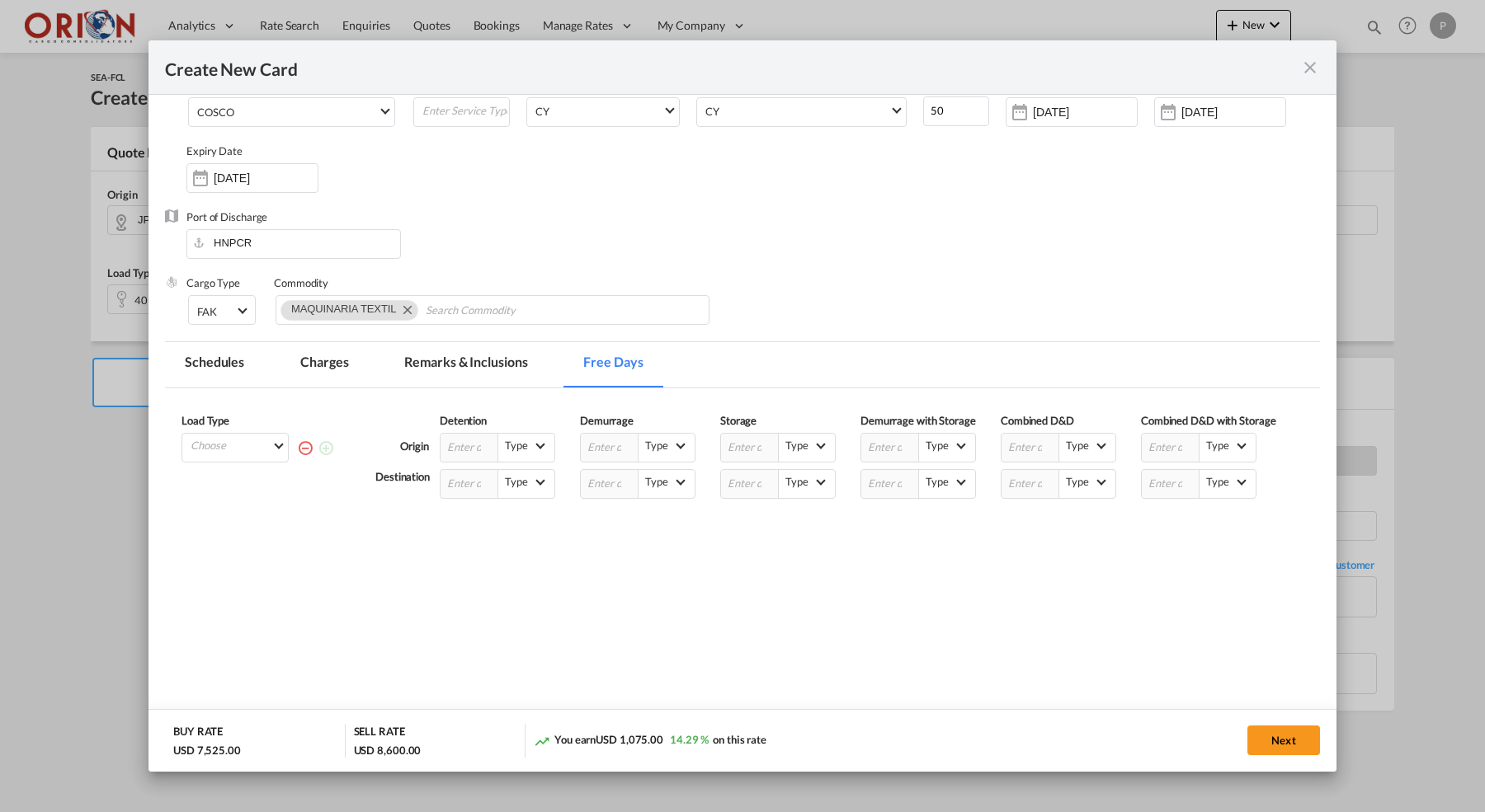
scroll to position [165, 0]
click at [252, 455] on md-select "Choose 40HC" at bounding box center [238, 446] width 99 height 23
click at [238, 494] on md-option "40HC" at bounding box center [240, 489] width 113 height 39
click at [454, 499] on input "Create New CardPickup ..." at bounding box center [469, 484] width 58 height 28
type input "10"
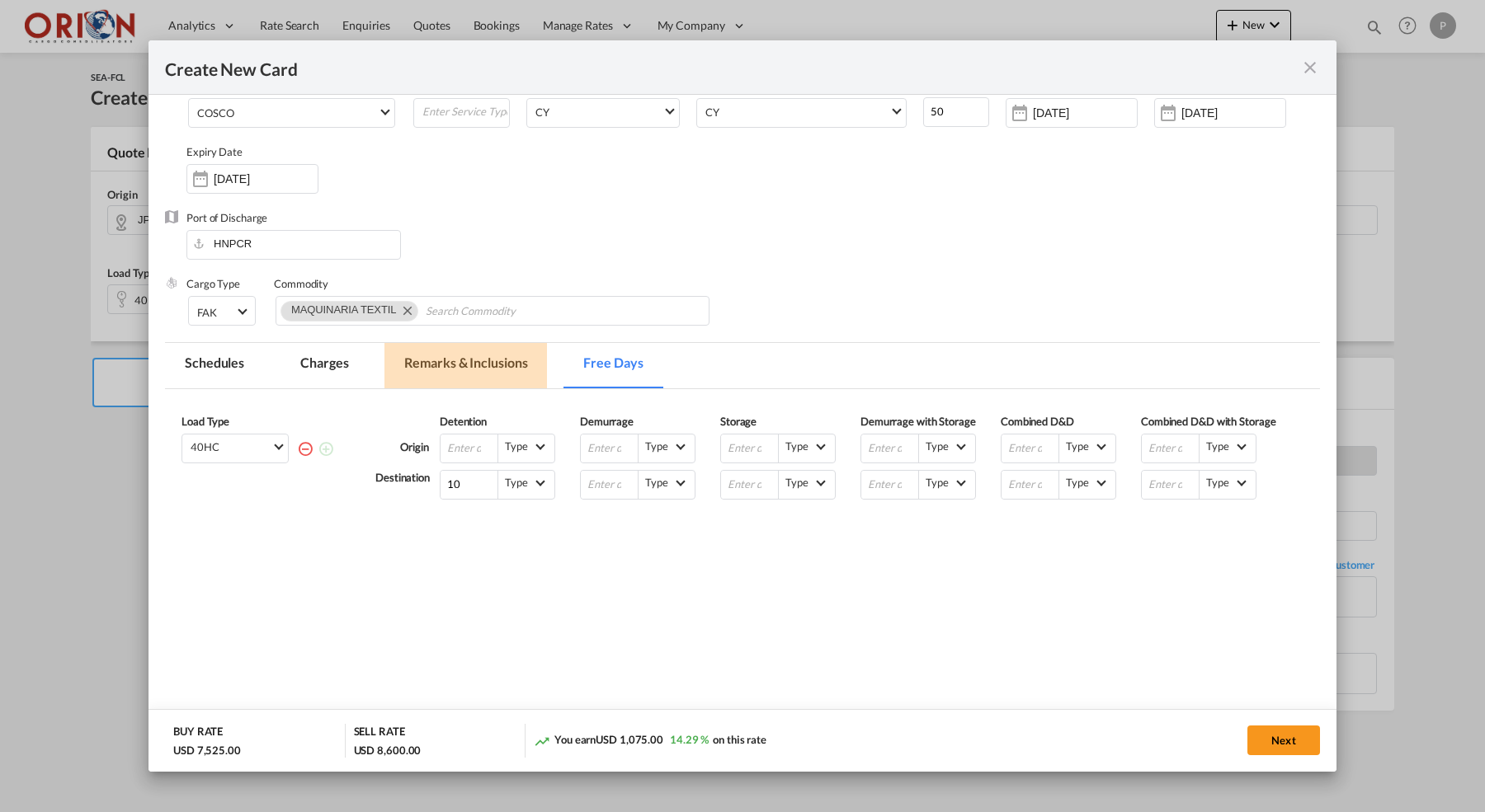
click at [475, 383] on md-tab-item "Remarks & Inclusions" at bounding box center [466, 366] width 162 height 45
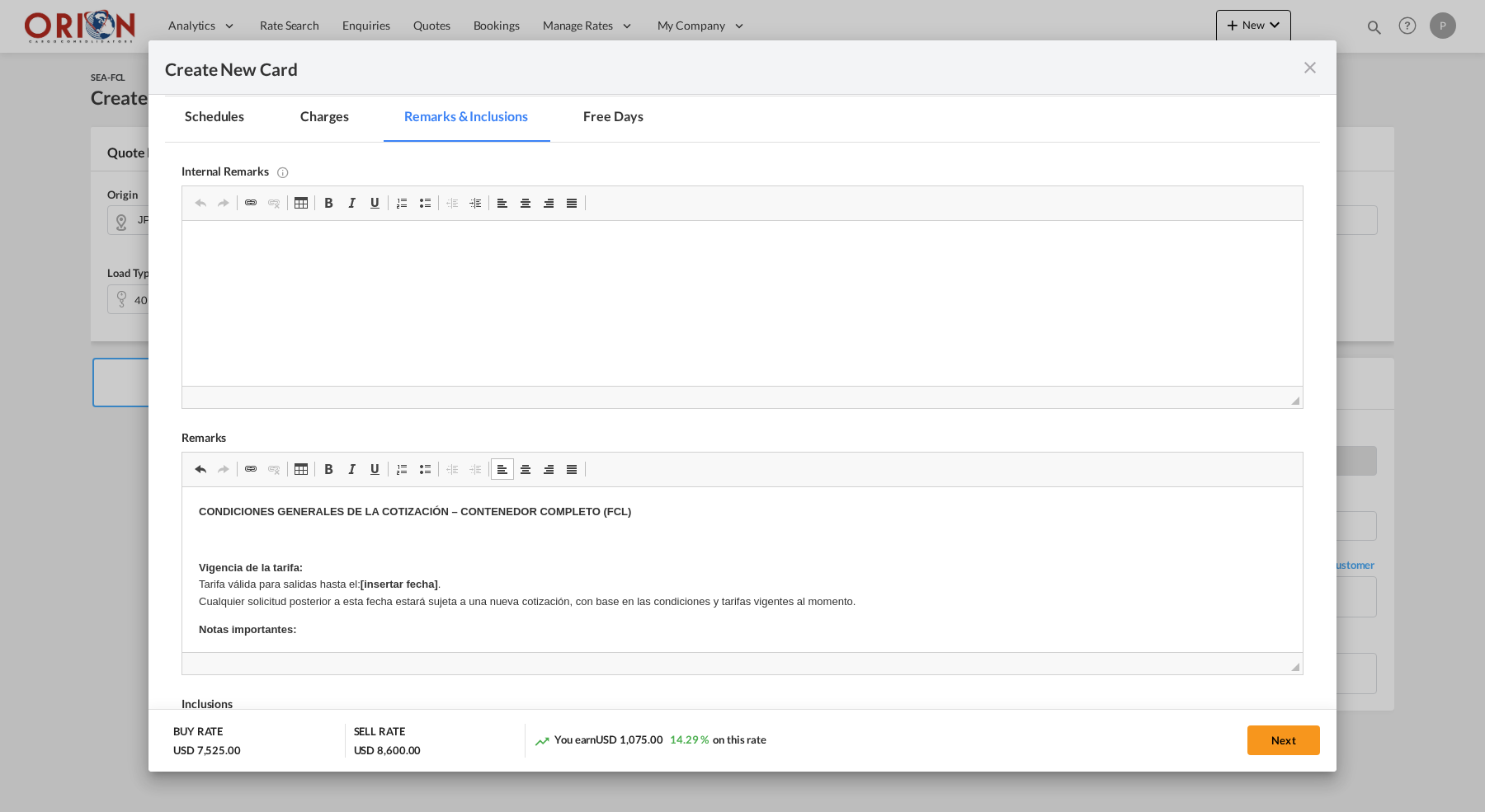
scroll to position [977, 0]
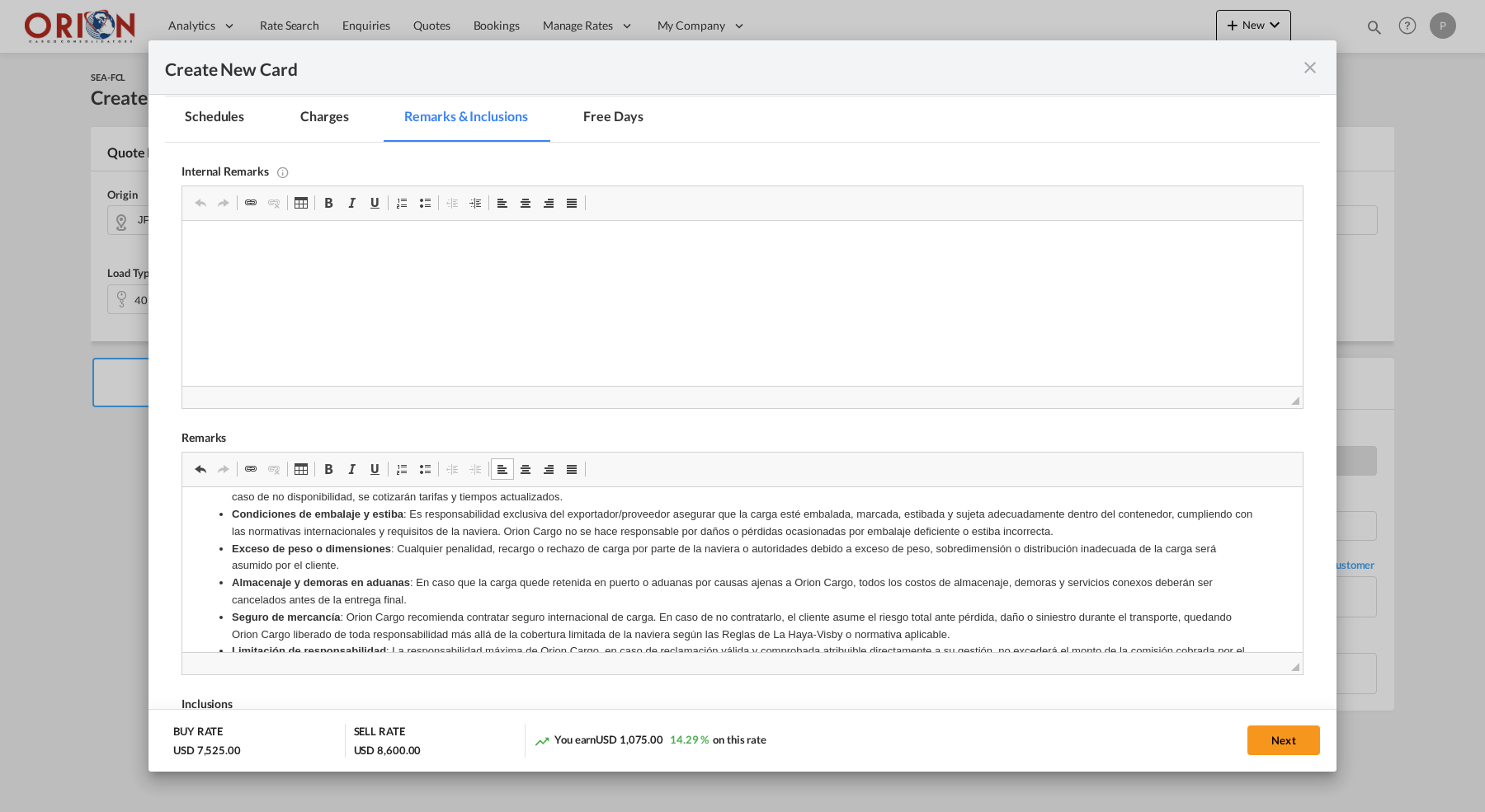
click at [213, 690] on strong "Aceptación de condiciones" at bounding box center [279, 696] width 139 height 13
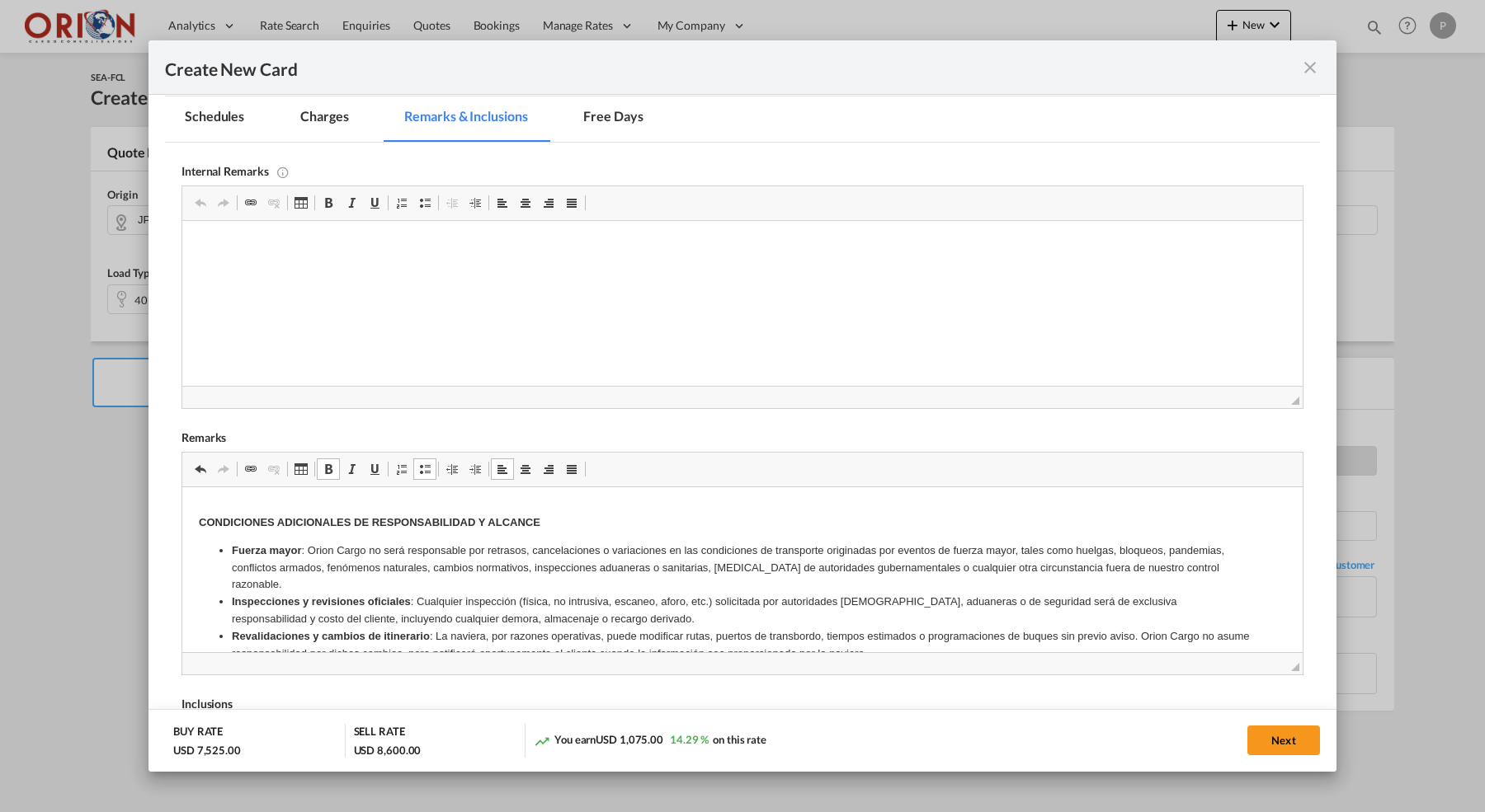
scroll to position [728, 0]
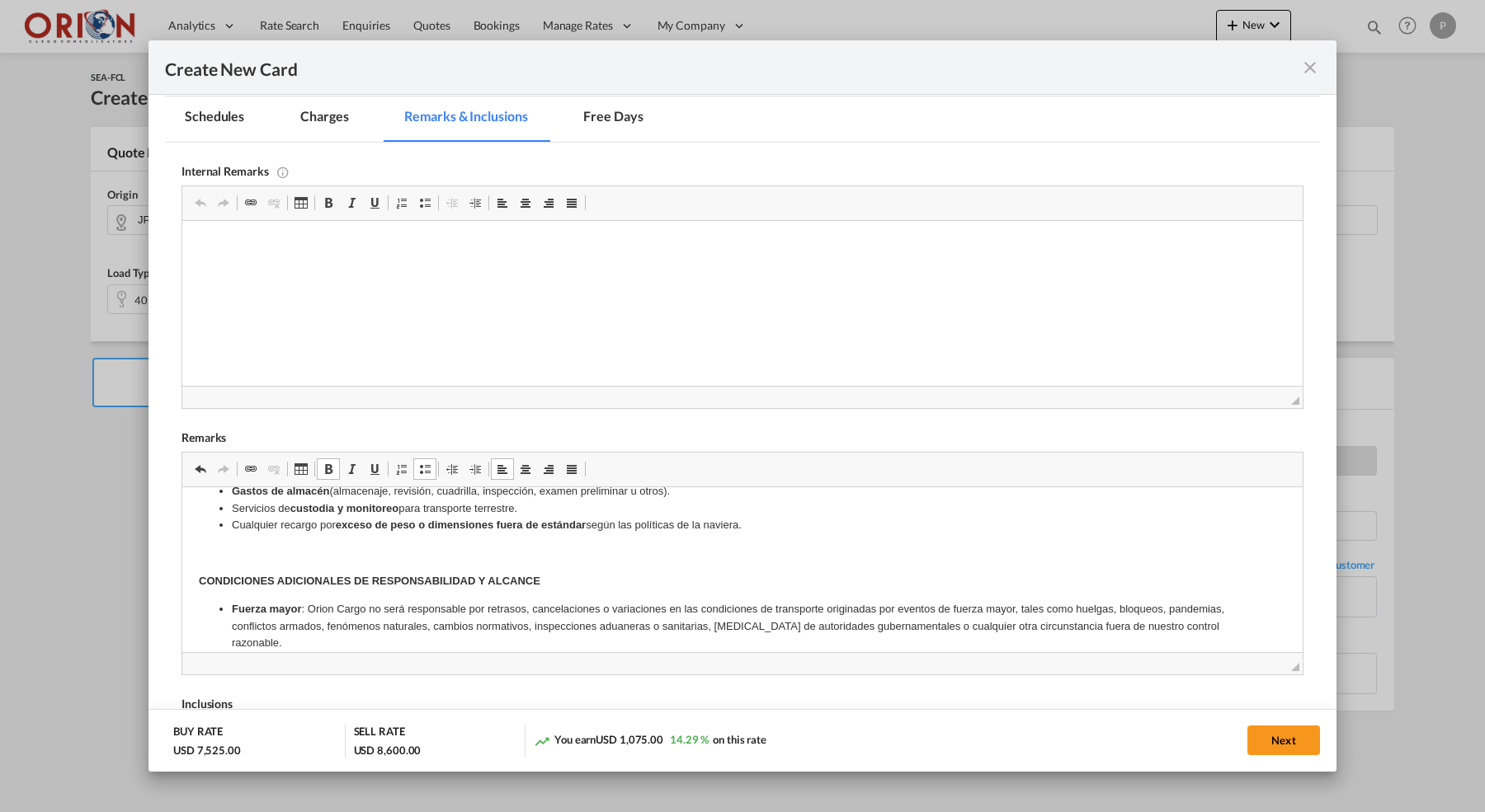
click at [315, 545] on p "Rich Text Editor, editor9" at bounding box center [742, 554] width 1088 height 18
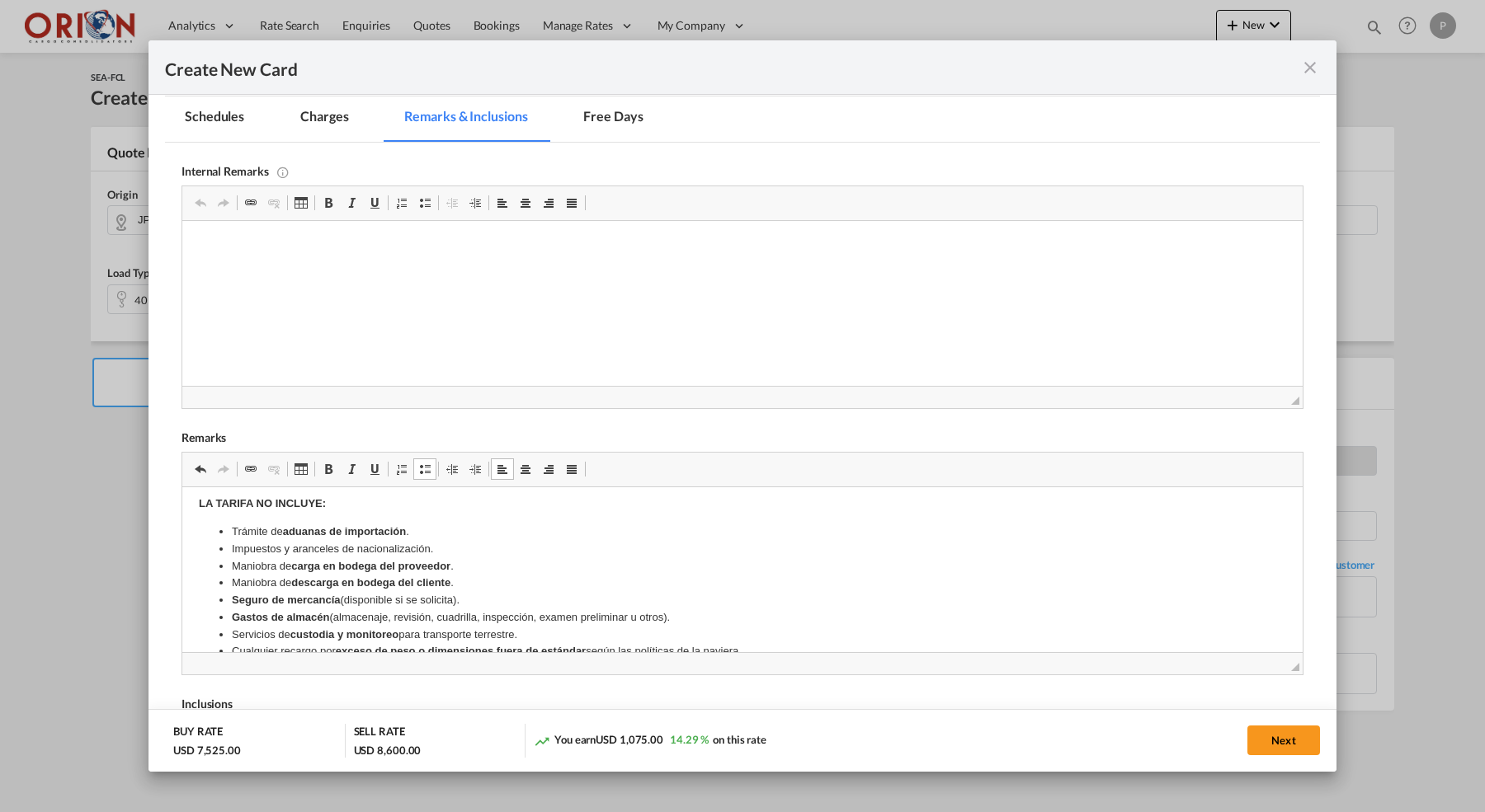
scroll to position [513, 0]
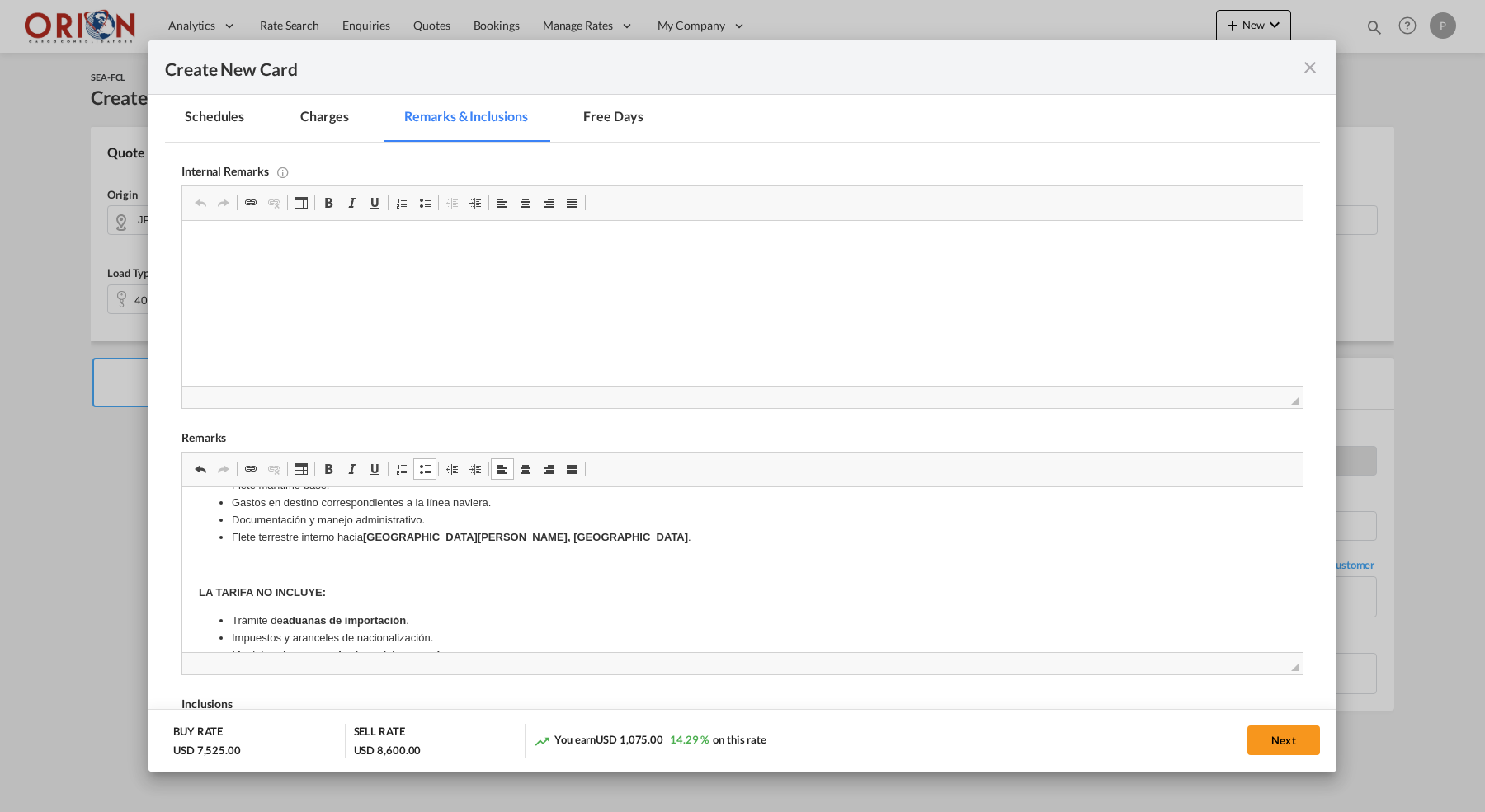
click at [285, 557] on p "Rich Text Editor, editor9" at bounding box center [742, 565] width 1088 height 18
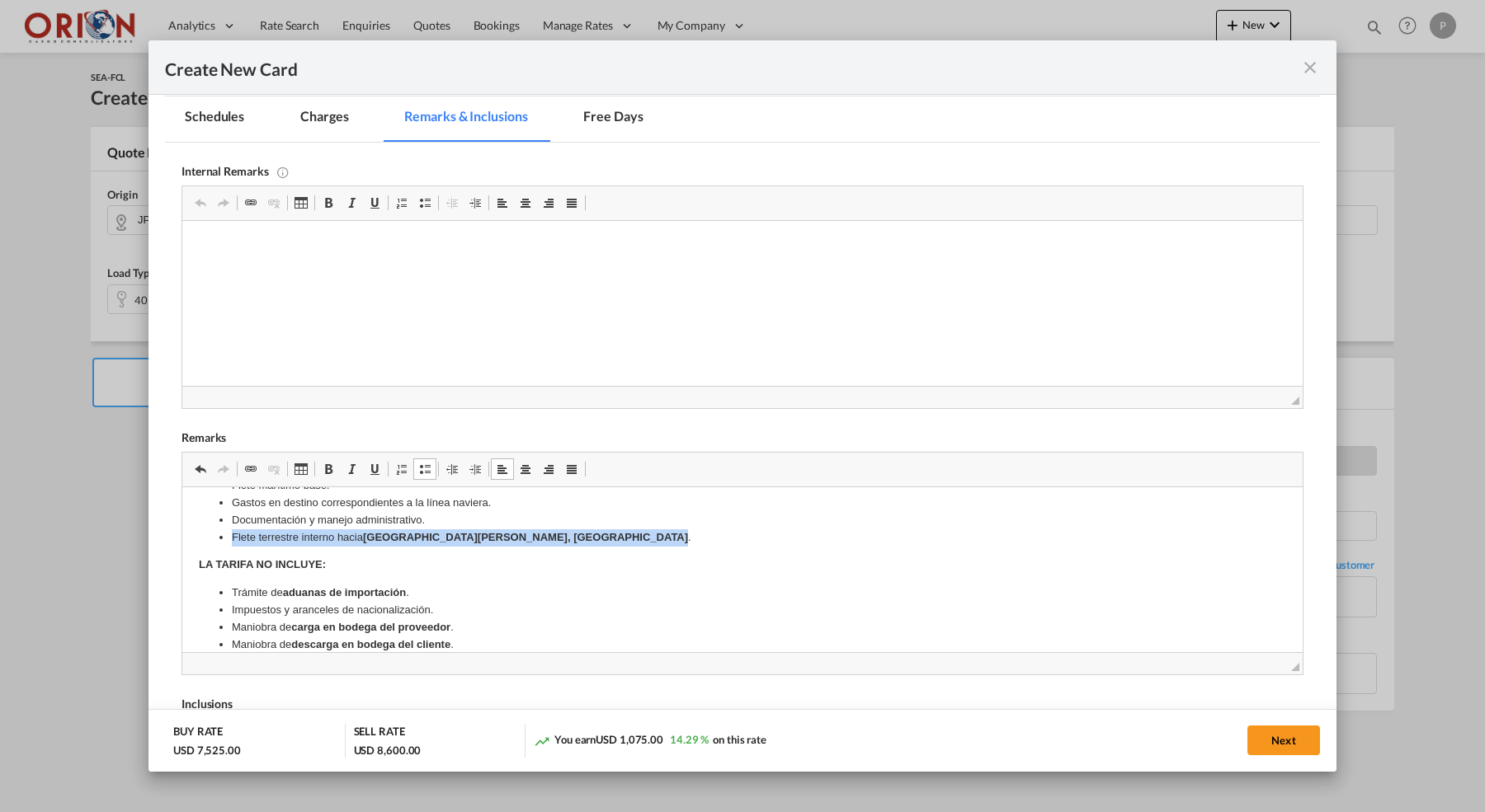
drag, startPoint x: 512, startPoint y: 517, endPoint x: 232, endPoint y: 515, distance: 280.0
click at [232, 529] on li "[PERSON_NAME] terrestre interno hacia [GEOGRAPHIC_DATA][PERSON_NAME], [GEOGRAPH…" at bounding box center [742, 538] width 1021 height 18
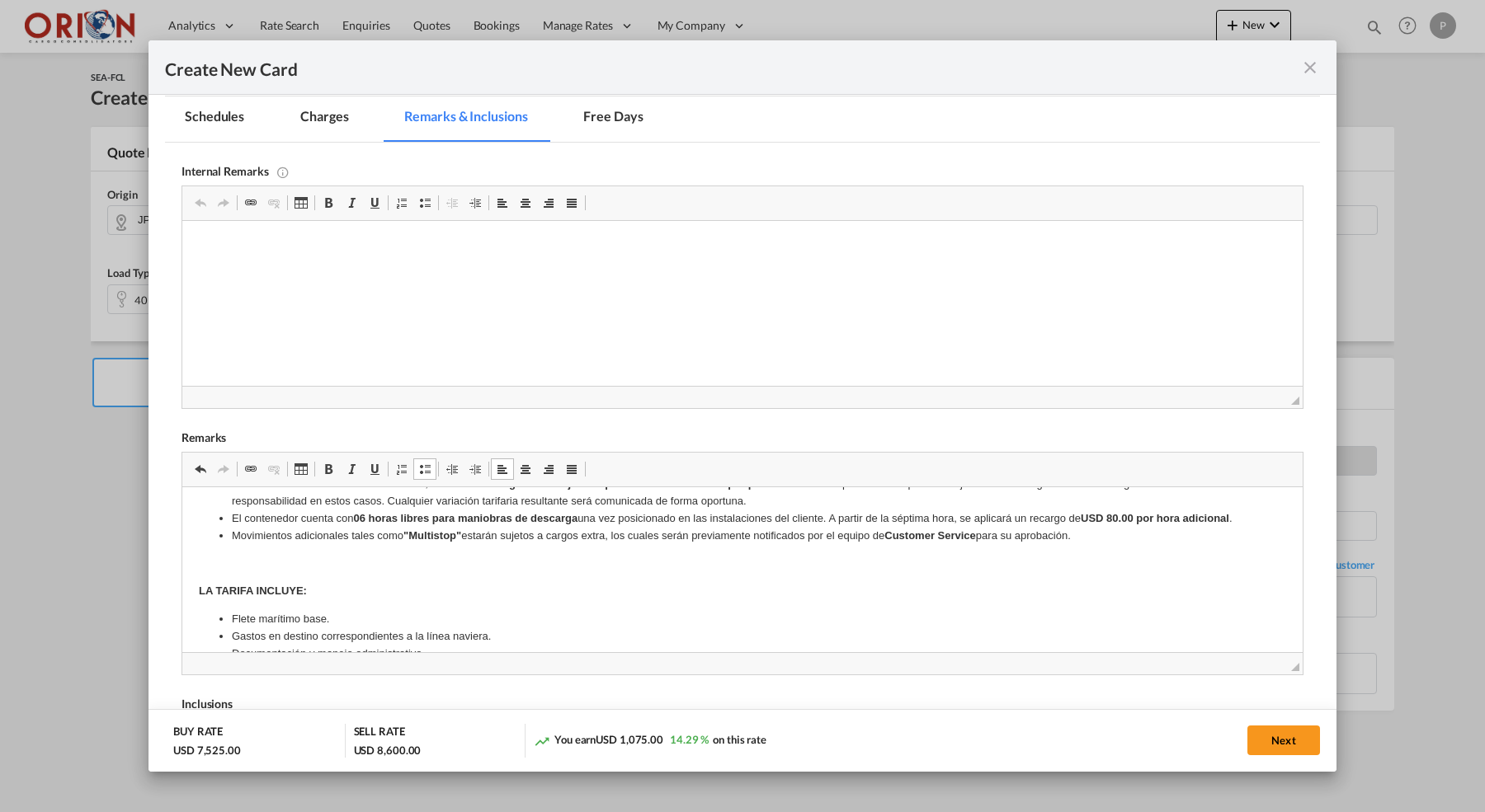
click at [238, 556] on p "Rich Text Editor, editor9" at bounding box center [742, 564] width 1088 height 18
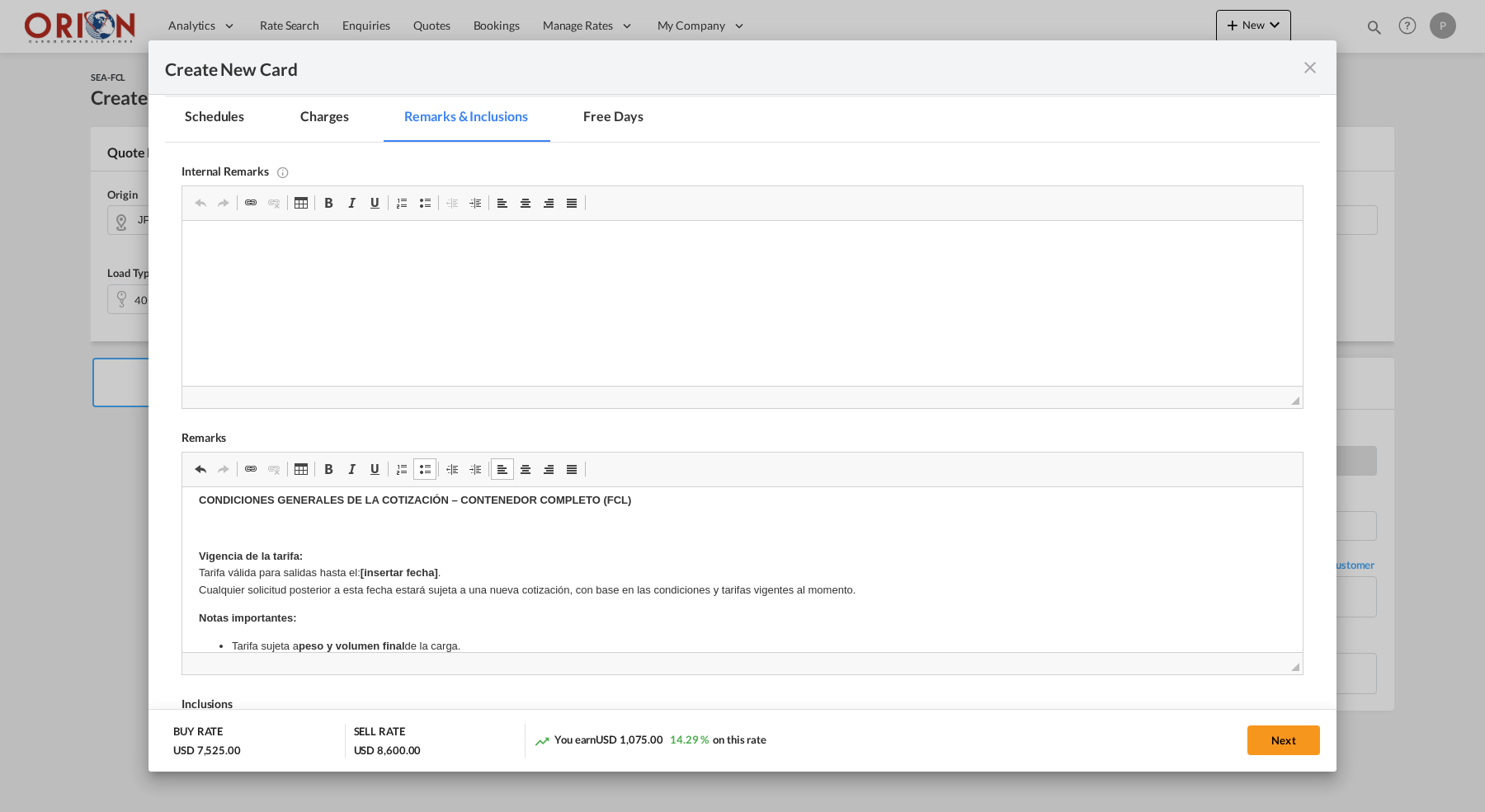
scroll to position [0, 0]
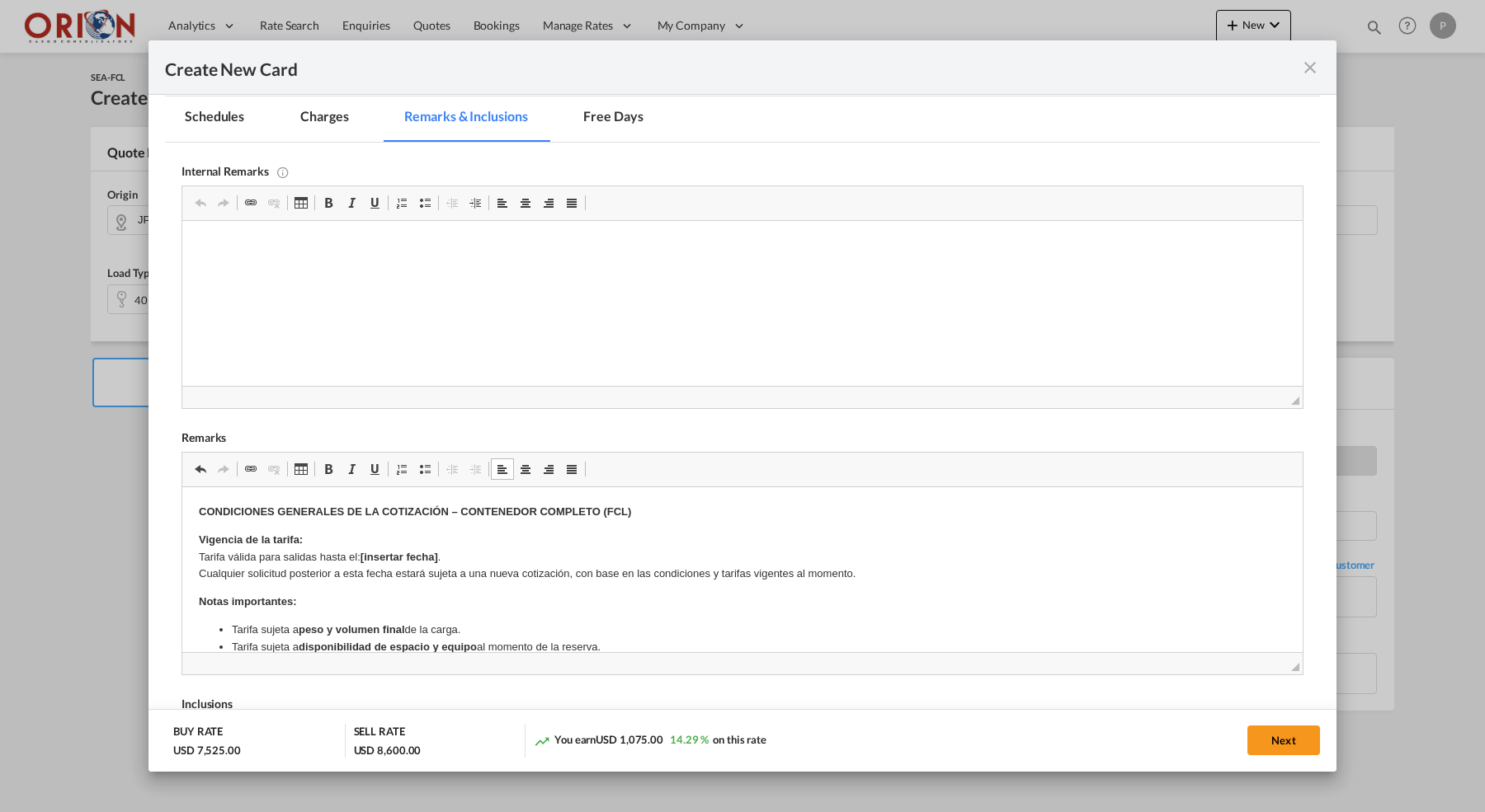
drag, startPoint x: 453, startPoint y: 554, endPoint x: 363, endPoint y: 553, distance: 90.0
click at [363, 553] on p "Vigencia de la tarifa: Tarifa válida para salidas hasta el: [insertar fecha] . …" at bounding box center [742, 558] width 1088 height 51
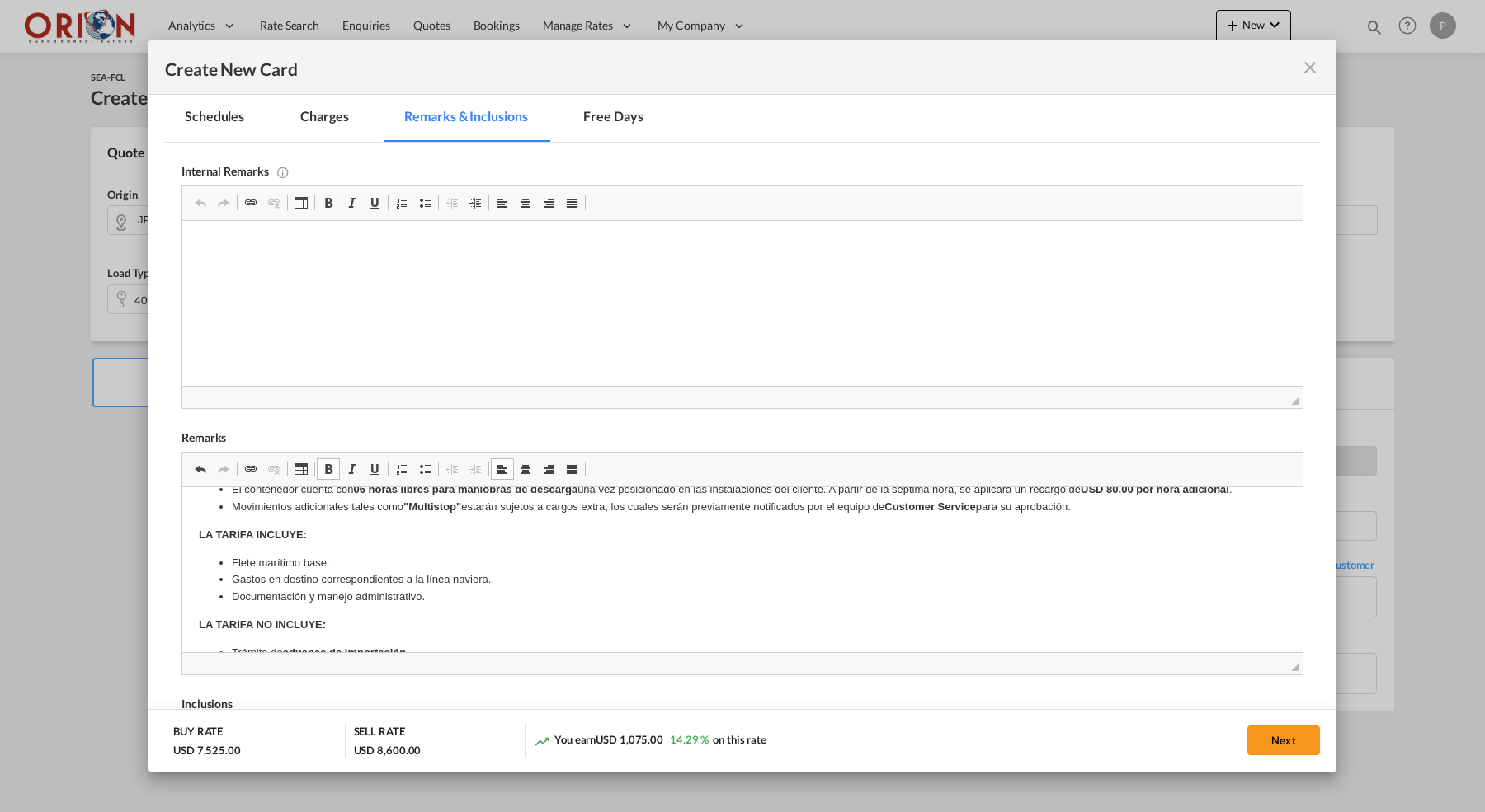
scroll to position [367, 0]
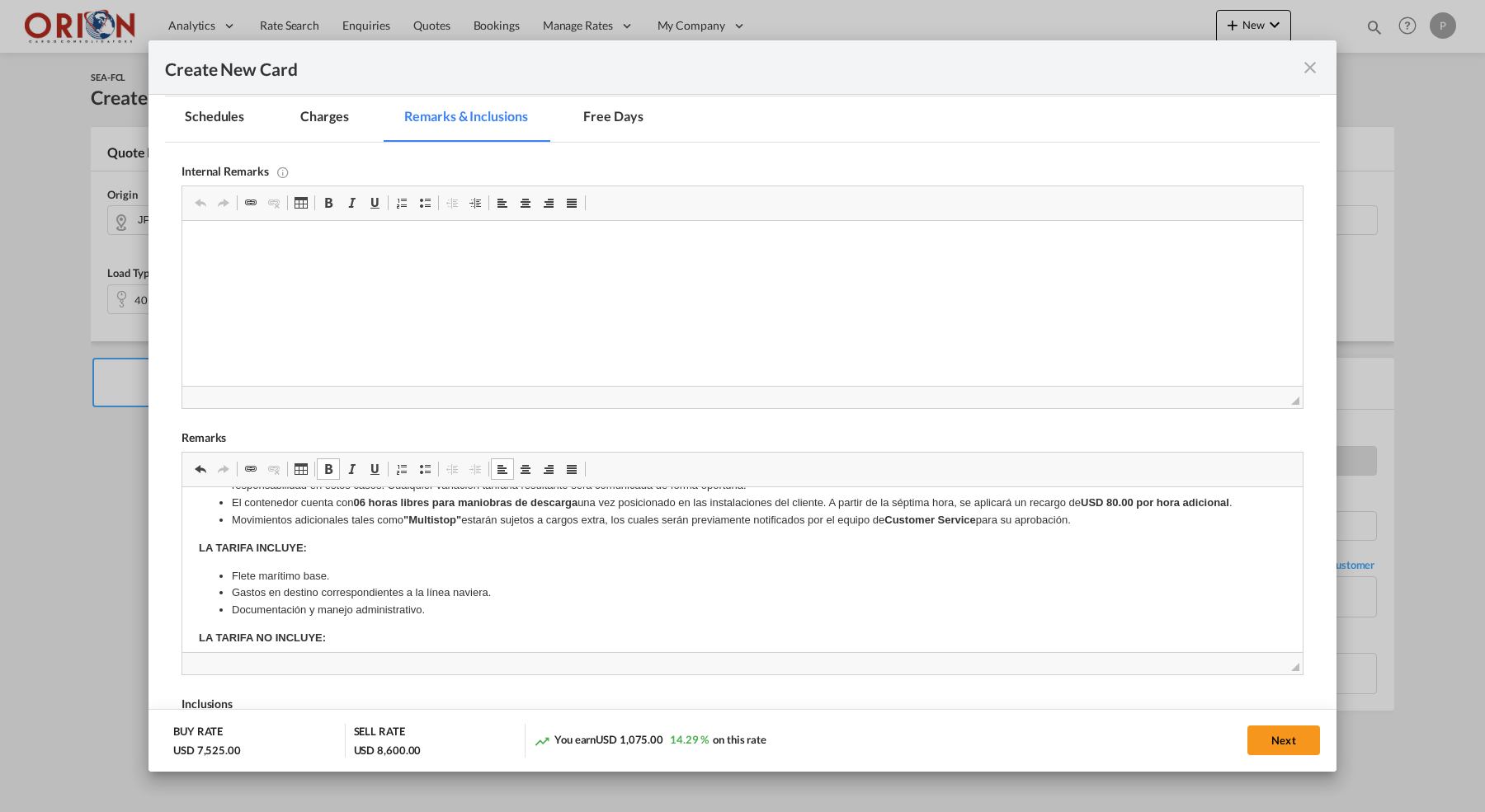
click at [232, 568] on li "Flete marítimo base." at bounding box center [742, 577] width 1021 height 18
drag, startPoint x: 269, startPoint y: 552, endPoint x: 318, endPoint y: 551, distance: 49.0
click at [318, 568] on li "Gastos Ex Works" at bounding box center [742, 577] width 1021 height 18
drag, startPoint x: 270, startPoint y: 552, endPoint x: 313, endPoint y: 553, distance: 43.0
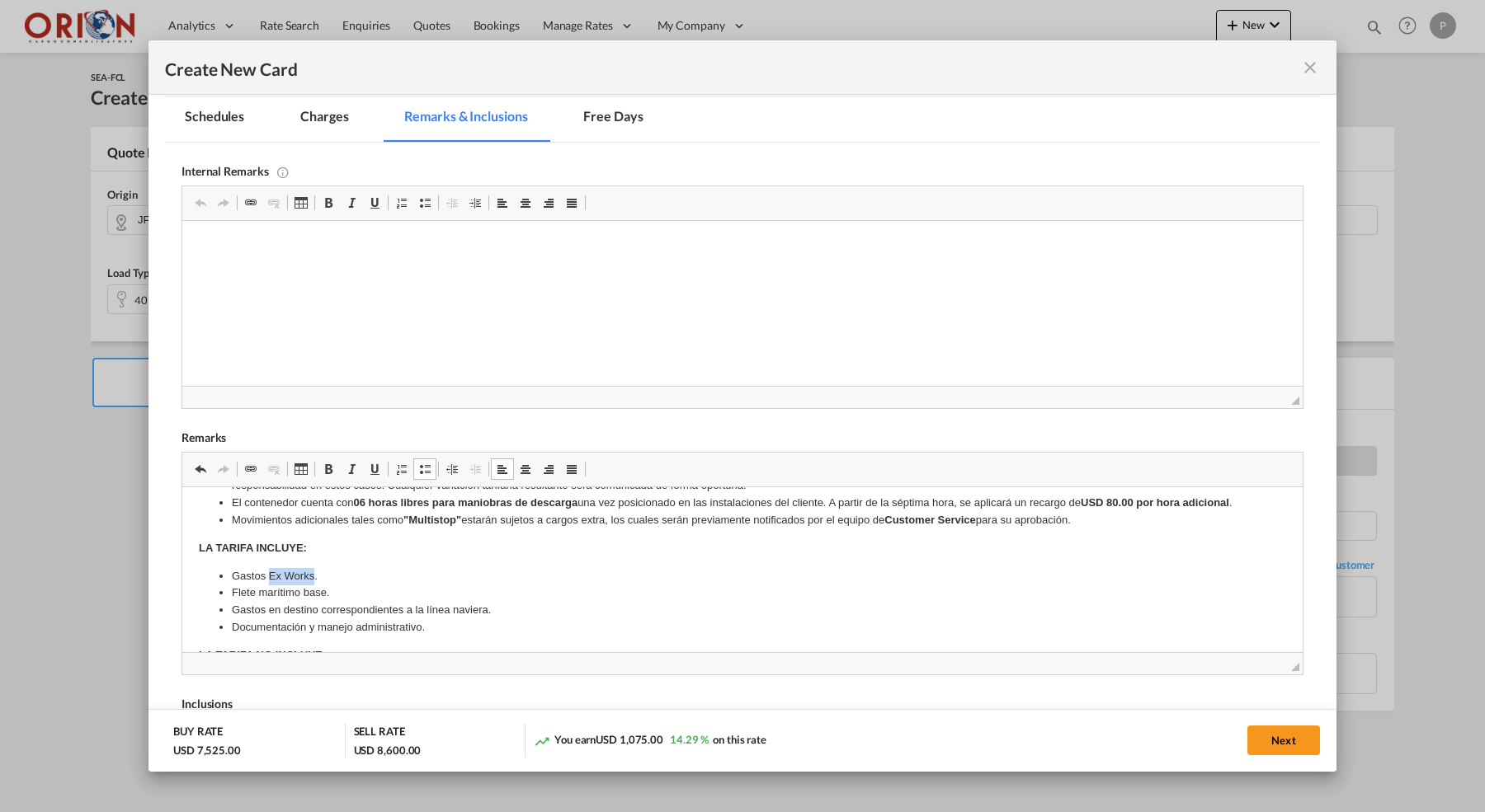
click at [313, 568] on li "Gastos Ex Works." at bounding box center [742, 577] width 1021 height 18
click at [339, 474] on link "Bold Keyboard shortcut Command+B" at bounding box center [329, 470] width 23 height 22
click at [339, 602] on li "Gastos en destino correspondientes a la línea naviera." at bounding box center [742, 610] width 1021 height 18
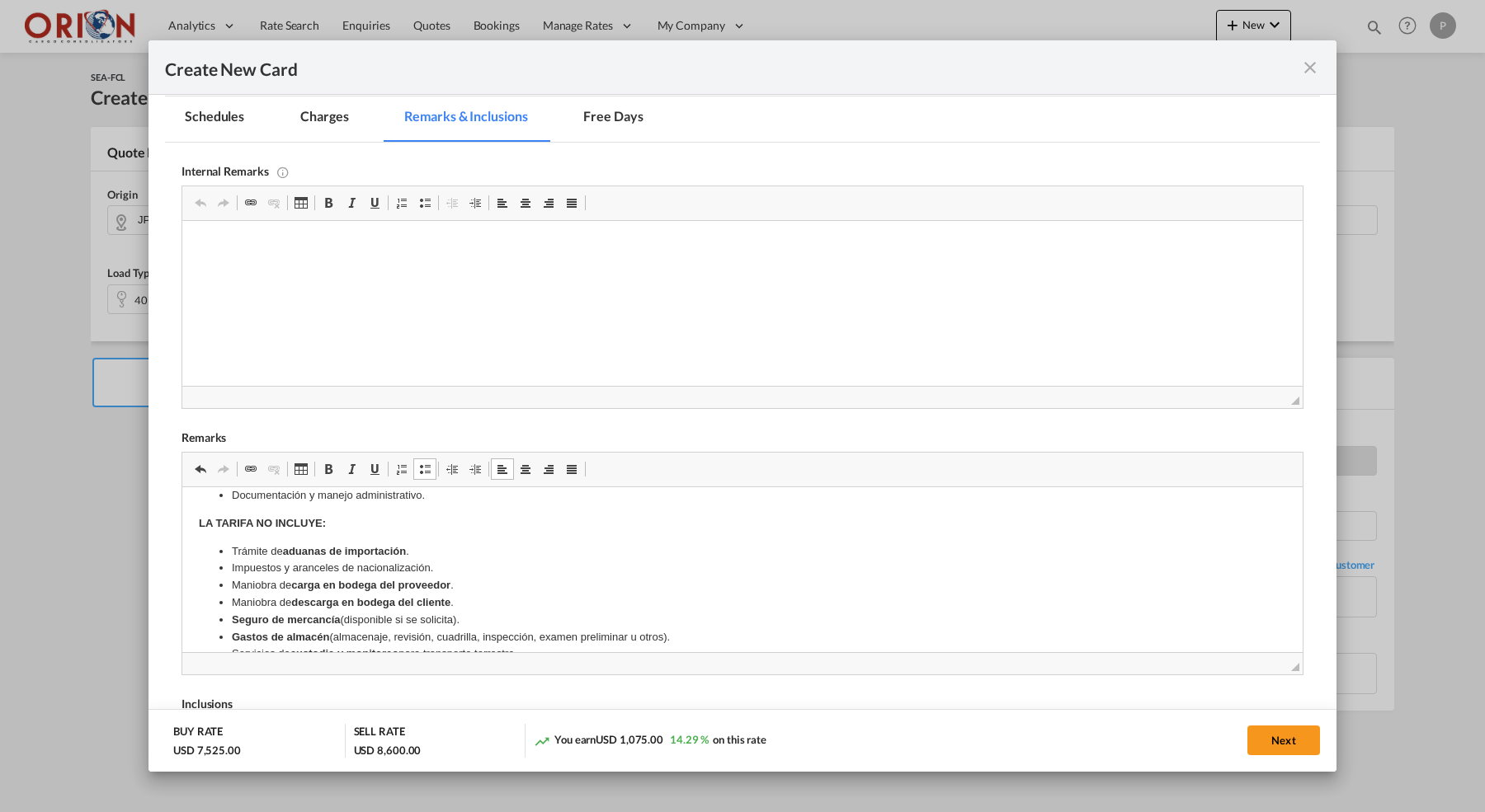
scroll to position [496, 0]
click at [1276, 738] on button "Next" at bounding box center [1283, 741] width 72 height 29
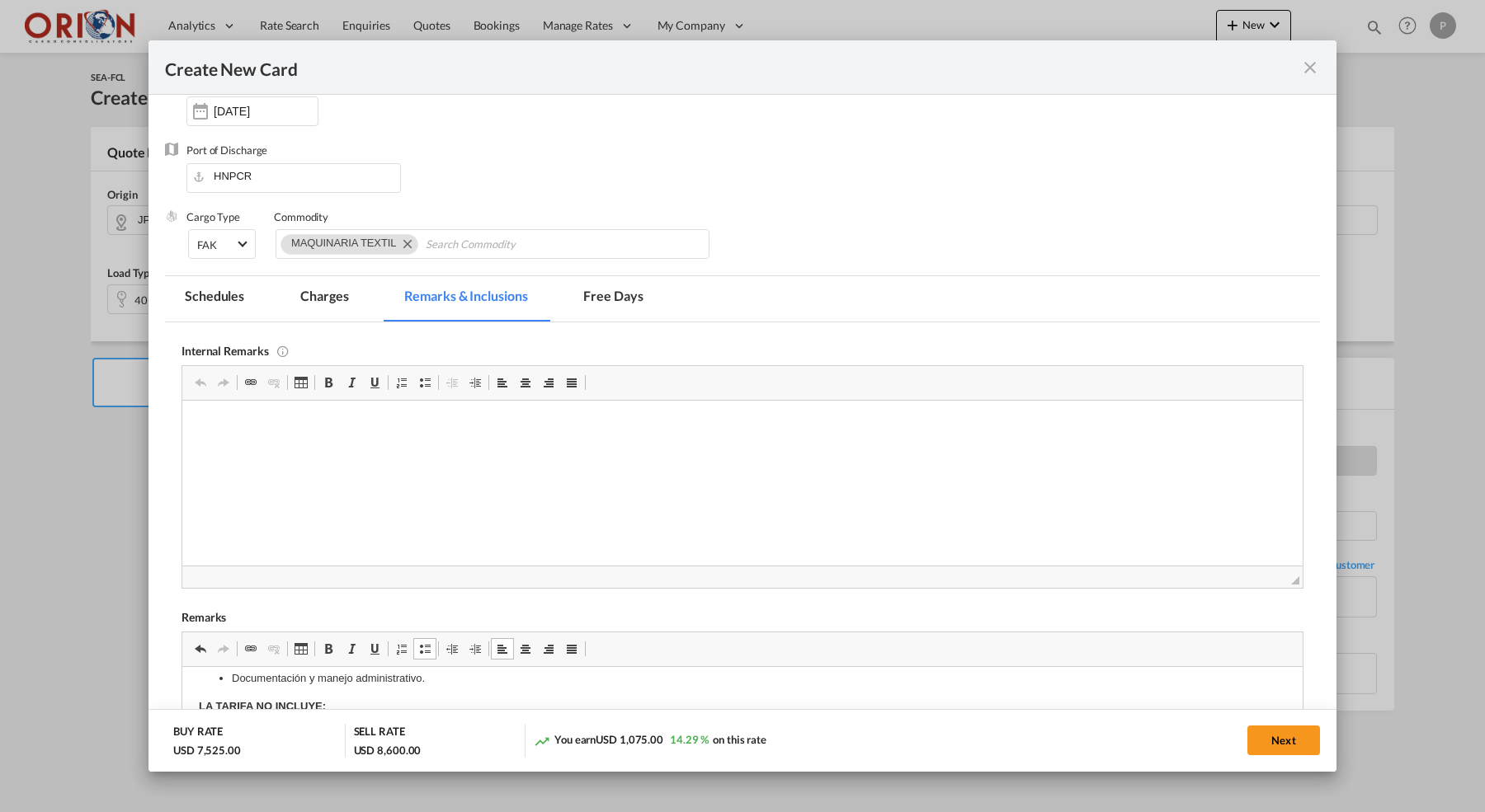
scroll to position [307, 0]
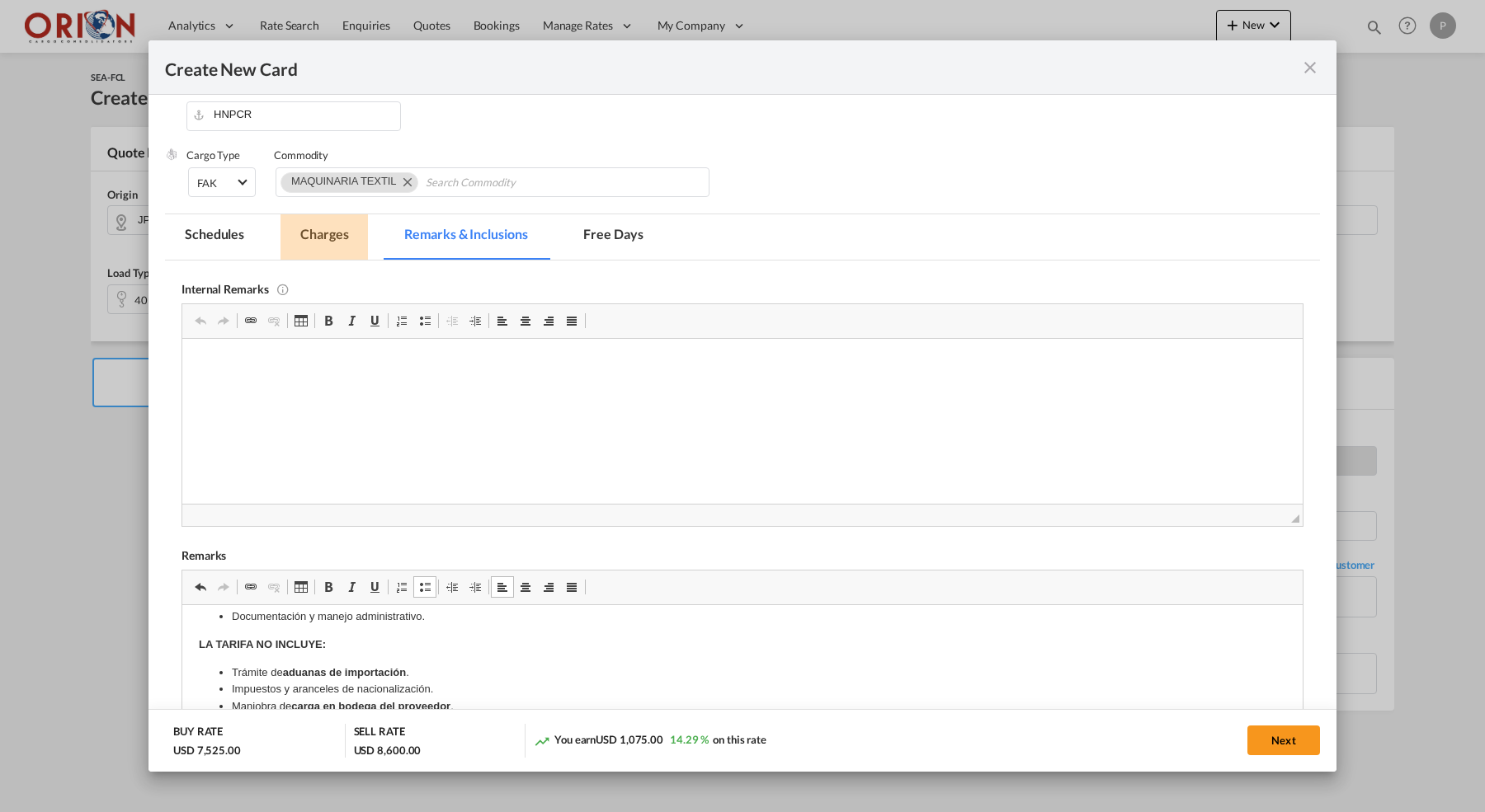
click at [309, 235] on md-tab-item "Charges" at bounding box center [324, 237] width 87 height 45
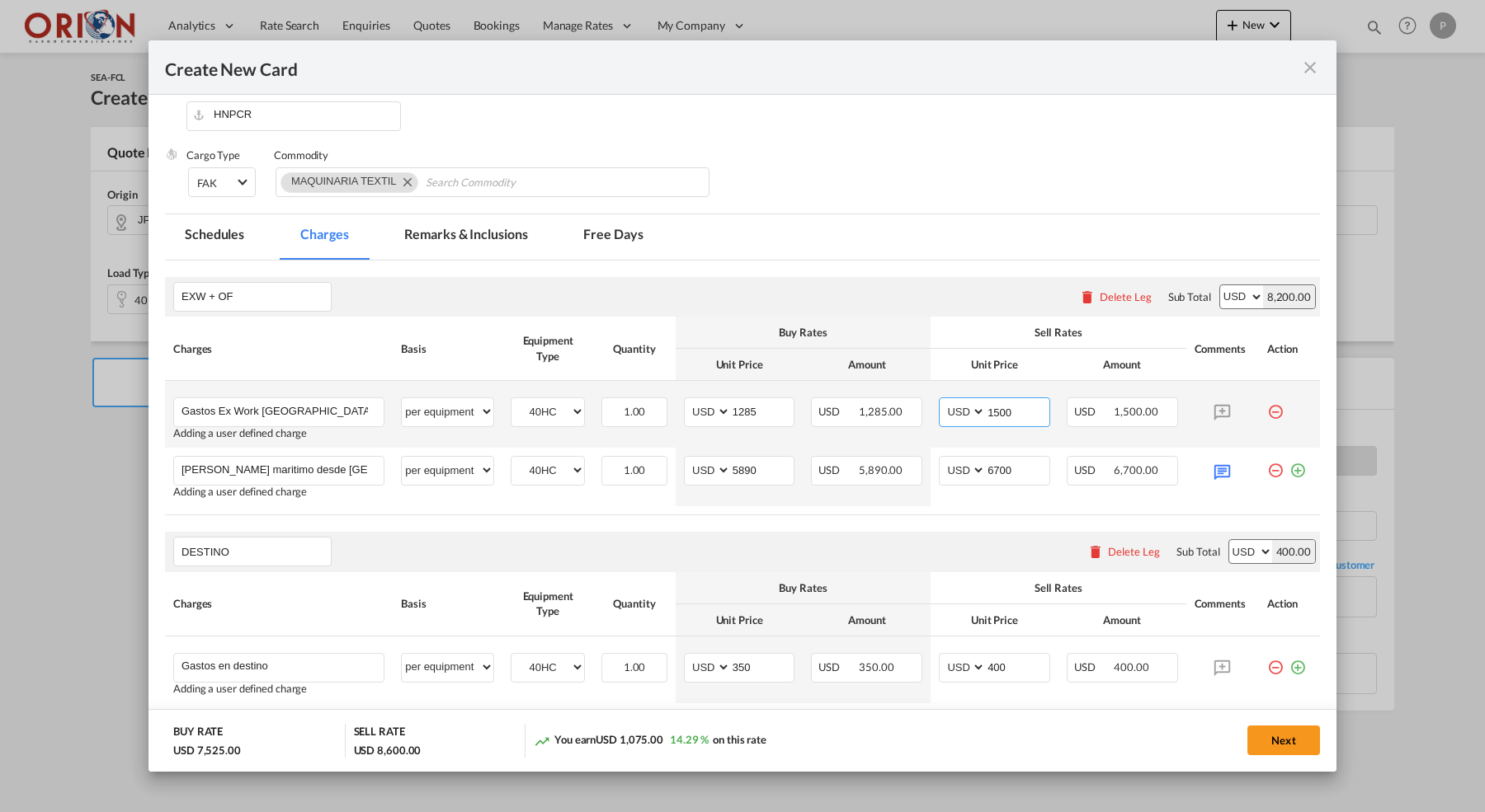
click at [1002, 411] on input "1500" at bounding box center [1017, 410] width 64 height 24
type input "1600"
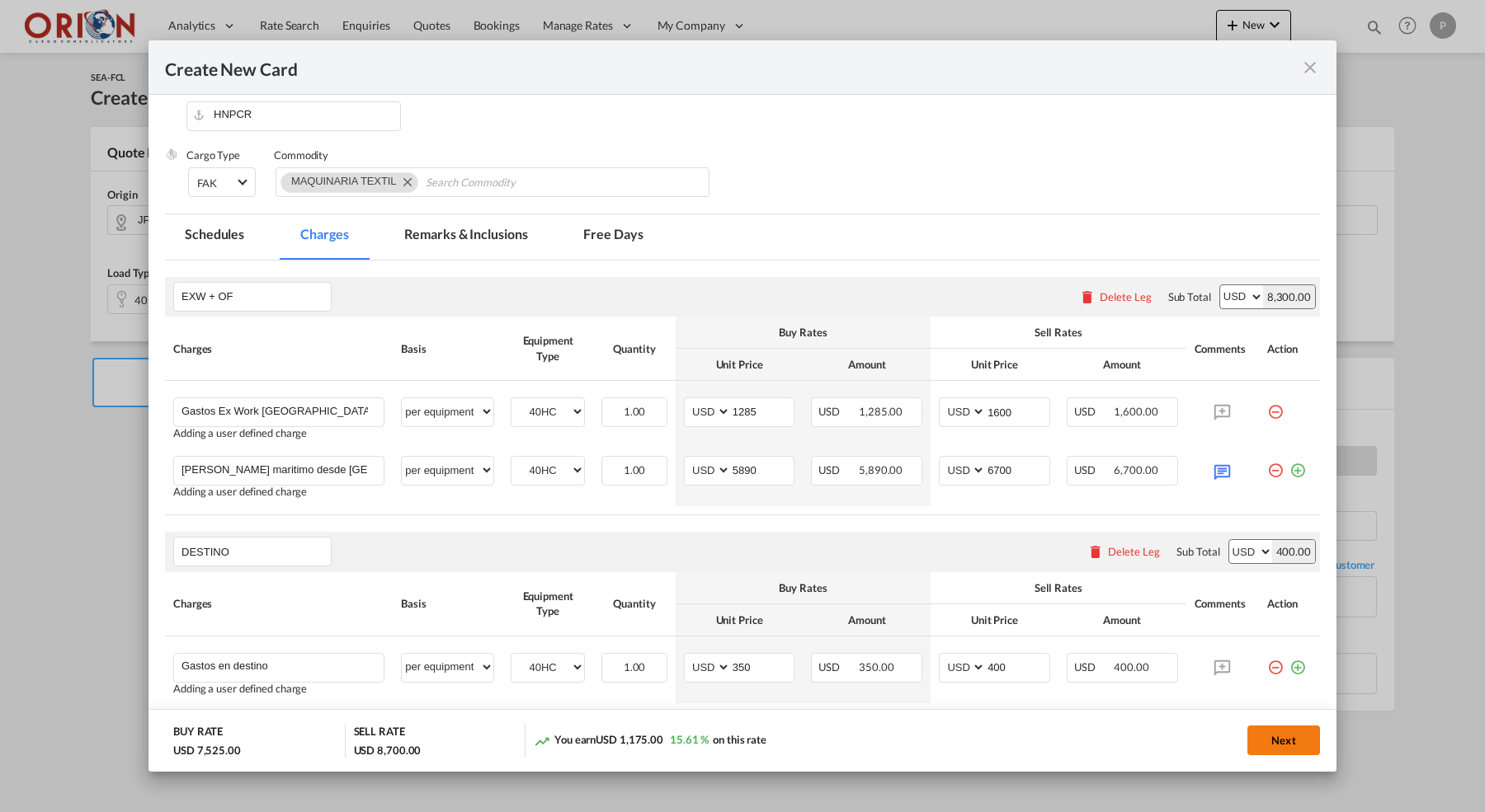
click at [1274, 742] on button "Next" at bounding box center [1283, 741] width 72 height 29
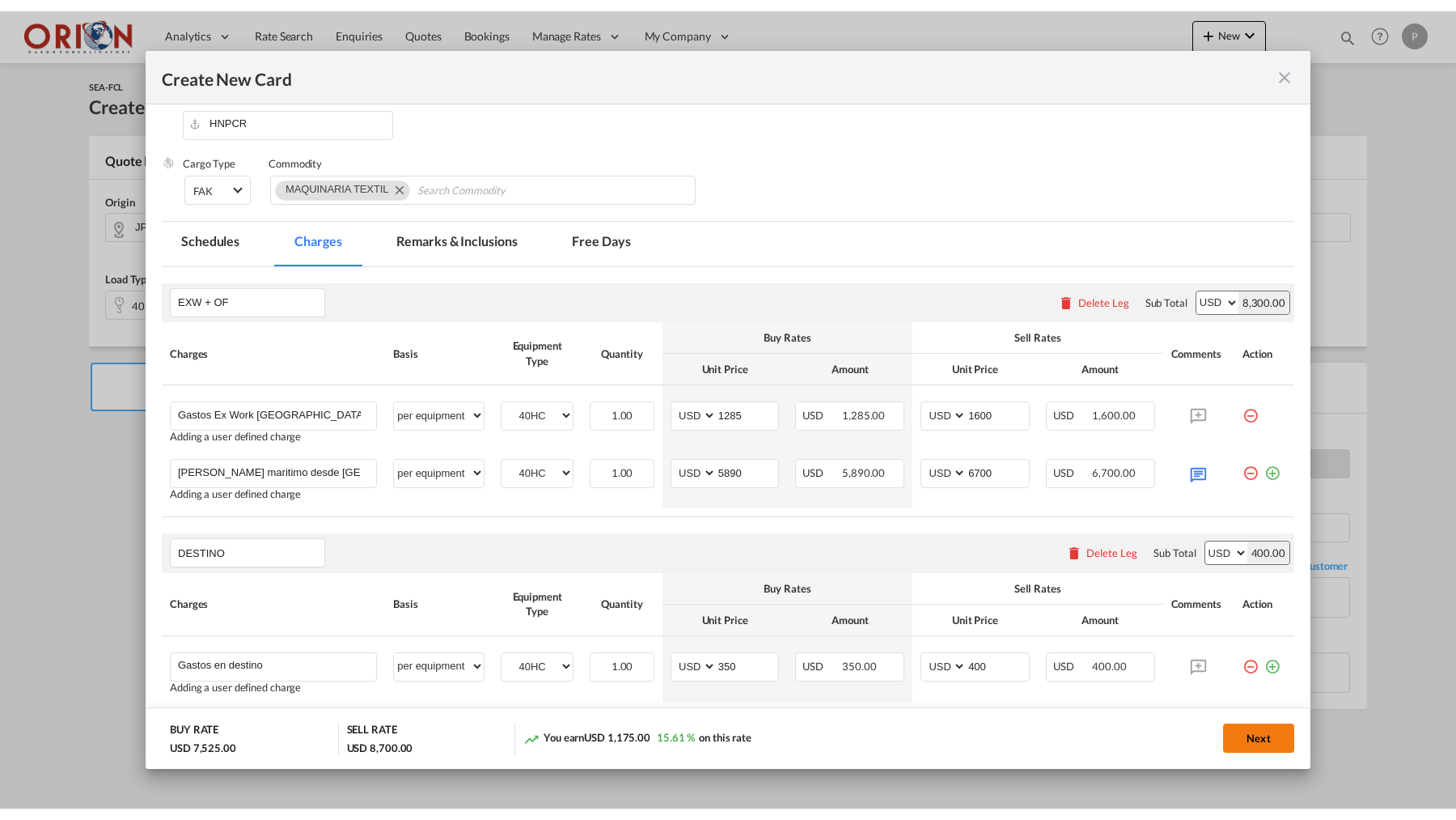
scroll to position [0, 0]
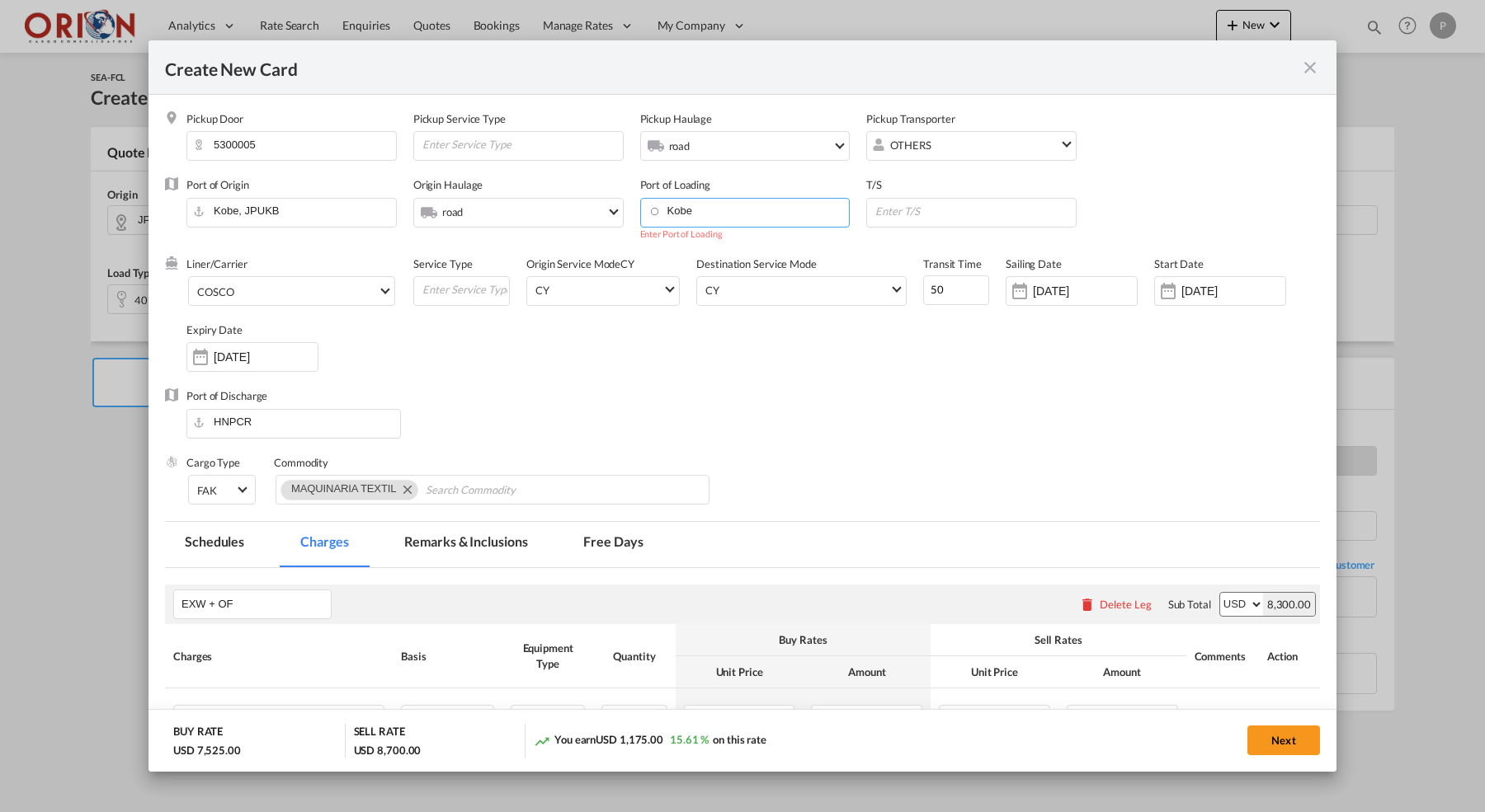
click at [803, 221] on input "Kobe" at bounding box center [749, 210] width 202 height 24
click at [755, 245] on div "Kobe" at bounding box center [799, 239] width 291 height 15
type input "Kobe, JPUKB"
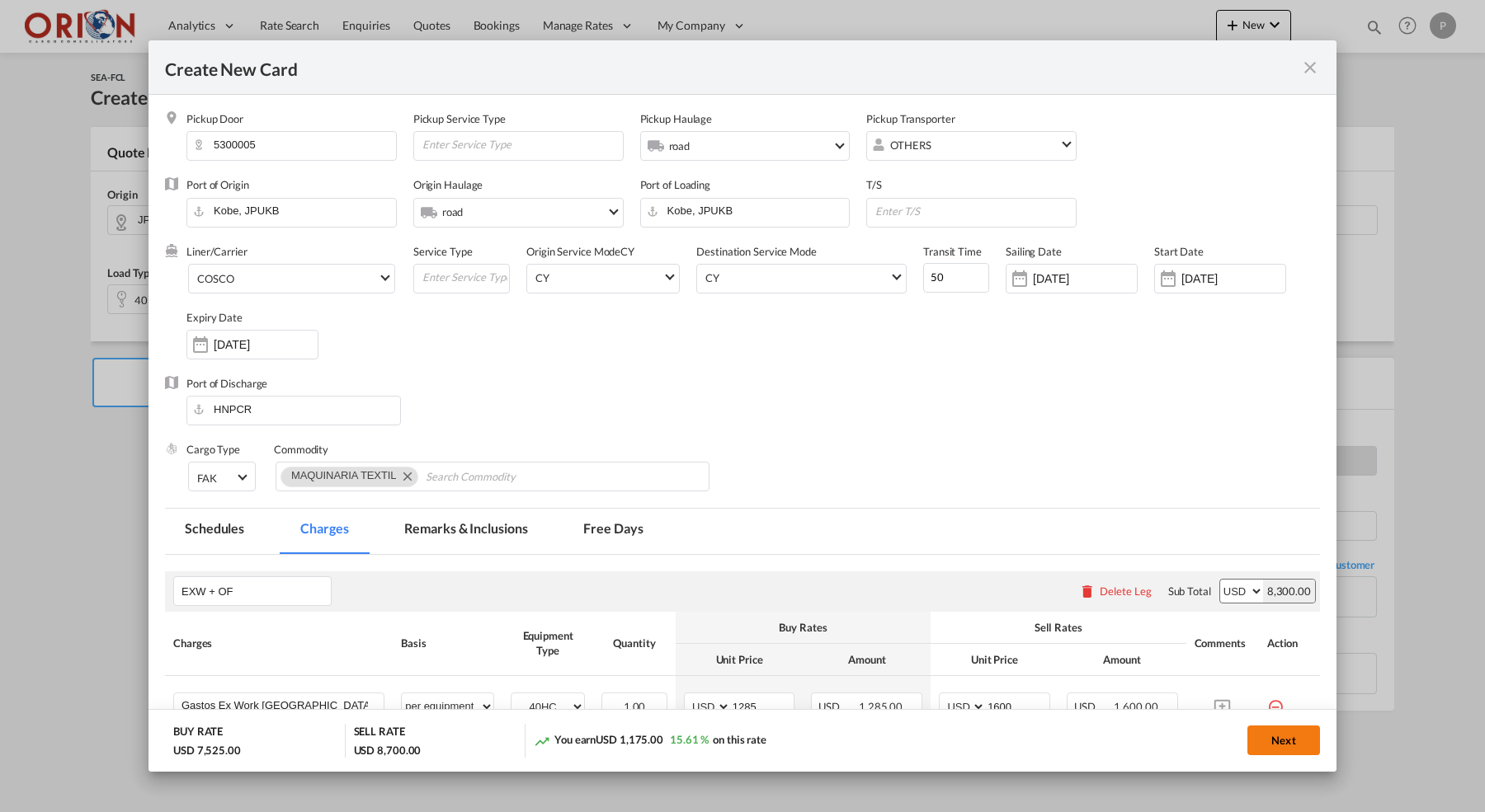
click at [1269, 743] on button "Next" at bounding box center [1283, 741] width 72 height 29
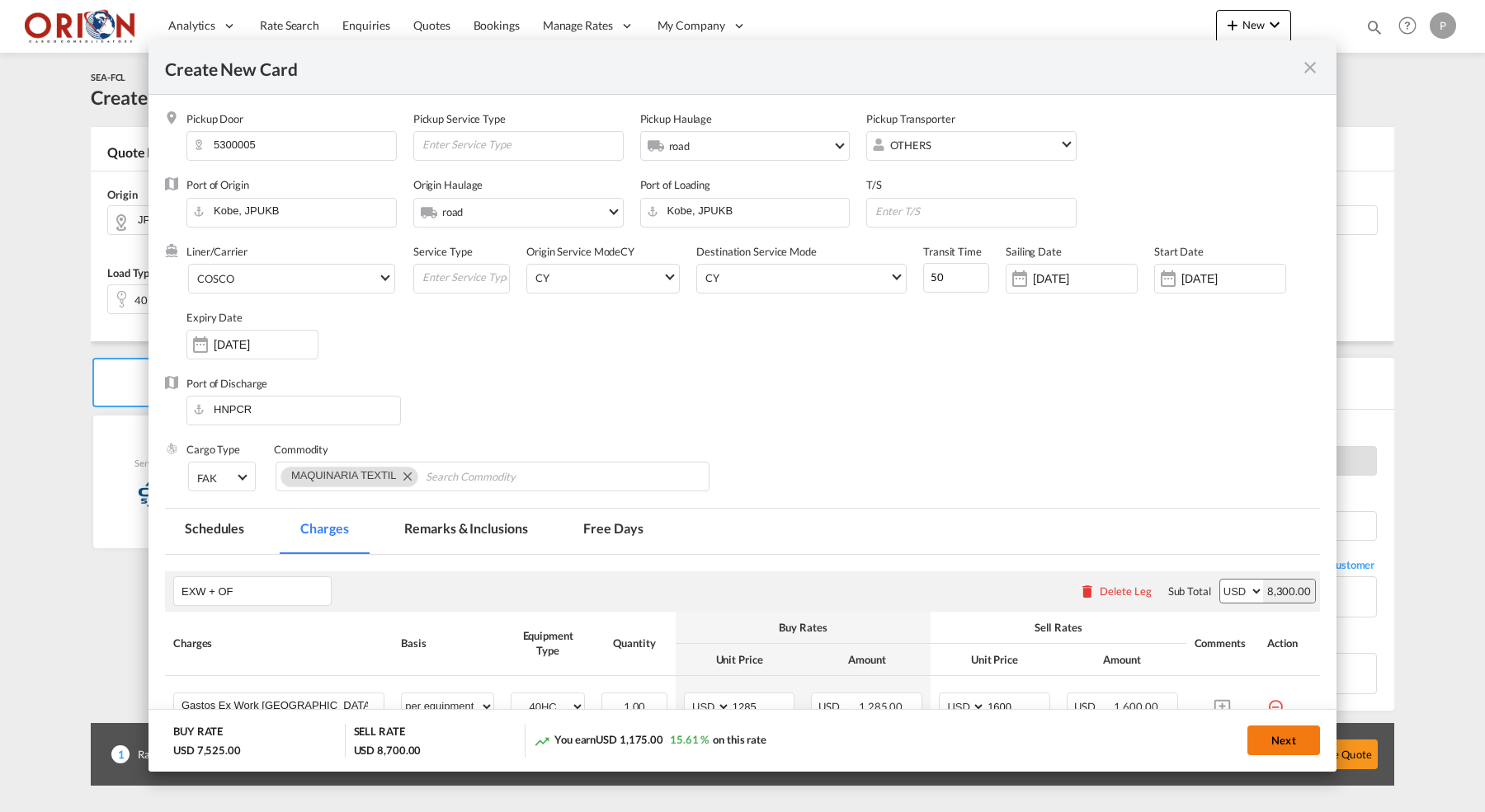
type input "[DATE]"
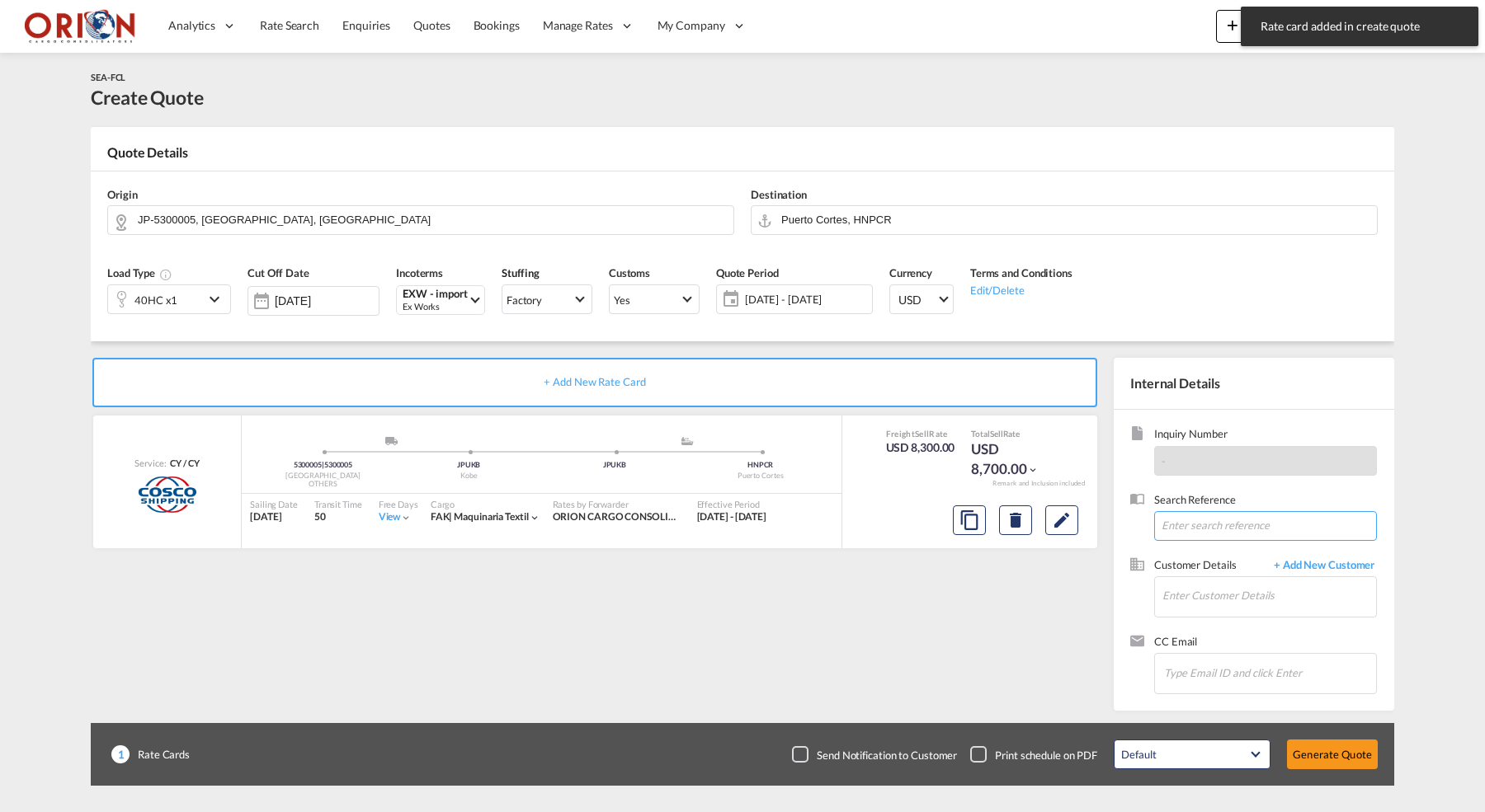
click at [1205, 516] on input at bounding box center [1266, 526] width 223 height 29
paste input "PO 7100002205 MONARCH & FUKUHARA SAN [PERSON_NAME] TEXTILES MARITIMO MR"
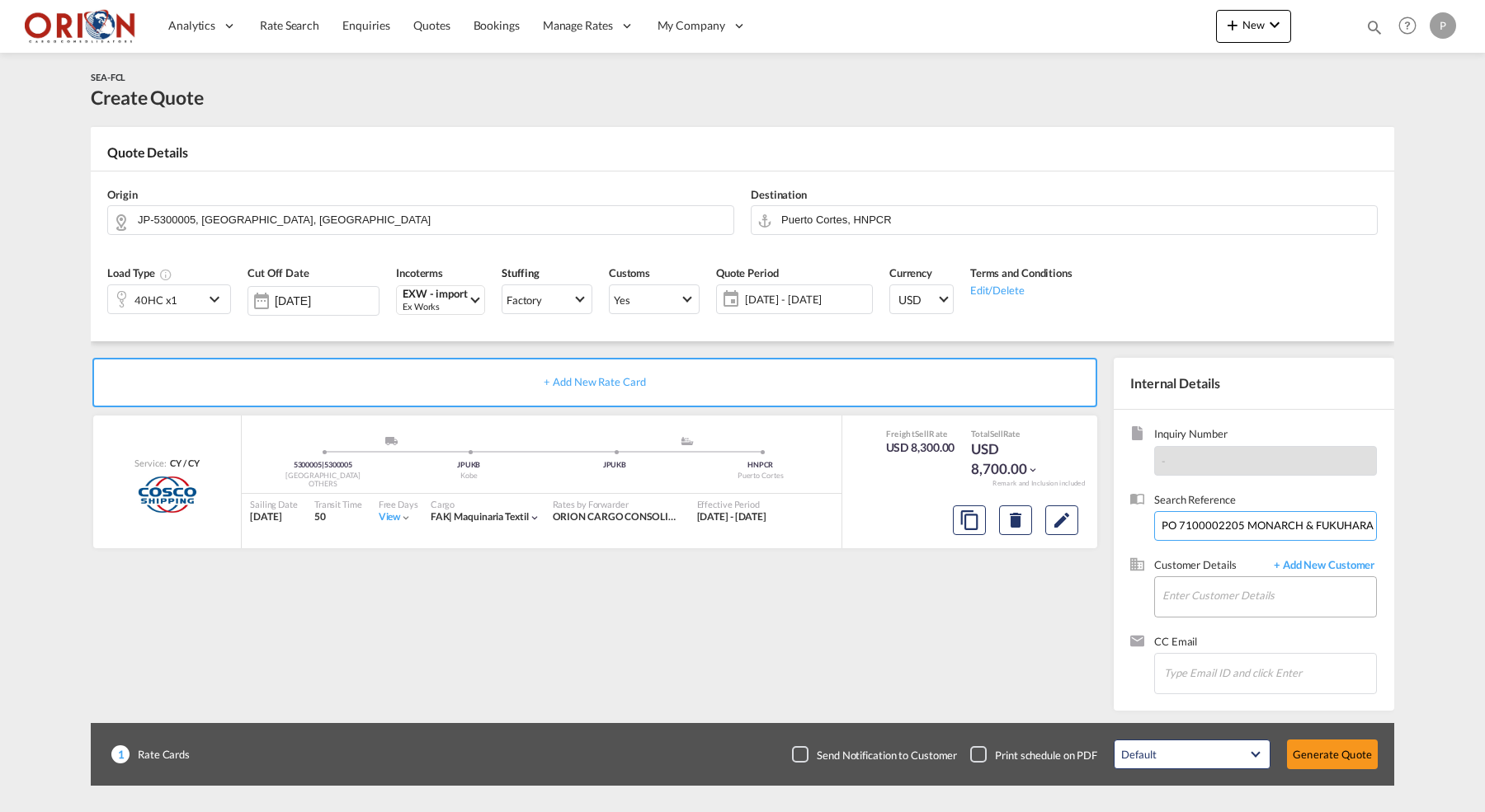
type input "PO 7100002205 MONARCH & FUKUHARA SAN [PERSON_NAME] TEXTILES MARITIMO MR"
click at [1181, 592] on input "Enter Customer Details" at bounding box center [1270, 596] width 213 height 37
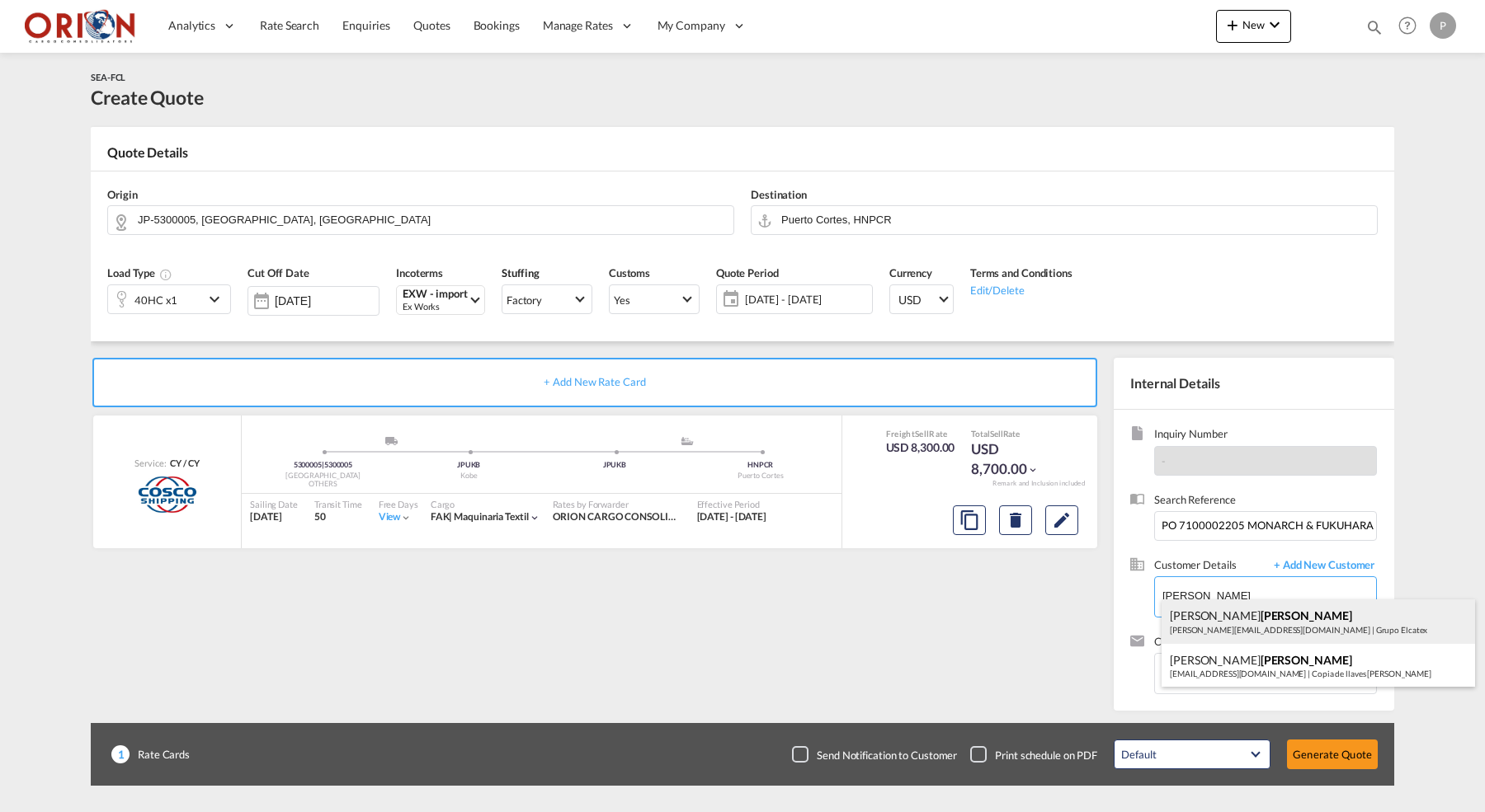
click at [1225, 612] on div "[PERSON_NAME] [PERSON_NAME][EMAIL_ADDRESS][DOMAIN_NAME] | Grupo Elcatex" at bounding box center [1319, 622] width 313 height 45
type input "Grupo Elcatex, [PERSON_NAME], [PERSON_NAME][EMAIL_ADDRESS][DOMAIN_NAME]"
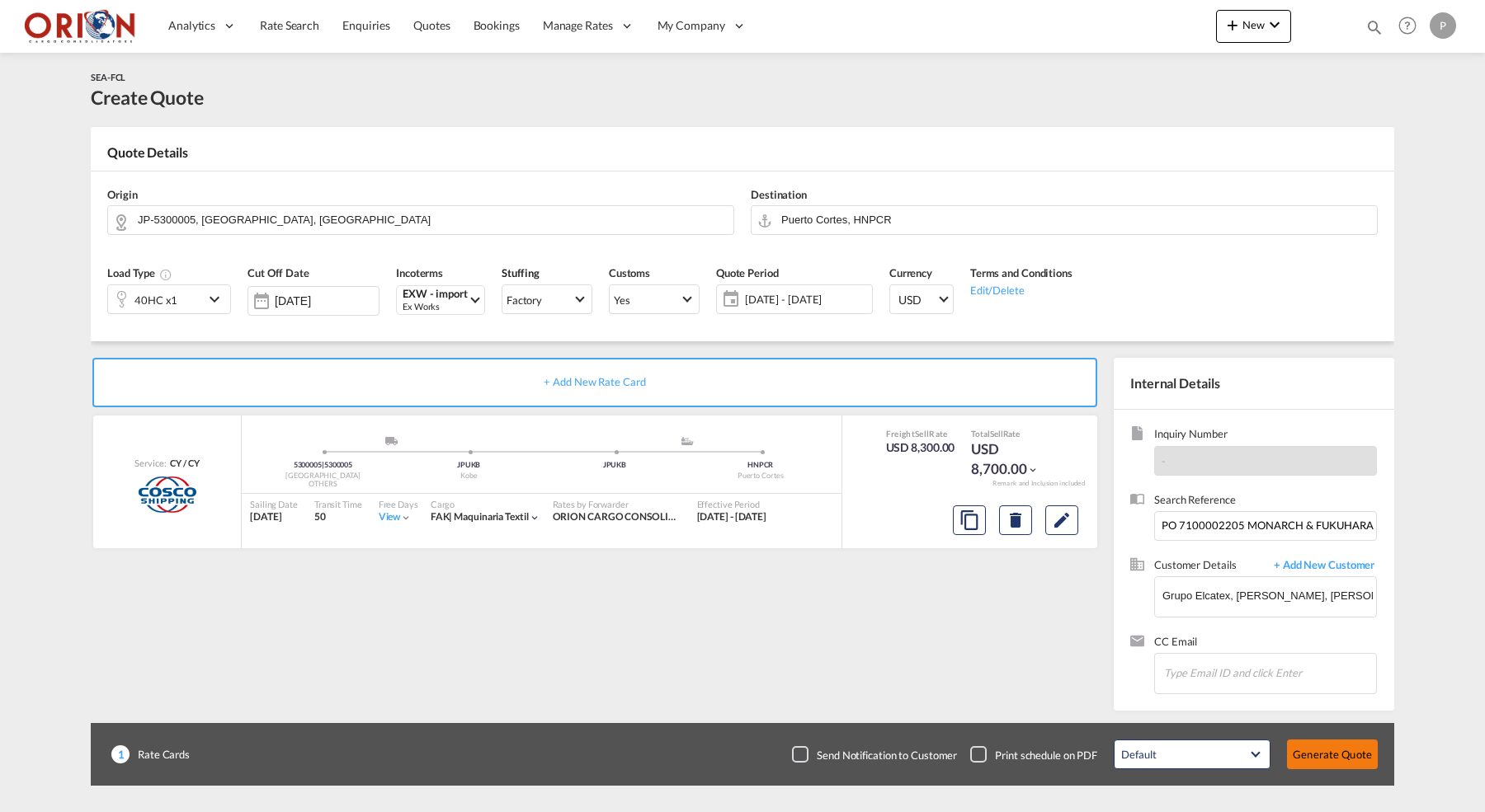
click at [1331, 749] on button "Generate Quote" at bounding box center [1332, 754] width 91 height 29
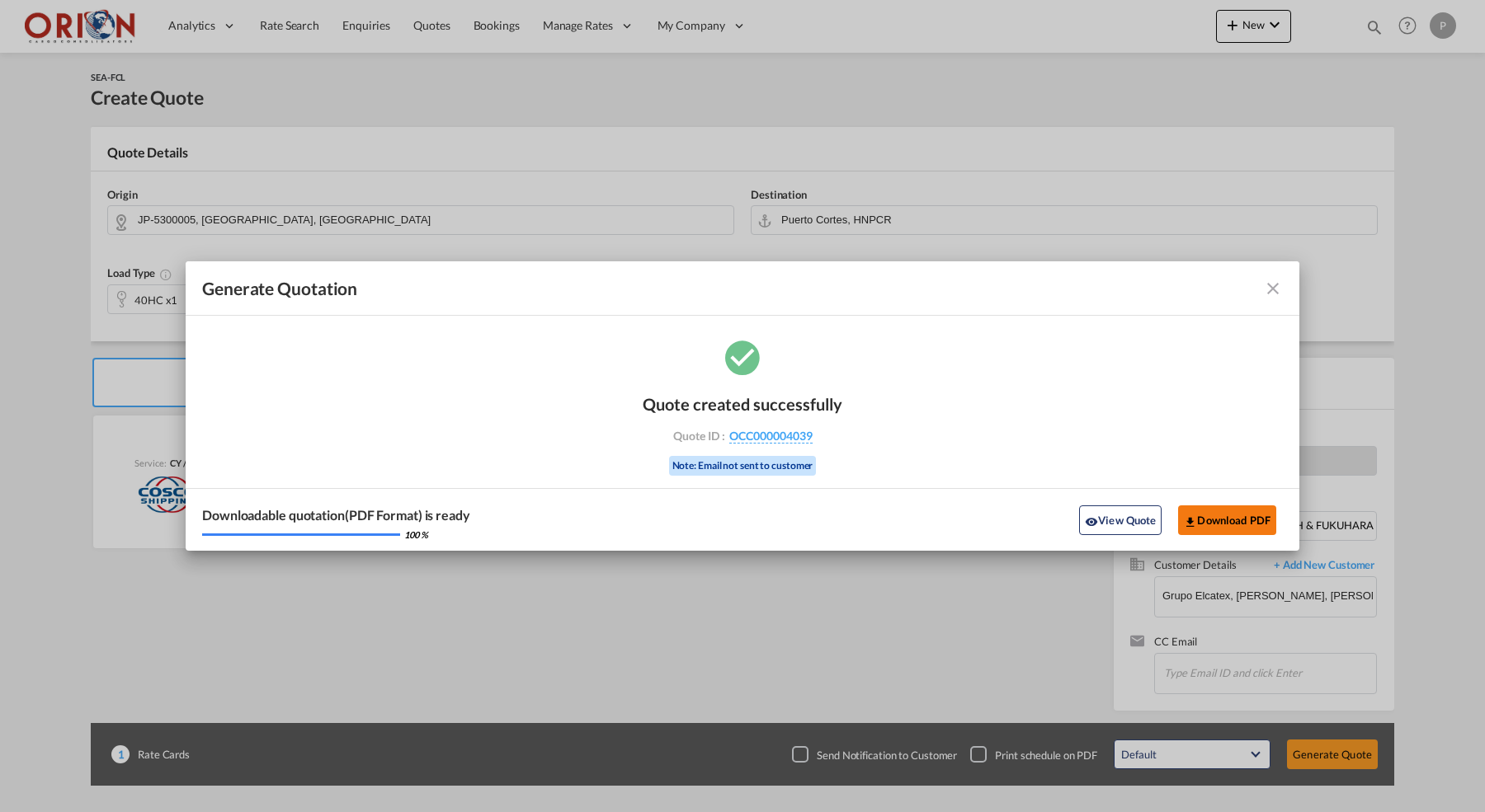
click at [1200, 522] on button "Download PDF" at bounding box center [1228, 520] width 98 height 29
click at [1267, 286] on md-icon "icon-close fg-AAA8AD cursor m-0" at bounding box center [1273, 289] width 20 height 20
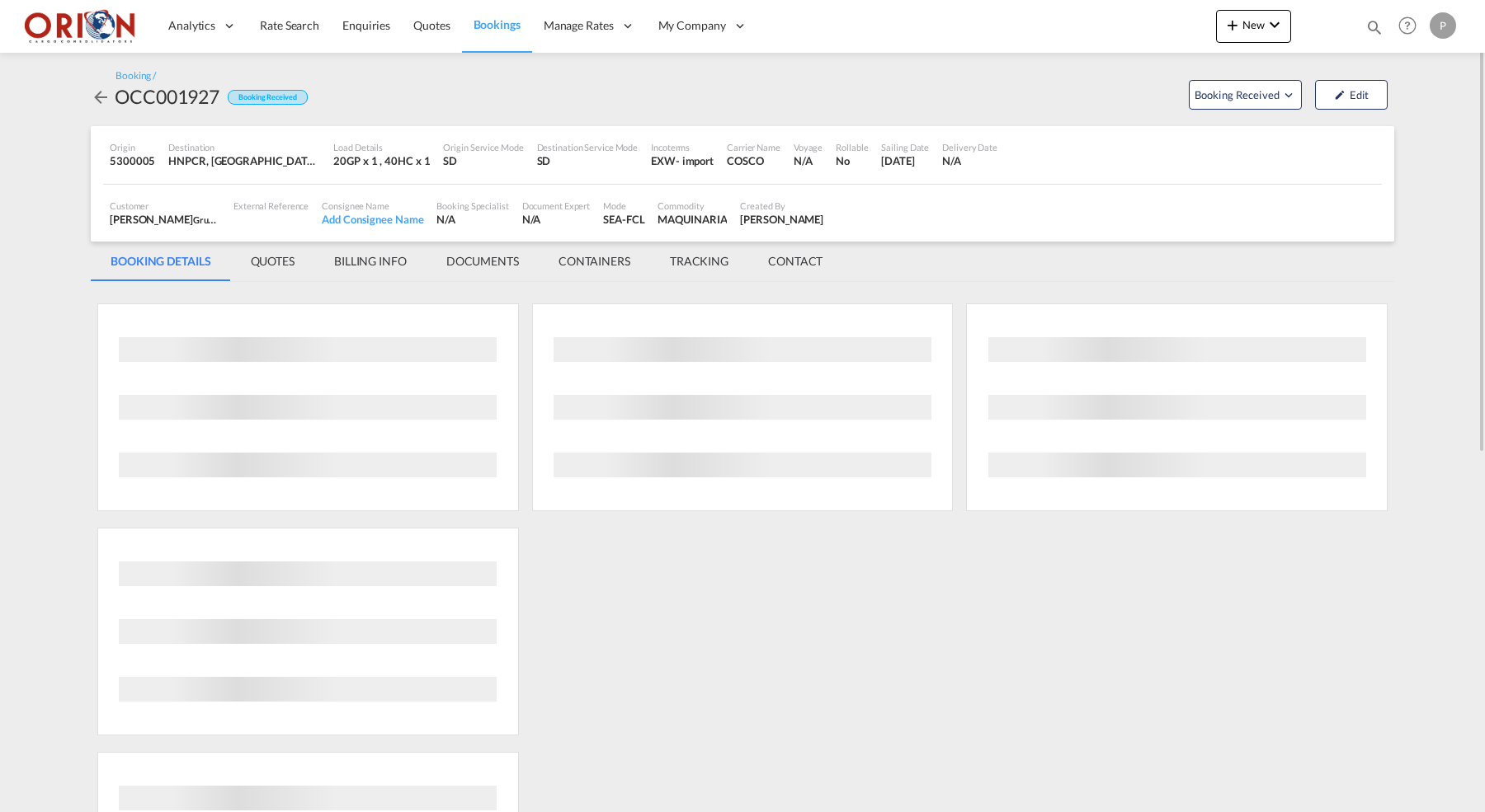
click at [359, 255] on md-tab-item "BILLING INFO" at bounding box center [370, 261] width 113 height 39
